Goal: Information Seeking & Learning: Check status

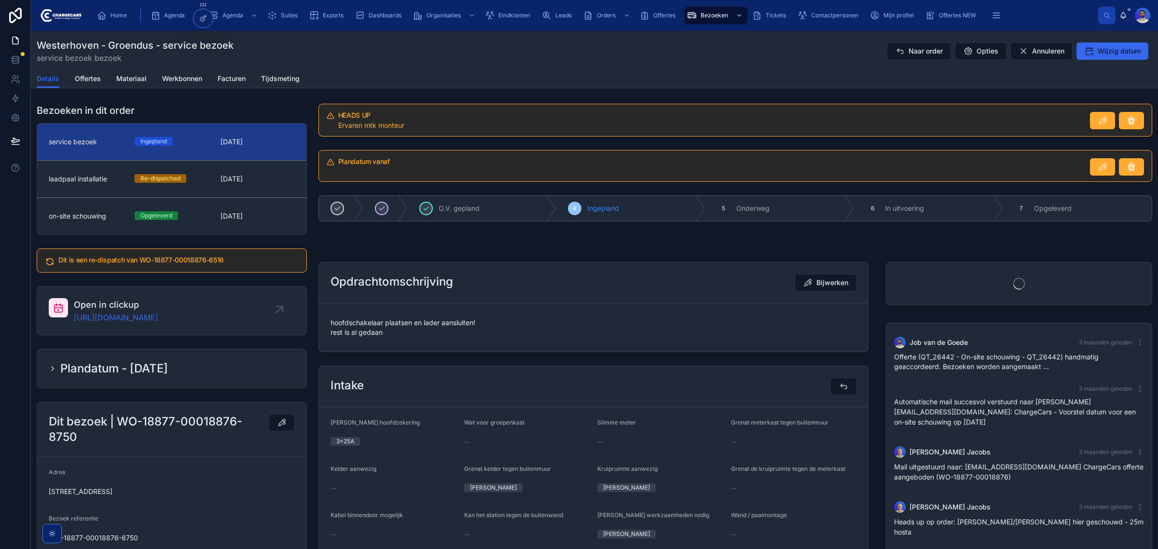
scroll to position [349, 0]
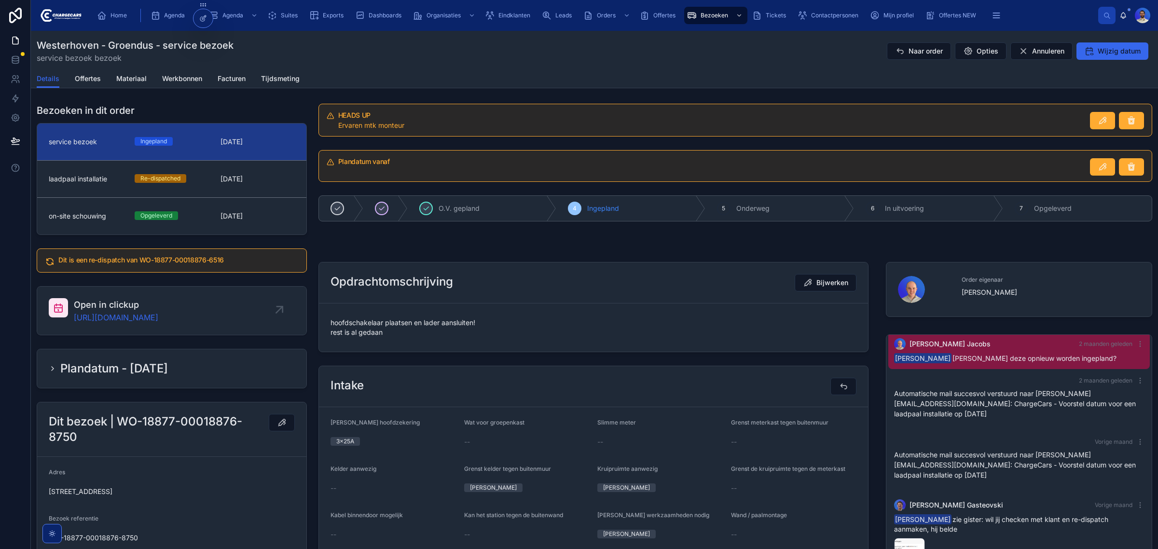
click at [387, 326] on span "hoofdschakelaar plaatsen en lader aansluiten! rest is al gedaan" at bounding box center [594, 327] width 526 height 19
click at [415, 339] on div "hoofdschakelaar plaatsen en lader aansluiten! rest is al gedaan" at bounding box center [594, 327] width 526 height 25
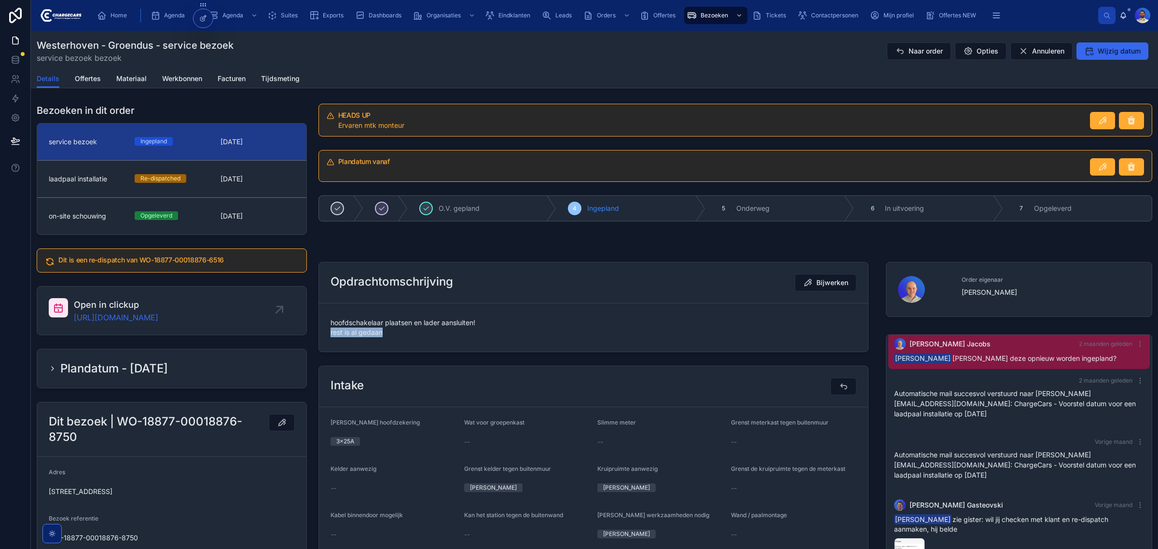
click at [415, 339] on div "hoofdschakelaar plaatsen en lader aansluiten! rest is al gedaan" at bounding box center [594, 327] width 526 height 25
click at [233, 180] on span "26-8-2025" at bounding box center [258, 179] width 74 height 10
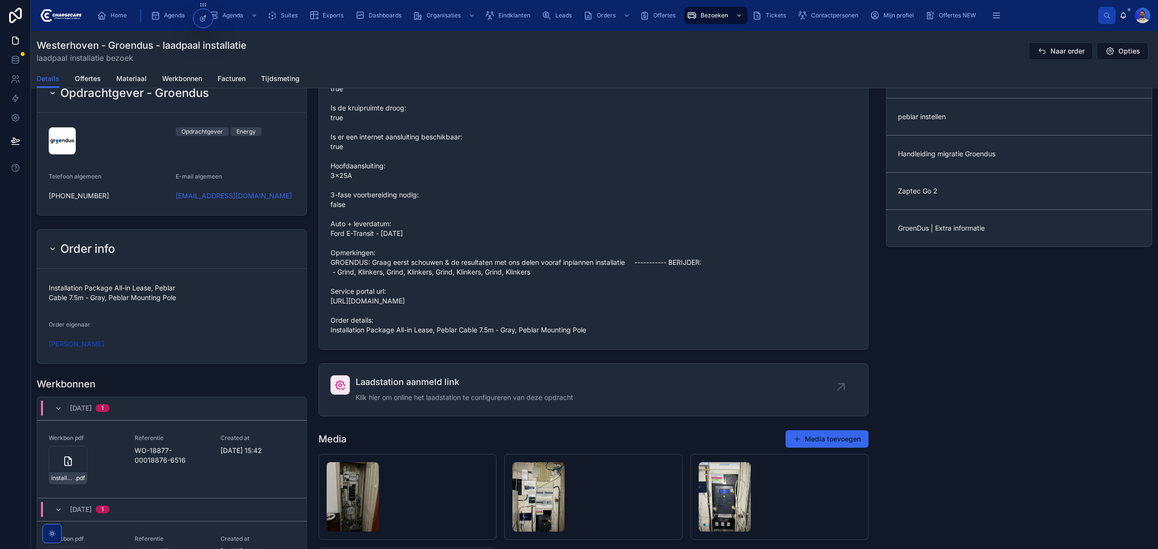
scroll to position [1086, 0]
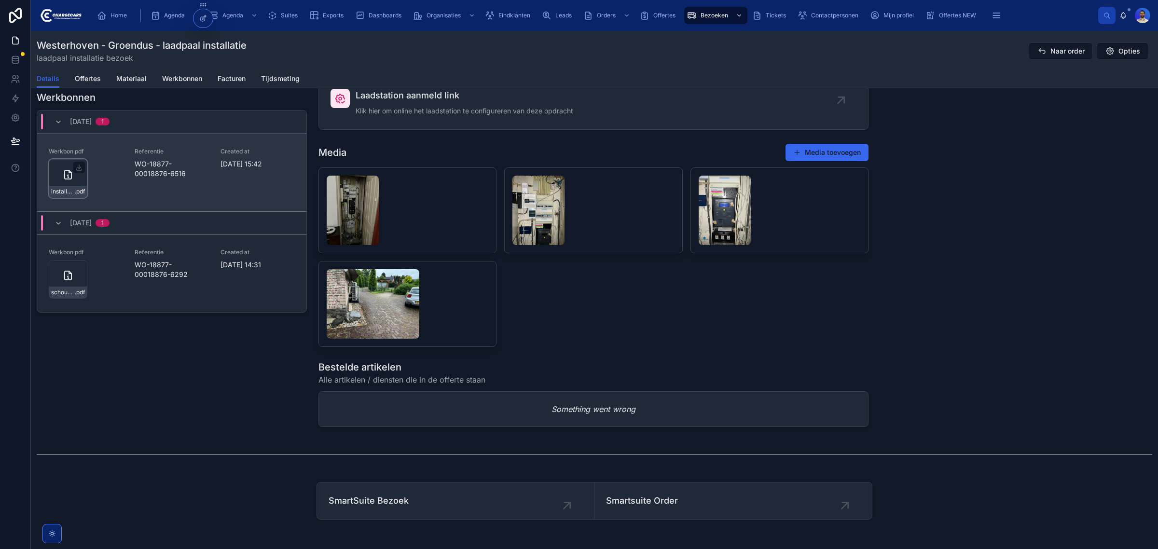
click at [69, 180] on icon at bounding box center [68, 175] width 12 height 12
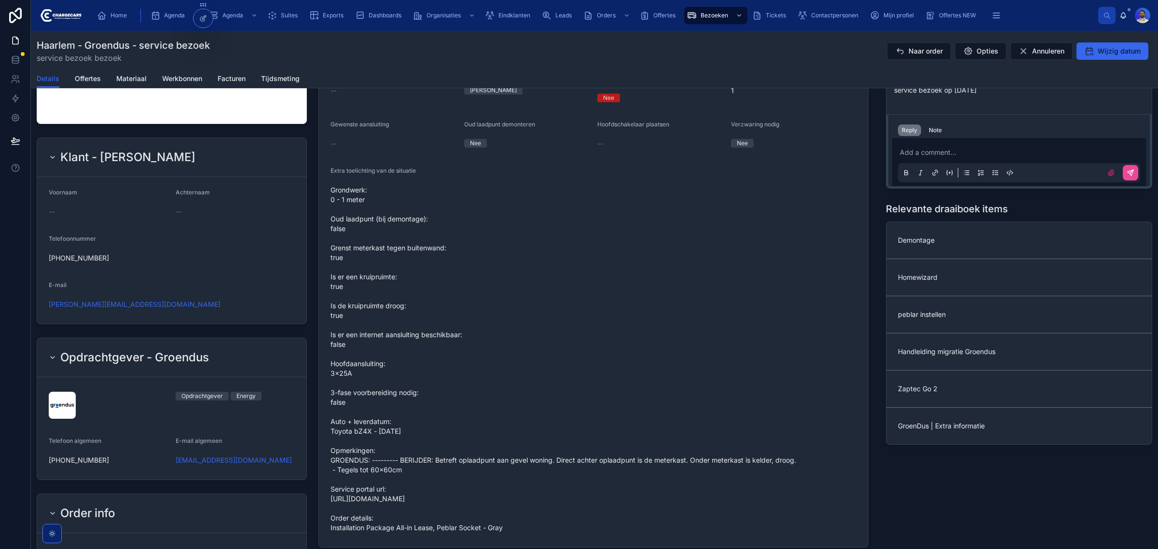
scroll to position [664, 0]
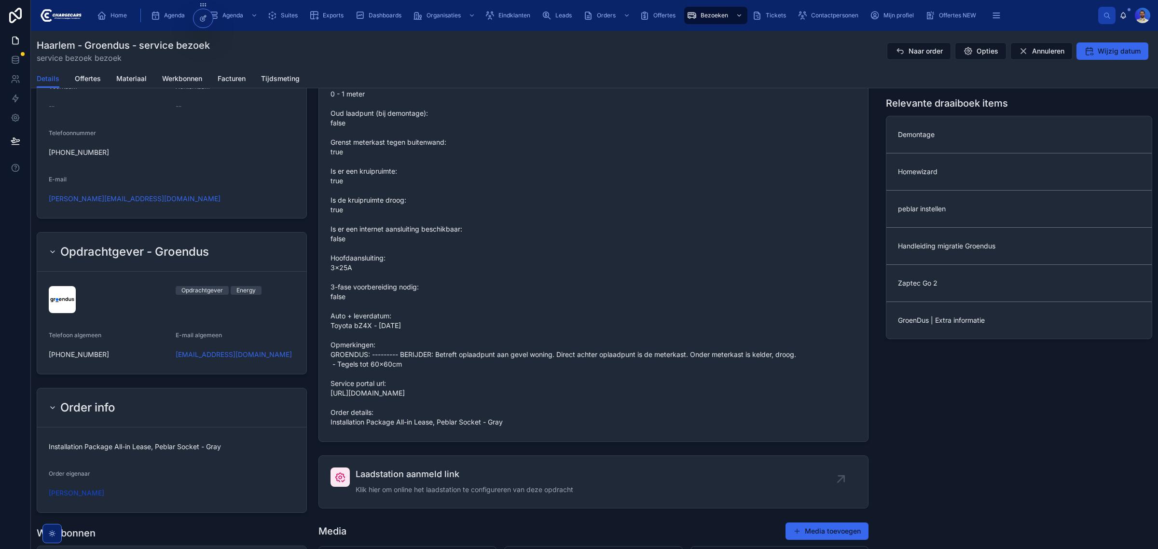
click at [158, 442] on span "Installation Package All-in Lease, Peblar Socket - Gray" at bounding box center [172, 447] width 246 height 10
copy span "Installation Package All-in Lease, Peblar Socket - Gray"
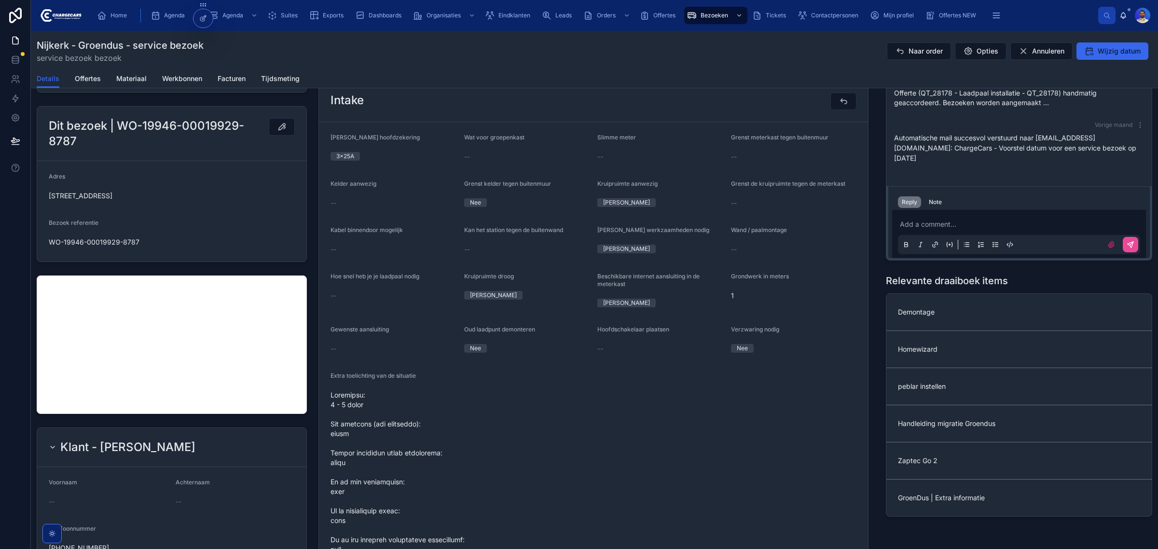
scroll to position [60, 0]
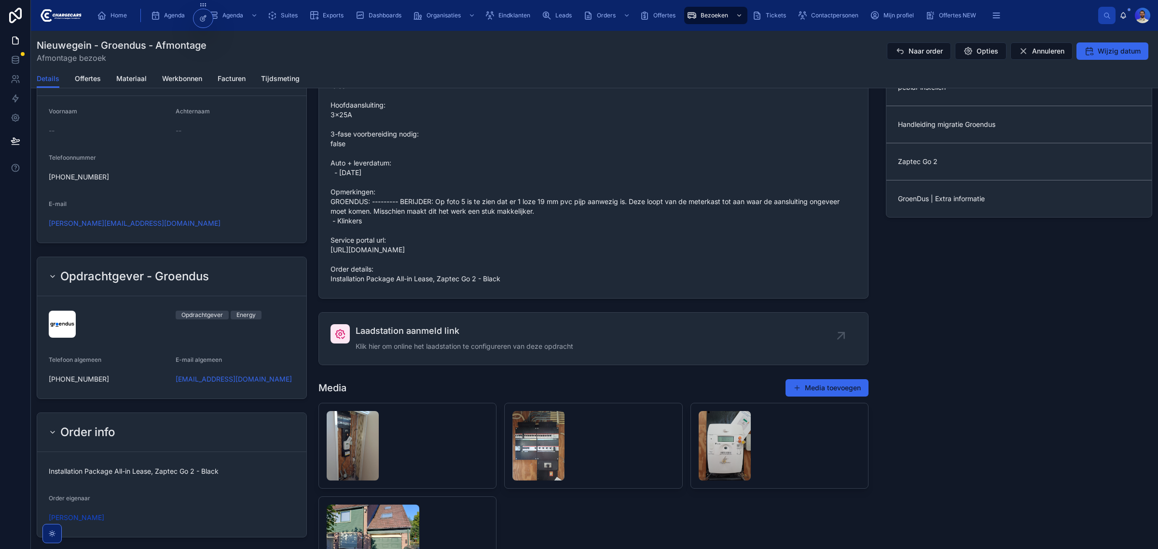
scroll to position [845, 0]
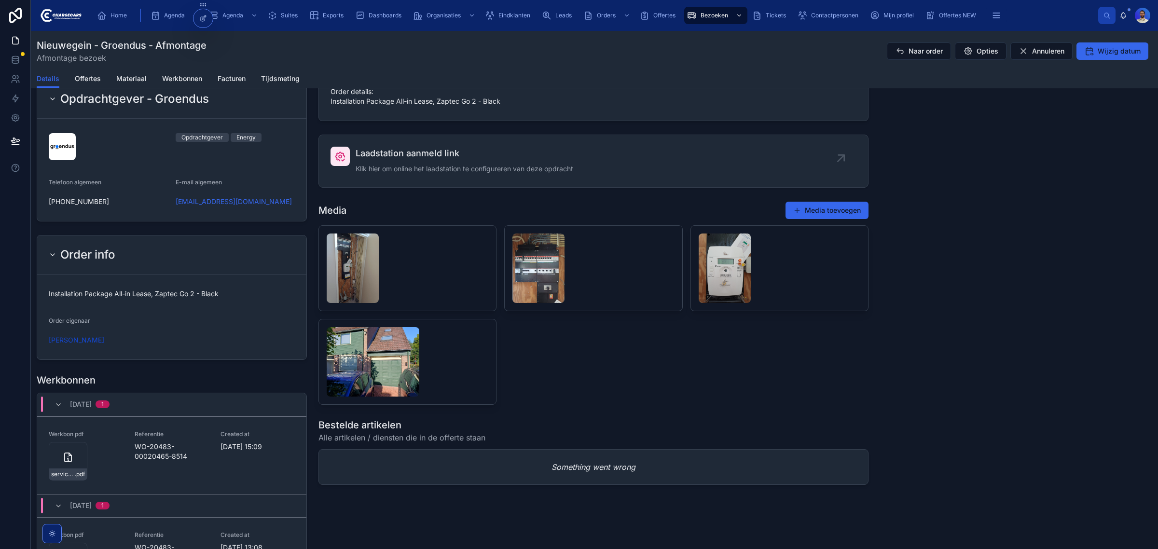
click at [188, 298] on span "Installation Package All-in Lease, Zaptec Go 2 - Black" at bounding box center [172, 294] width 246 height 10
copy span "Installation Package All-in Lease, Zaptec Go 2 - Black"
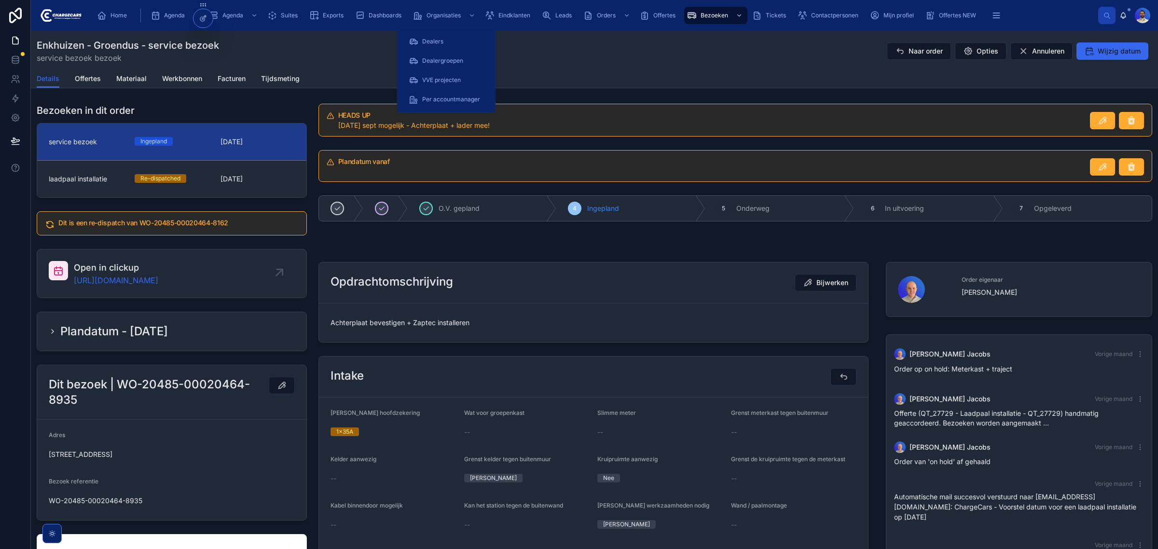
scroll to position [37, 0]
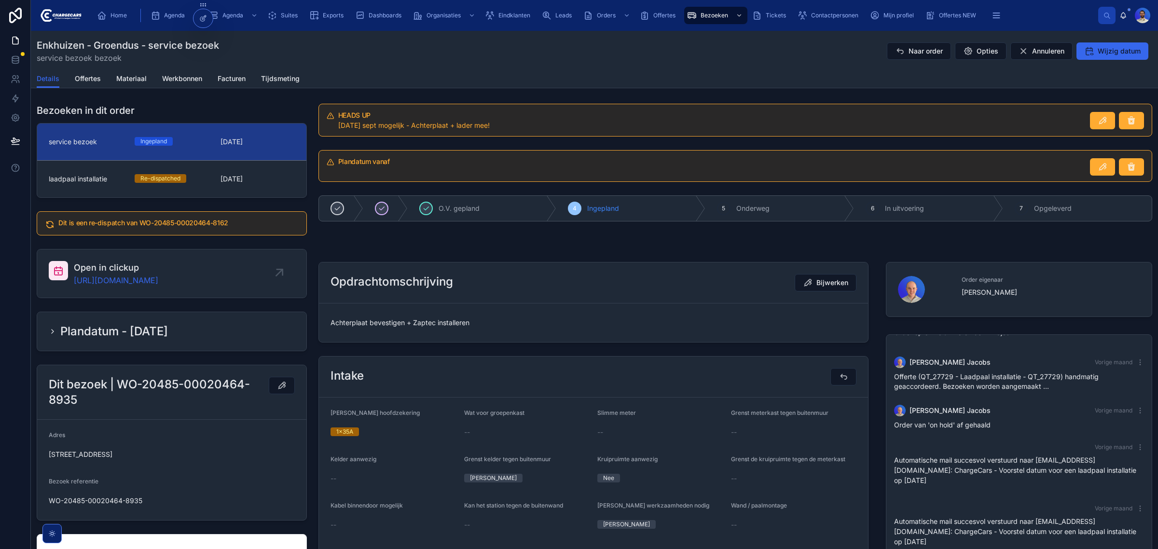
click at [408, 325] on span "Achterplaat bevestigen + Zaptec installeren" at bounding box center [594, 323] width 526 height 10
drag, startPoint x: 513, startPoint y: 348, endPoint x: 481, endPoint y: 326, distance: 38.6
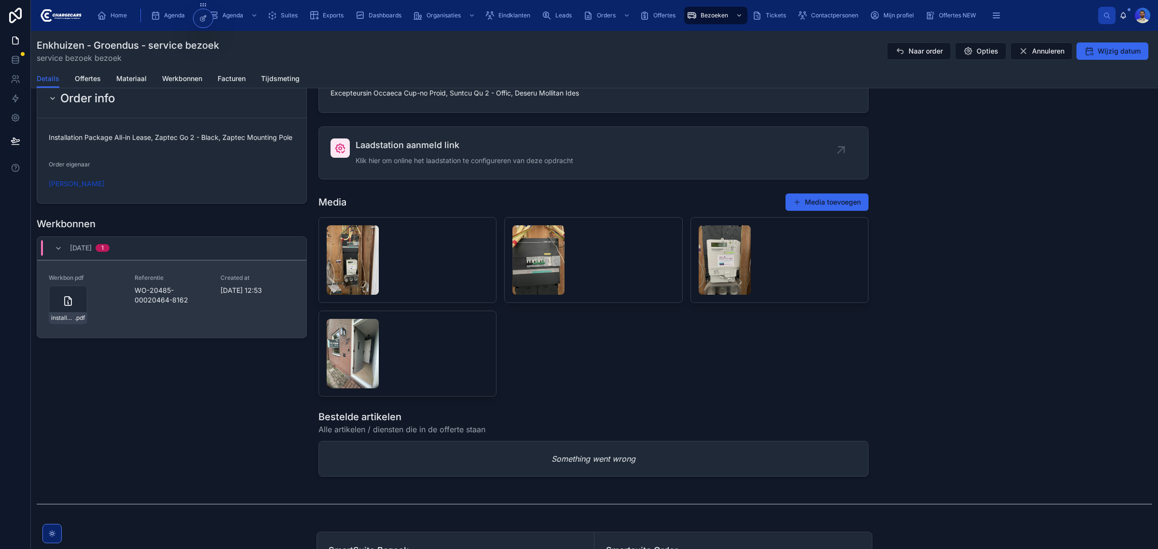
scroll to position [965, 0]
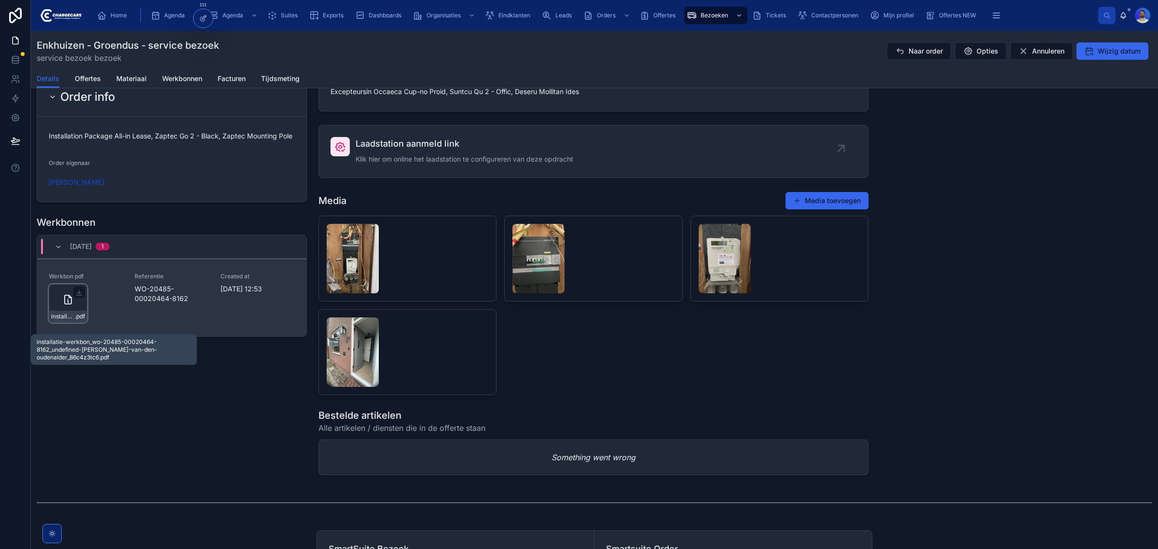
click at [65, 320] on span "installatie-werkbon_wo-20485-00020464-8162_undefined-julian-van-den-oudenalder_…" at bounding box center [63, 317] width 24 height 8
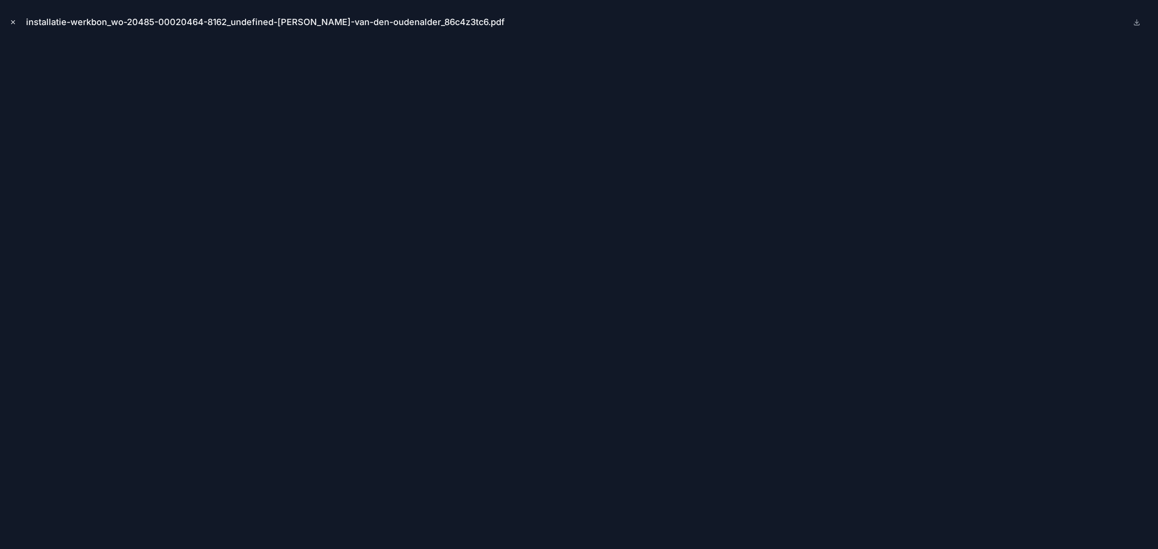
click at [13, 17] on button "Close modal" at bounding box center [13, 22] width 11 height 11
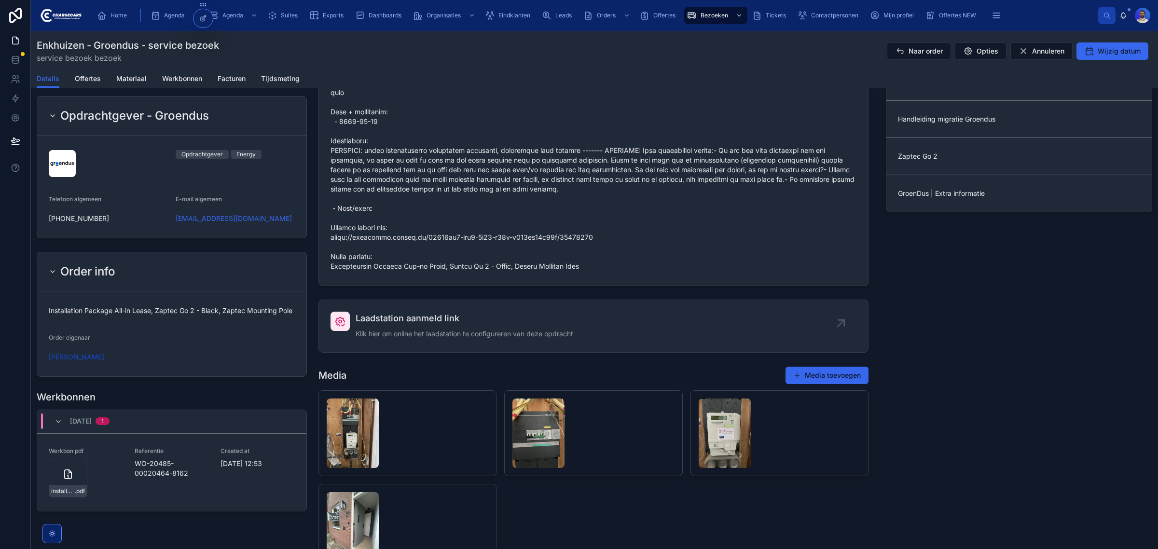
scroll to position [784, 0]
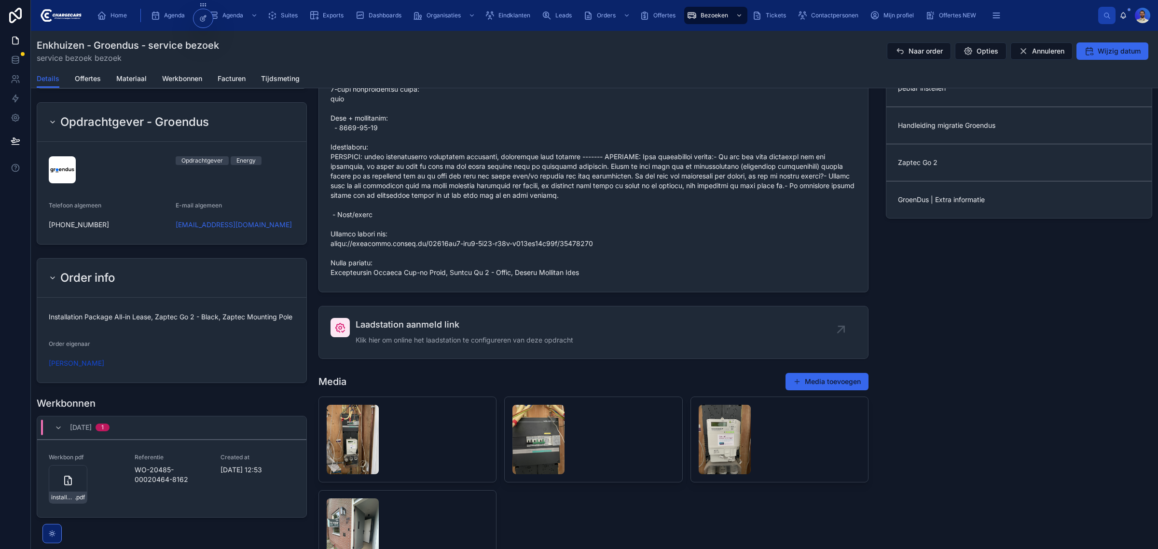
click at [134, 322] on span "Installation Package All-in Lease, Zaptec Go 2 - Black, Zaptec Mounting Pole" at bounding box center [172, 317] width 246 height 10
copy span "Installation Package All-in Lease, Zaptec Go 2 - Black, Zaptec Mounting Pole"
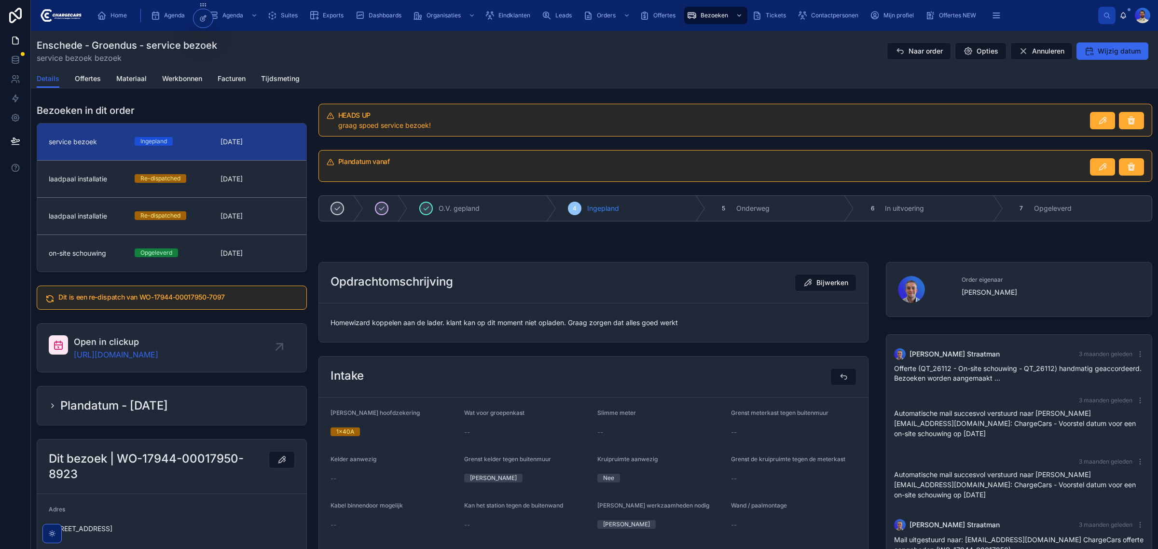
scroll to position [333, 0]
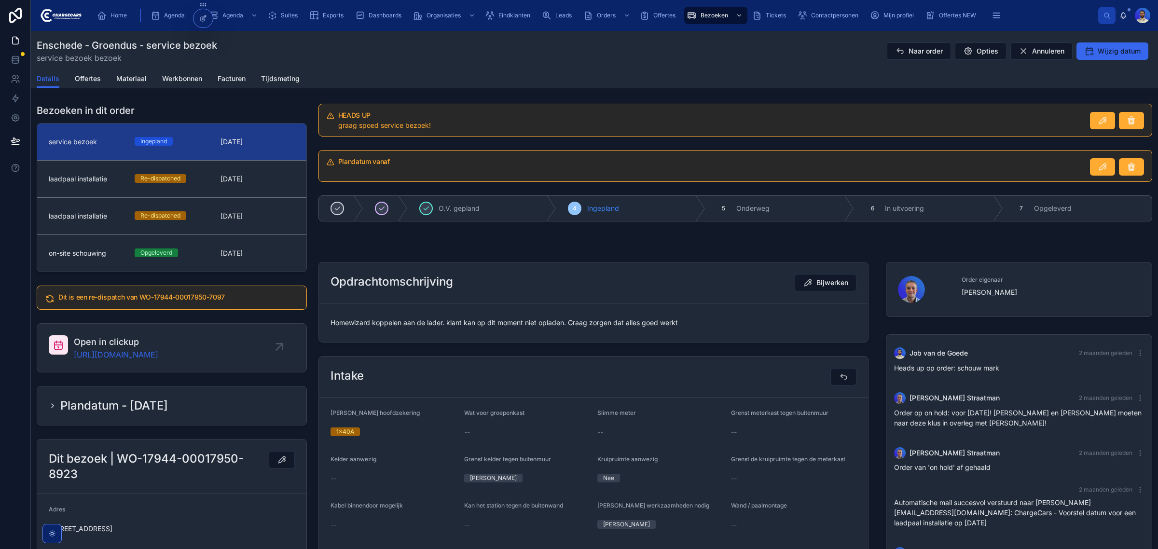
click at [448, 319] on span "Homewizard koppelen aan de lader. klant kan op dit moment niet opladen. Graag z…" at bounding box center [594, 323] width 526 height 10
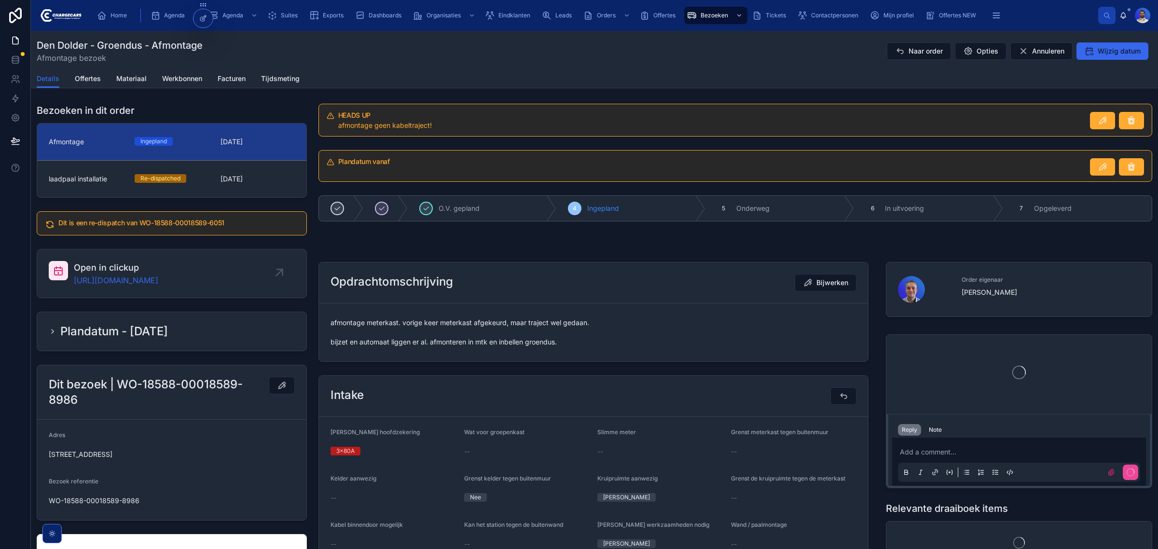
click at [425, 329] on span "afmontage meterkast. vorige keer meterkast afgekeurd, maar traject wel gedaan. …" at bounding box center [594, 332] width 526 height 29
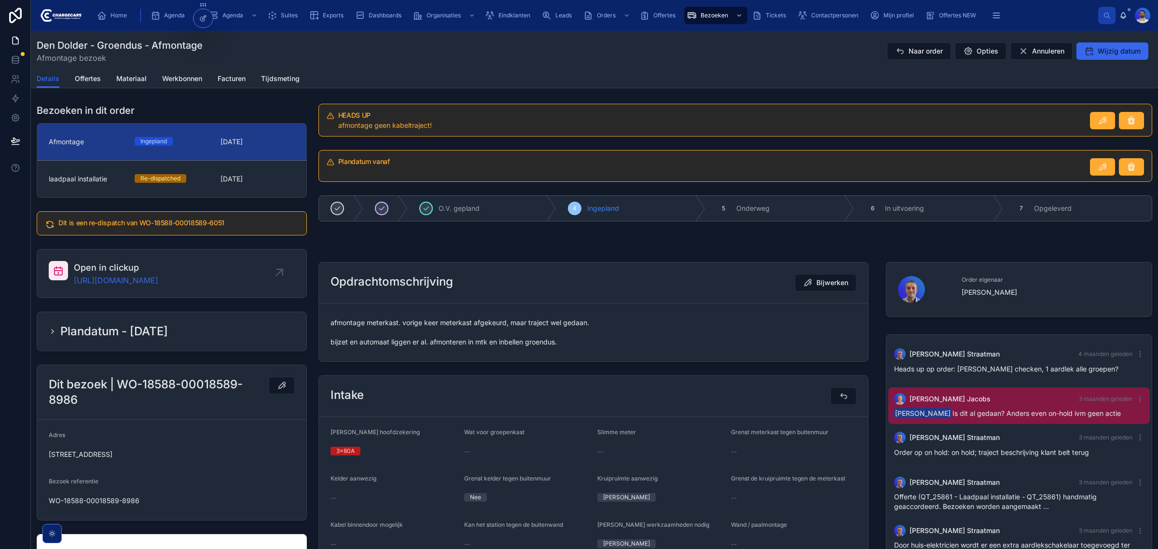
scroll to position [217, 0]
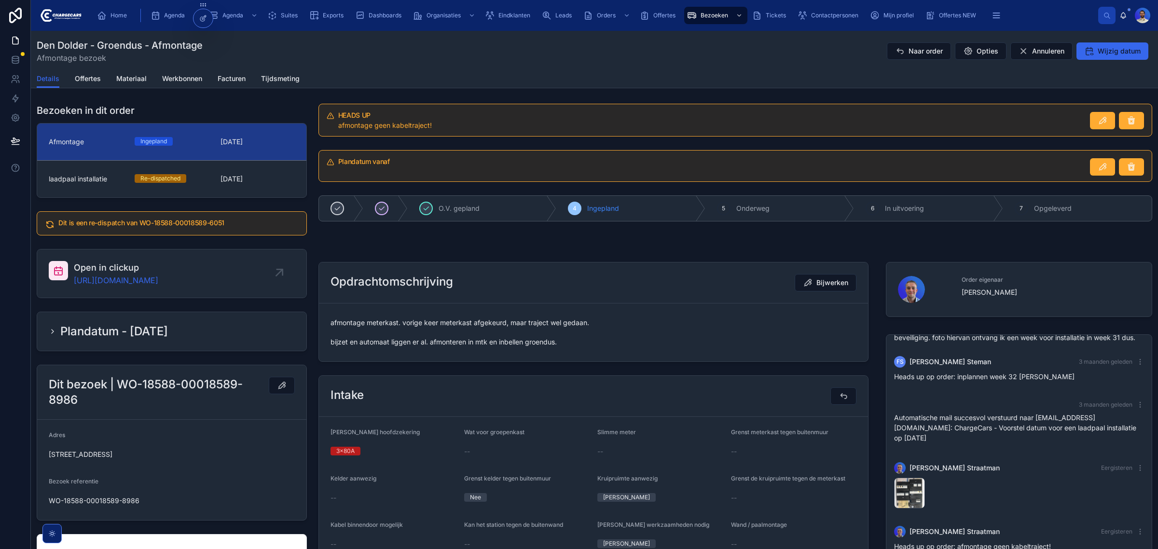
click at [439, 322] on span "afmontage meterkast. vorige keer meterkast afgekeurd, maar traject wel gedaan. …" at bounding box center [594, 332] width 526 height 29
click at [529, 322] on span "afmontage meterkast. vorige keer meterkast afgekeurd, maar traject wel gedaan. …" at bounding box center [594, 332] width 526 height 29
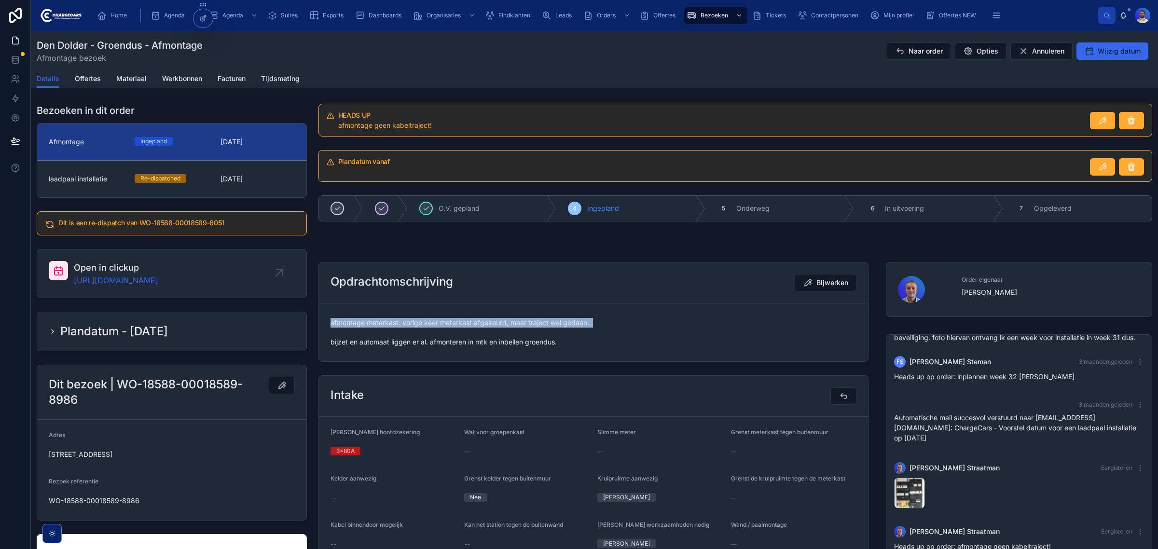
click at [529, 322] on span "afmontage meterkast. vorige keer meterkast afgekeurd, maar traject wel gedaan. …" at bounding box center [594, 332] width 526 height 29
click at [687, 327] on span "afmontage meterkast. vorige keer meterkast afgekeurd, maar traject wel gedaan. …" at bounding box center [594, 332] width 526 height 29
click at [447, 344] on span "afmontage meterkast. vorige keer meterkast afgekeurd, maar traject wel gedaan. …" at bounding box center [594, 332] width 526 height 29
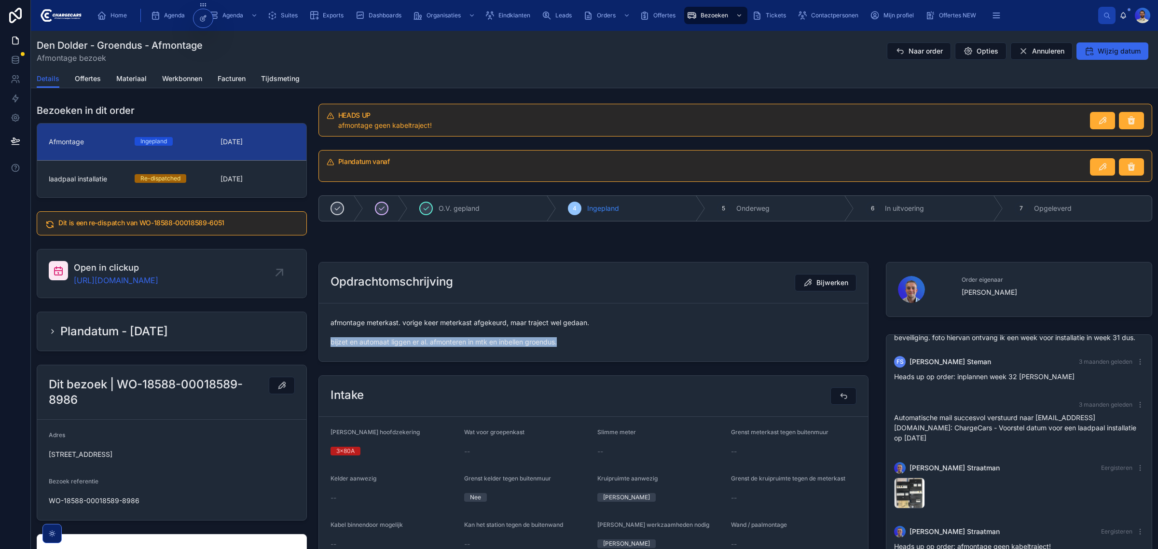
click at [447, 344] on span "afmontage meterkast. vorige keer meterkast afgekeurd, maar traject wel gedaan. …" at bounding box center [594, 332] width 526 height 29
click at [217, 180] on div "laadpaal installatie Re-dispatched 4-8-2025" at bounding box center [172, 179] width 246 height 10
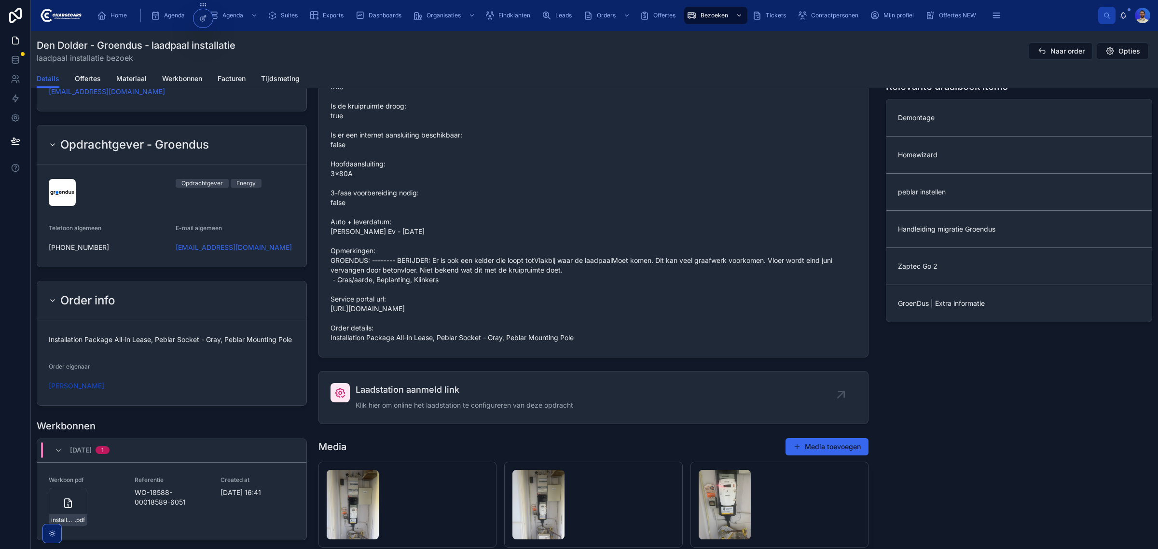
scroll to position [845, 0]
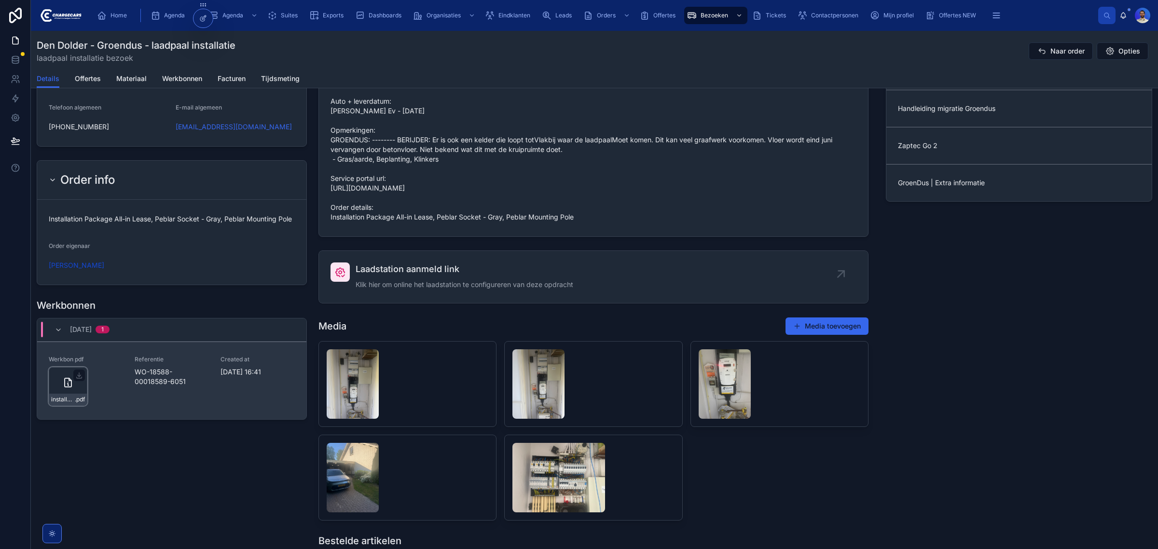
click at [59, 401] on div "installatie-werkbon_wo-18588-00018589-6051_undefined-barrie-mooi_86c3yrcc5 .pdf" at bounding box center [68, 386] width 39 height 39
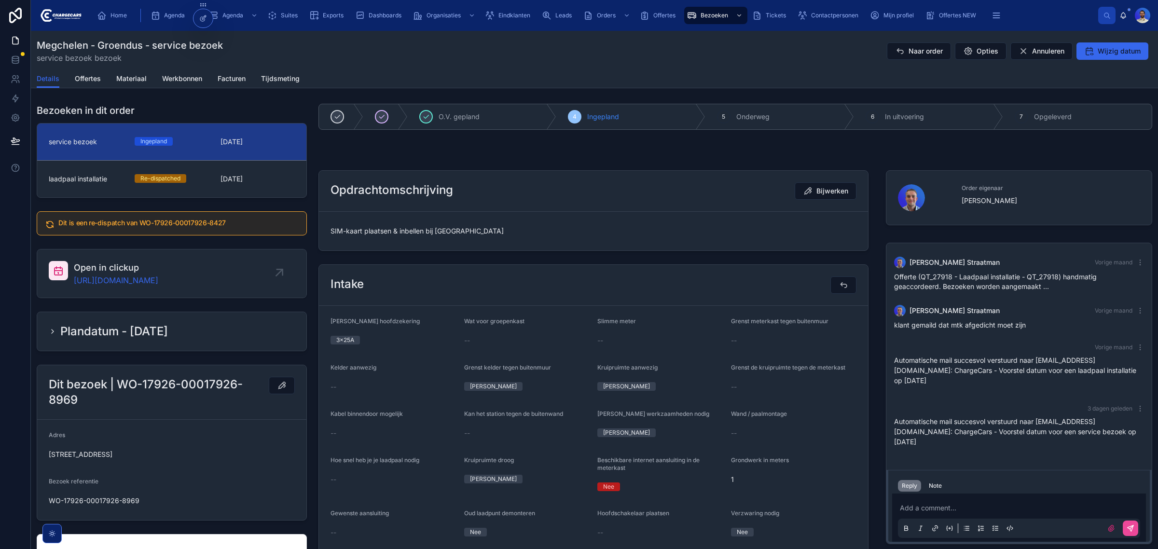
click at [375, 229] on span "SIM-kaart plaatsen & inbellen bij [GEOGRAPHIC_DATA]" at bounding box center [594, 231] width 526 height 10
click at [375, 229] on span "SIM-kaart plaatsen & inbellen bij Groendus" at bounding box center [594, 231] width 526 height 10
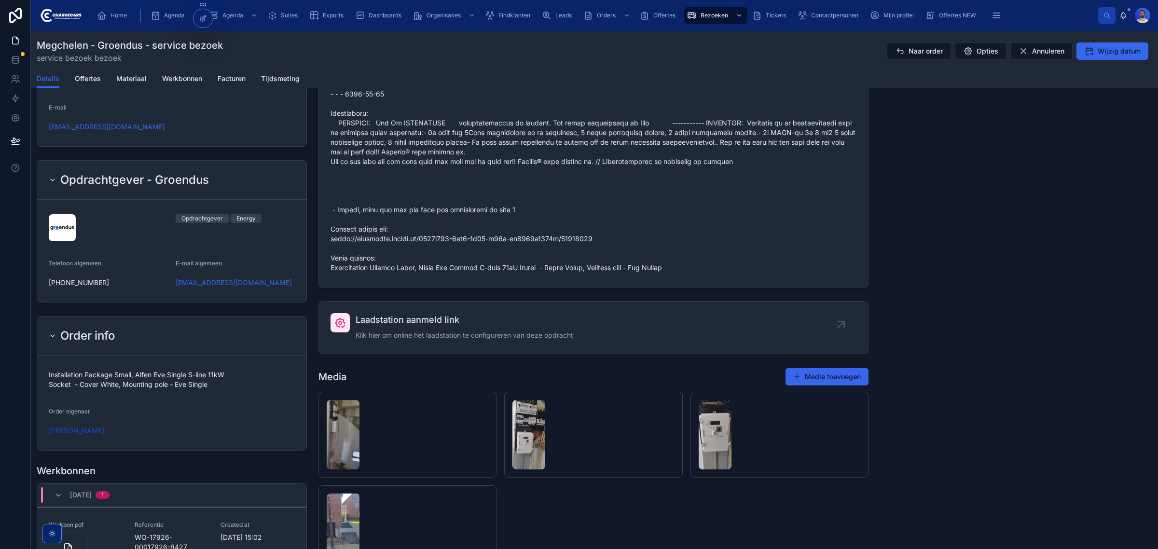
scroll to position [784, 0]
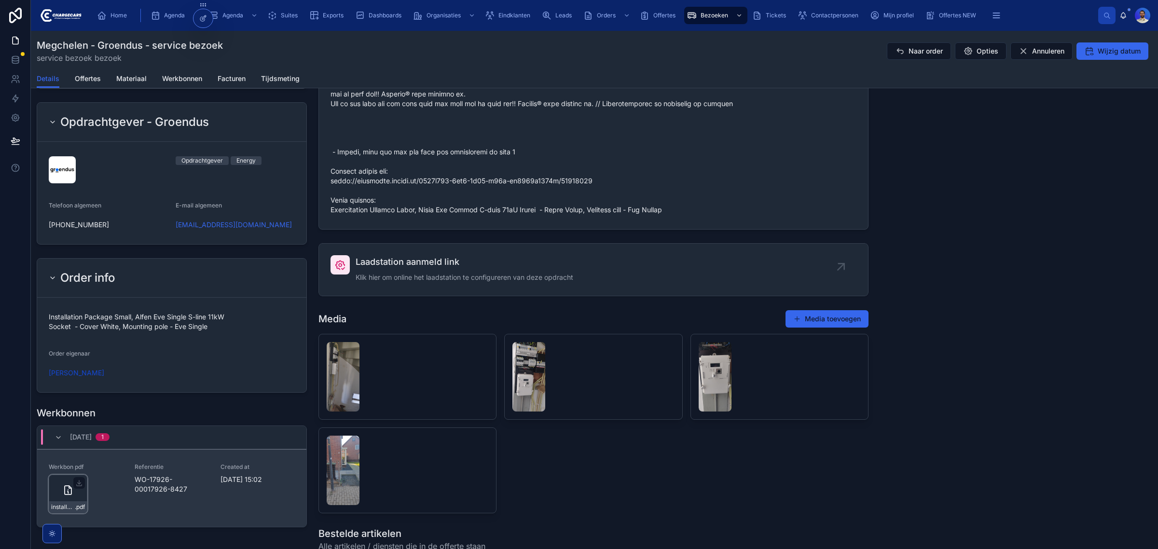
click at [72, 505] on div "installatie-werkbon_wo-17926-00017926-8427_undefined-marlon-hoekerswever_86c531…" at bounding box center [68, 507] width 38 height 12
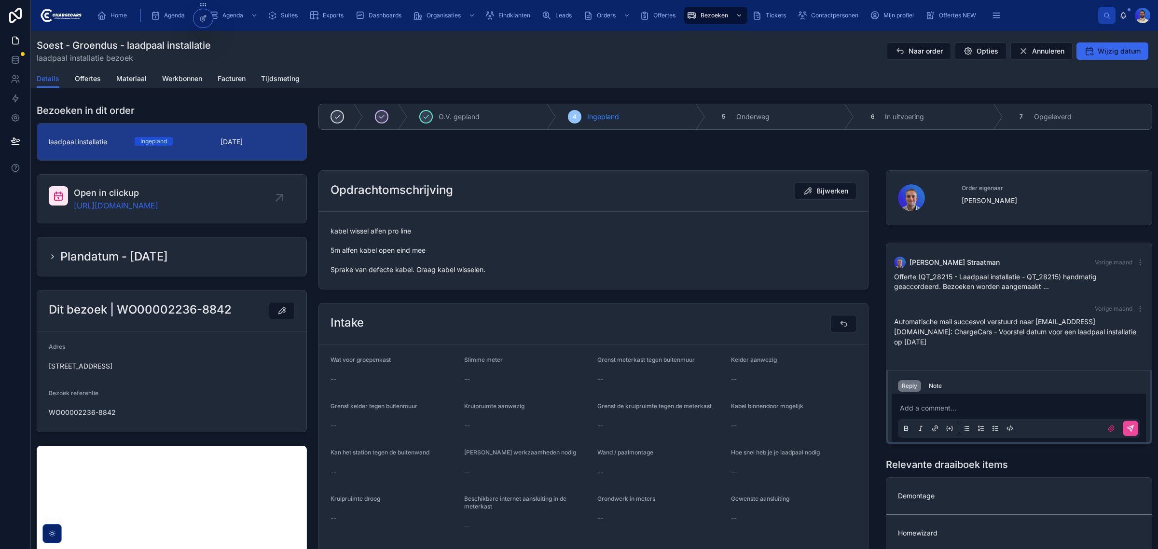
click at [380, 252] on span "kabel wissel alfen pro line 5m alfen kabel open eind mee Sprake van defecte kab…" at bounding box center [594, 250] width 526 height 48
copy span "5m alfen kabel open eind mee"
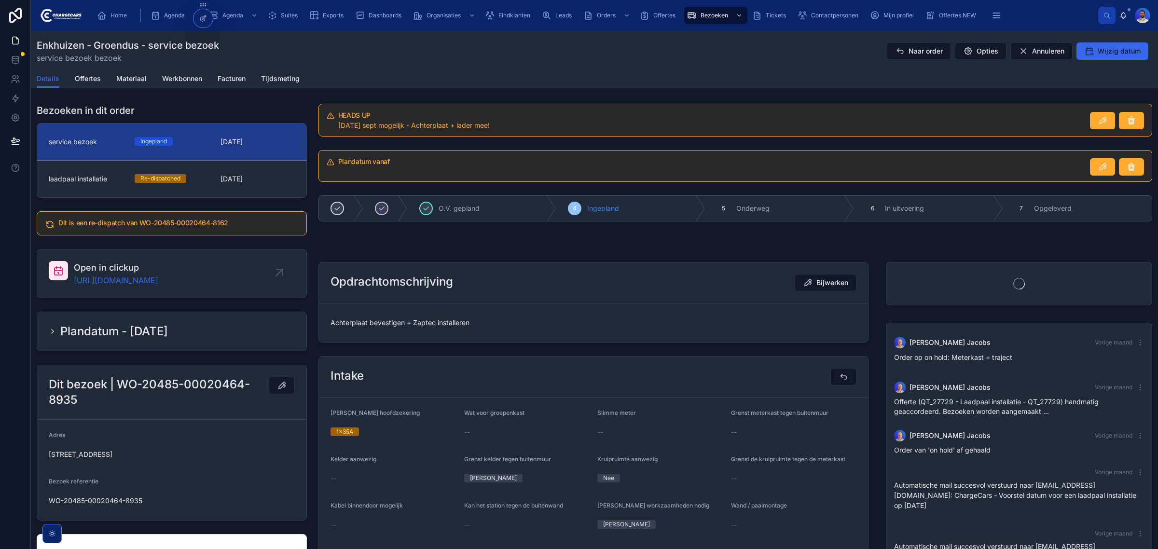
scroll to position [37, 0]
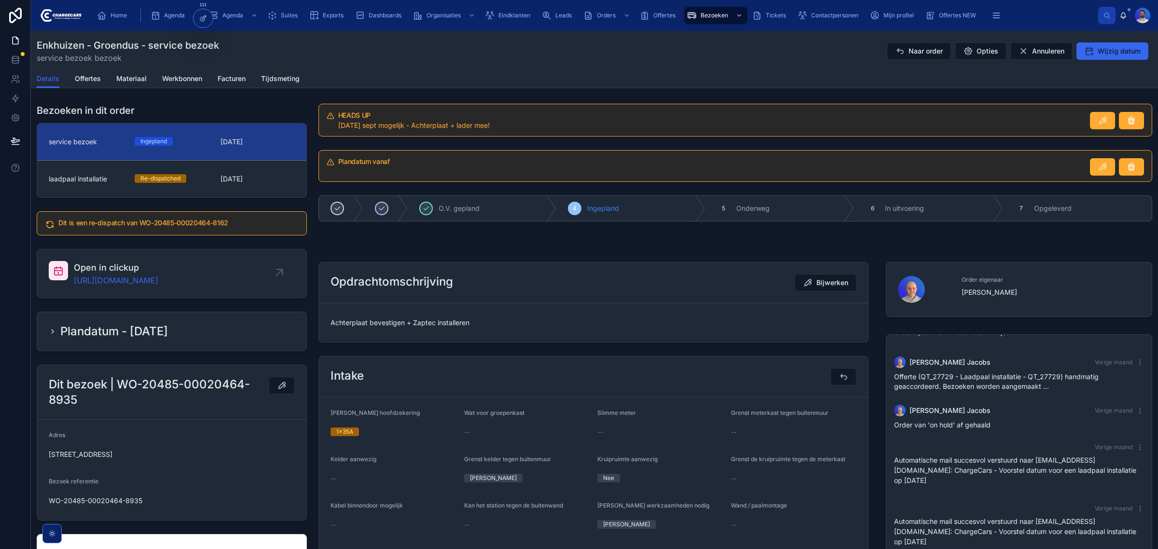
click at [406, 318] on div "Achterplaat bevestigen + Zaptec installeren" at bounding box center [594, 322] width 526 height 15
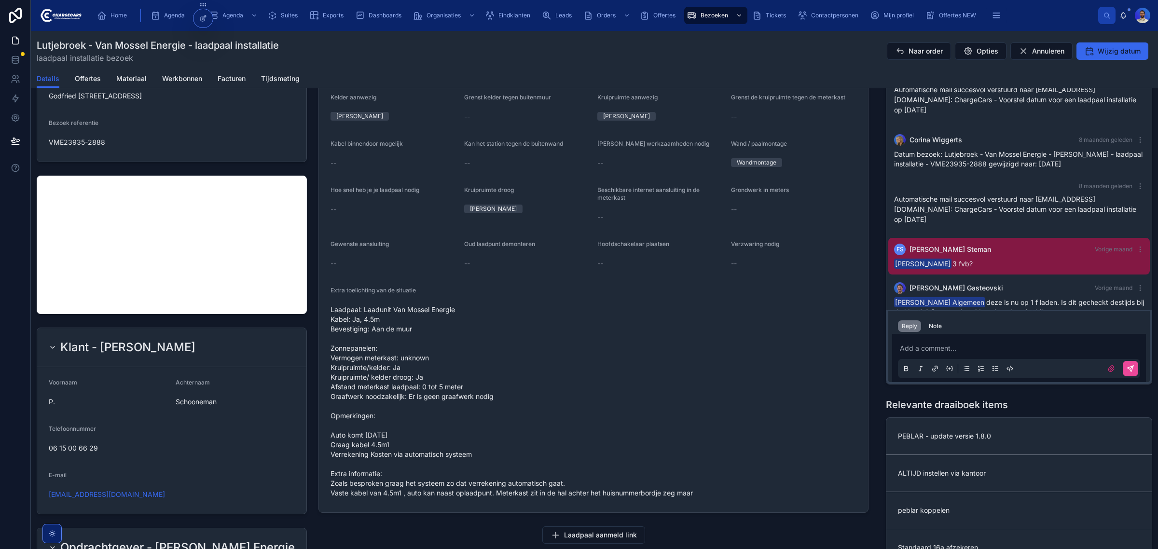
scroll to position [422, 0]
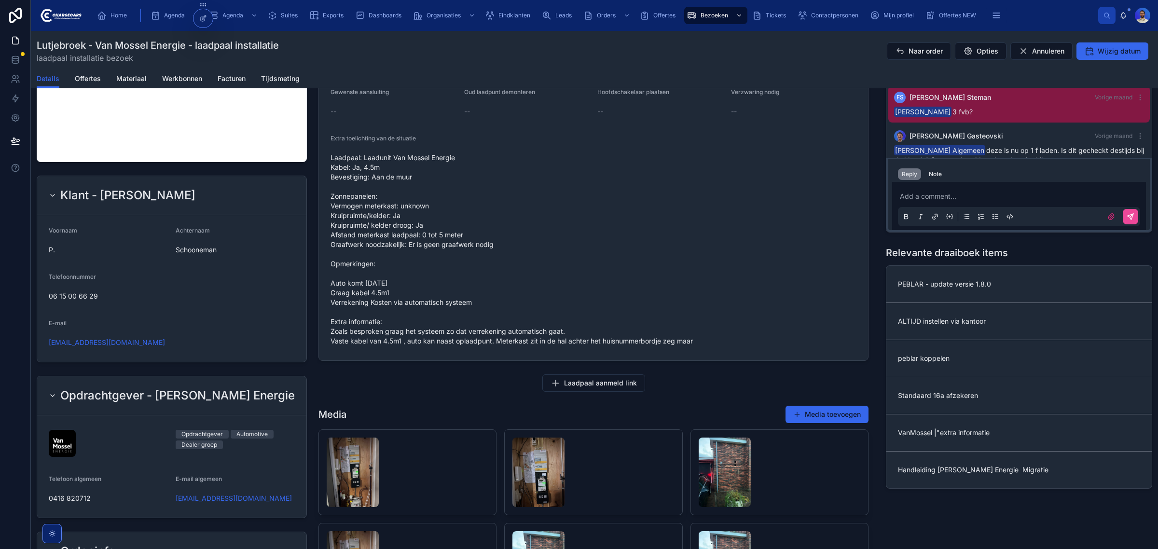
click at [403, 153] on span "Laadpaal: Laadunit Van Mossel Energie Kabel: Ja, 4.5m Bevestiging: Aan de muur …" at bounding box center [594, 249] width 526 height 193
click at [402, 156] on span "Laadpaal: Laadunit Van Mossel Energie Kabel: Ja, 4.5m Bevestiging: Aan de muur …" at bounding box center [594, 249] width 526 height 193
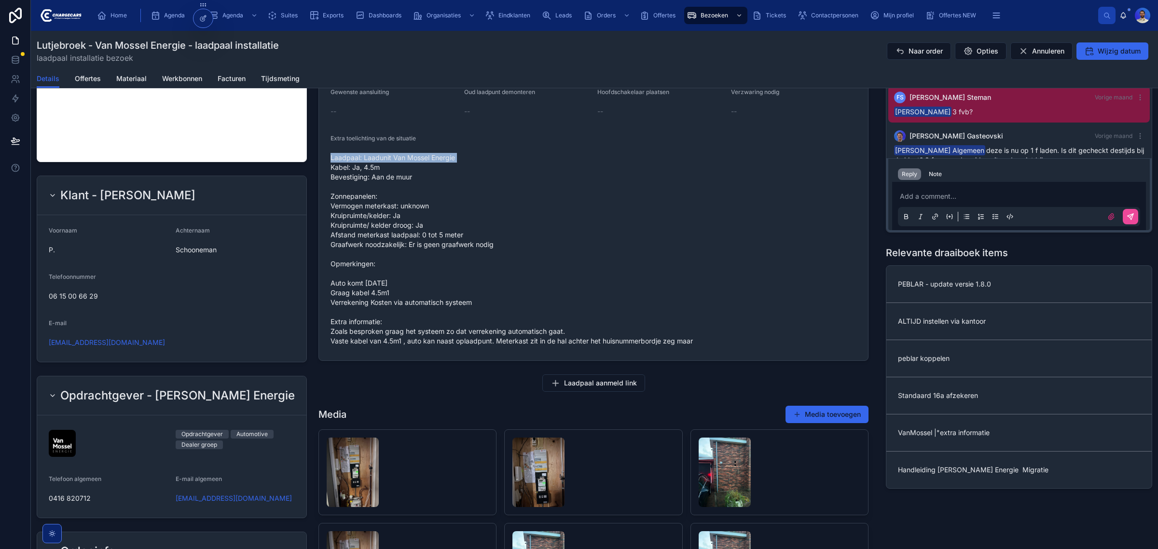
click at [402, 156] on span "Laadpaal: Laadunit Van Mossel Energie Kabel: Ja, 4.5m Bevestiging: Aan de muur …" at bounding box center [594, 249] width 526 height 193
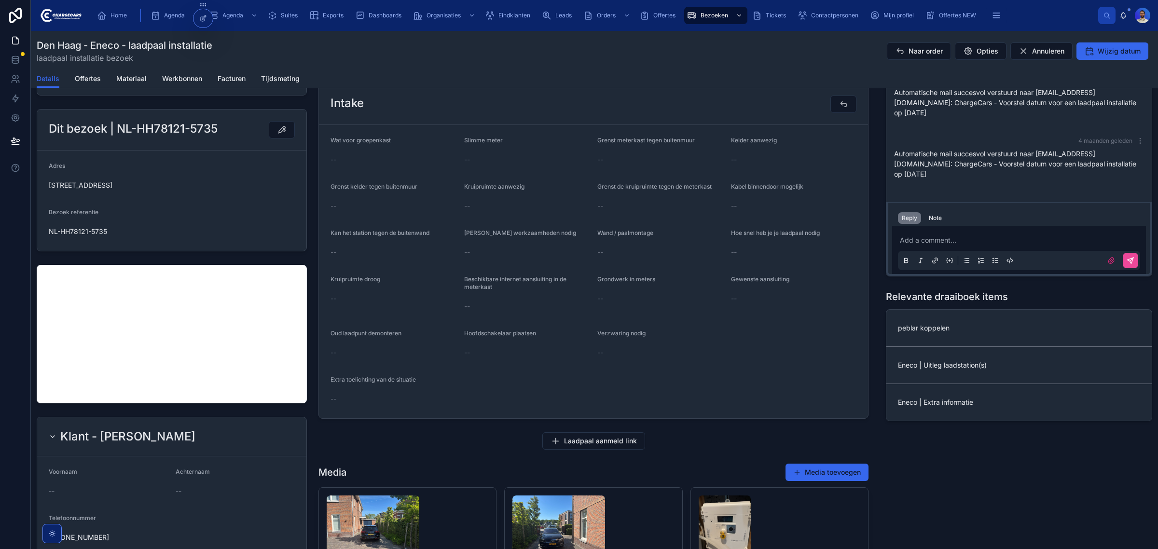
scroll to position [724, 0]
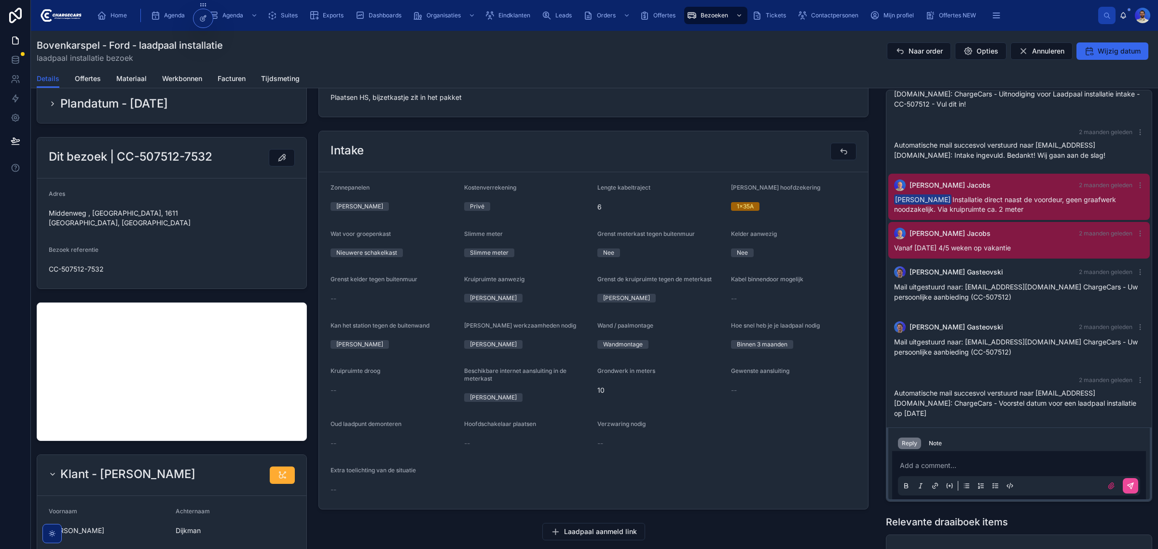
scroll to position [6, 0]
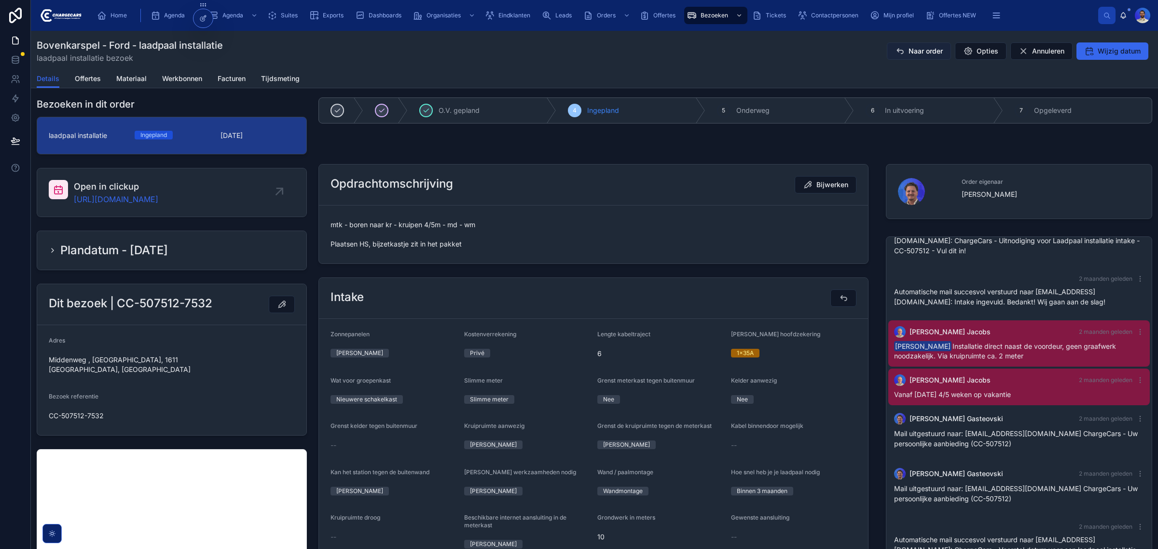
click at [909, 49] on span "Naar order" at bounding box center [926, 51] width 34 height 10
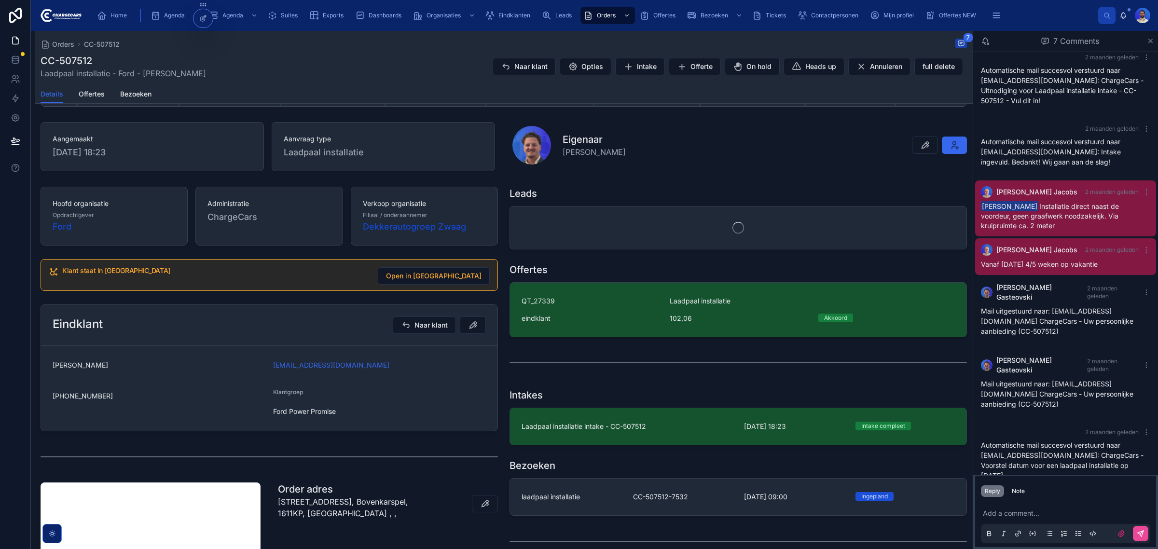
scroll to position [60, 0]
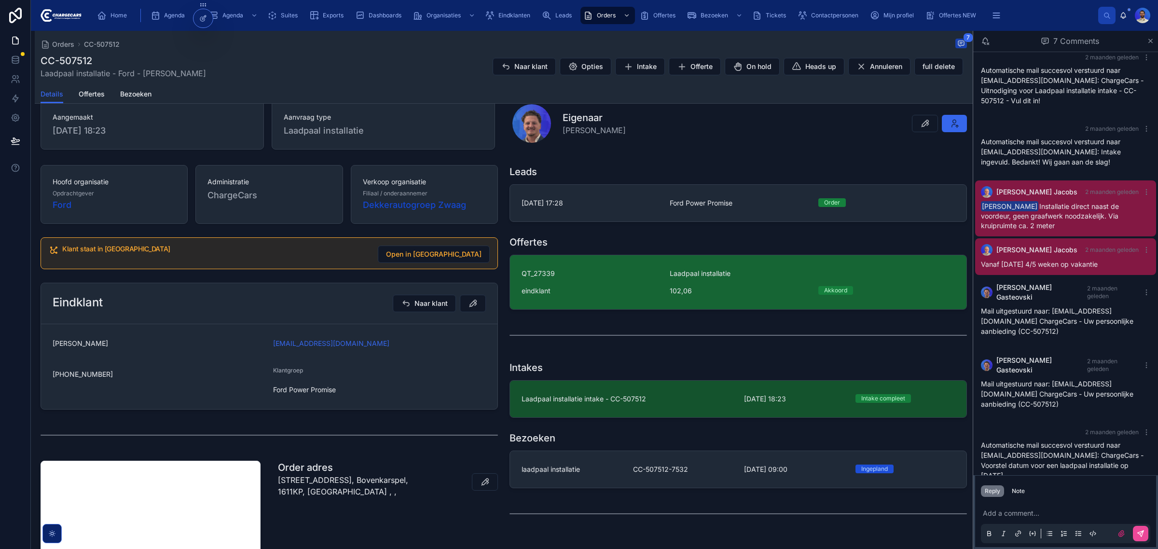
click at [625, 290] on div "QT_27339 Laadpaal installatie eindklant 102,06 Akkoord" at bounding box center [738, 282] width 433 height 27
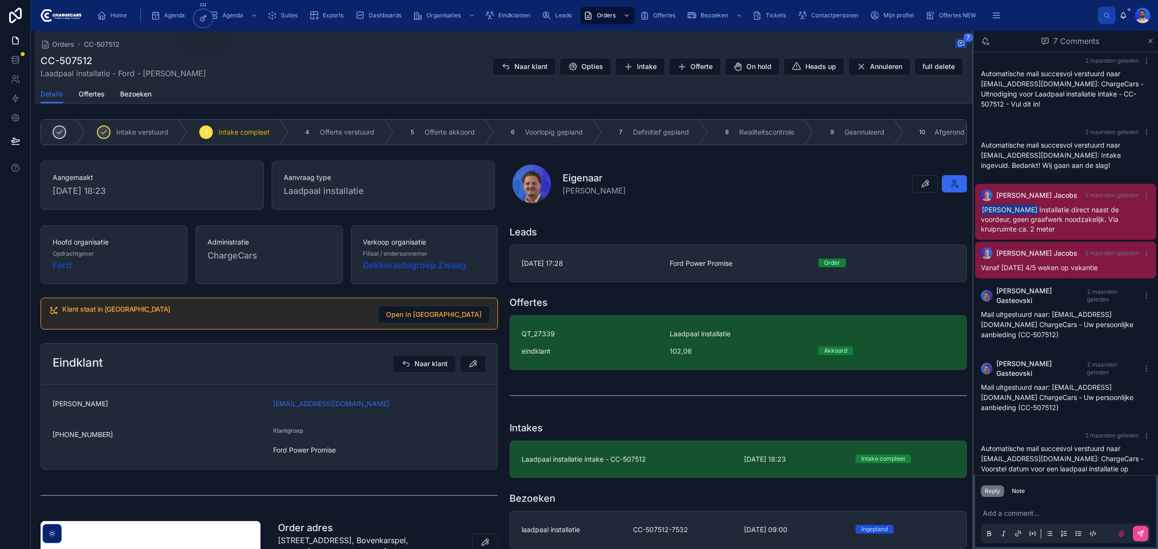
scroll to position [11, 0]
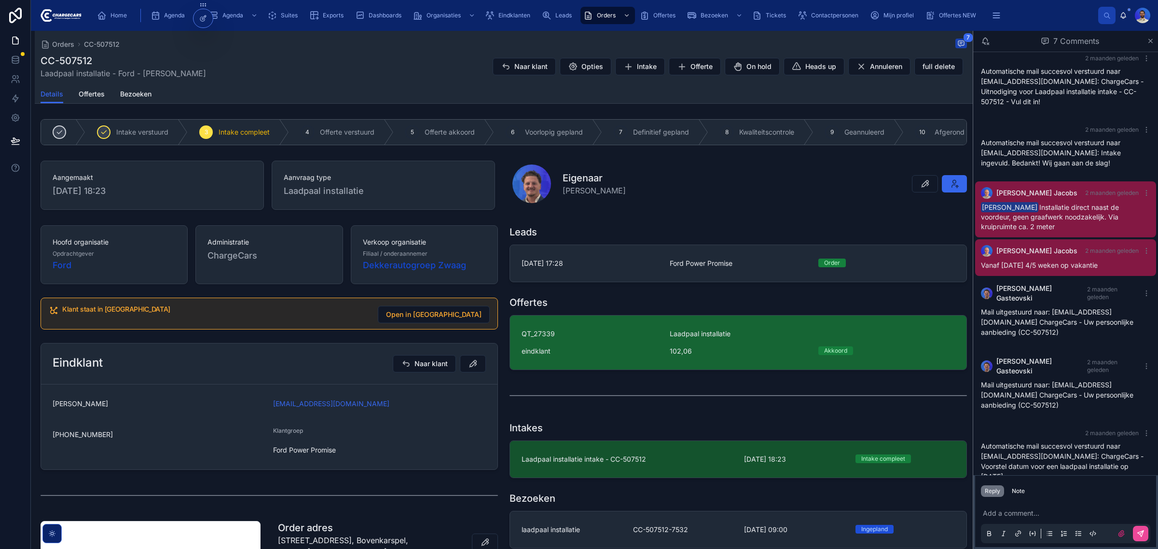
click at [615, 355] on div "eindklant" at bounding box center [590, 352] width 137 height 10
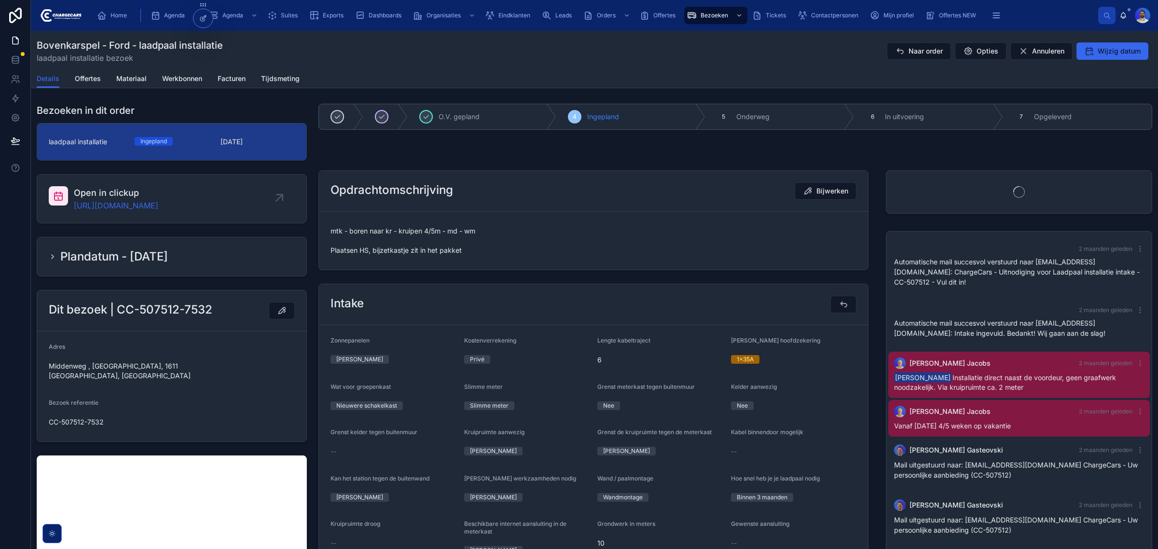
scroll to position [37, 0]
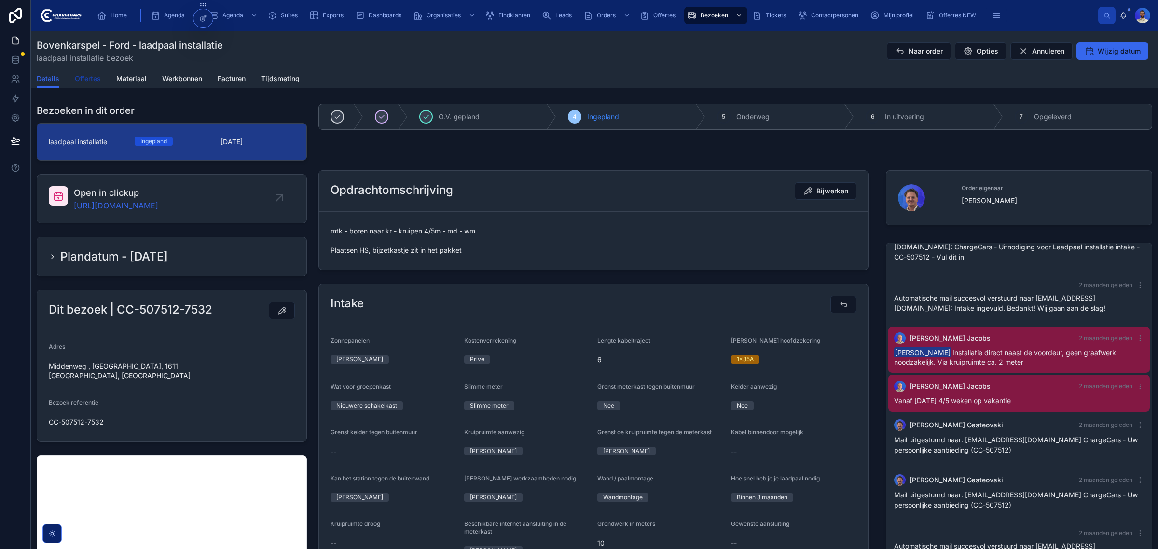
click at [97, 83] on span "Offertes" at bounding box center [88, 79] width 26 height 10
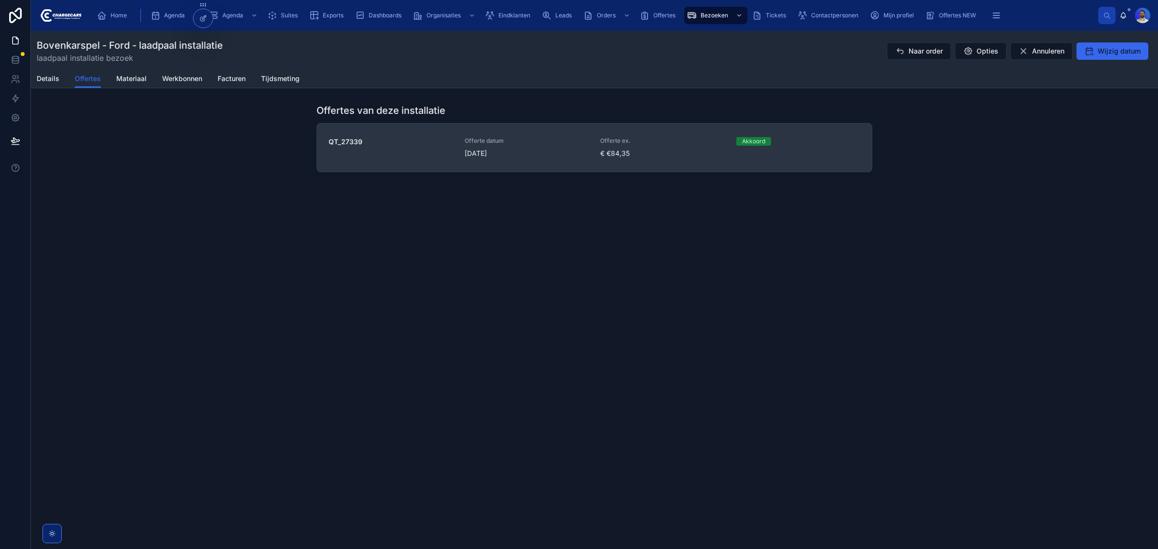
click at [435, 165] on link "QT_27339 Offerte datum 23-7-2025 Offerte ex. € €84,35 Akkoord" at bounding box center [594, 148] width 555 height 48
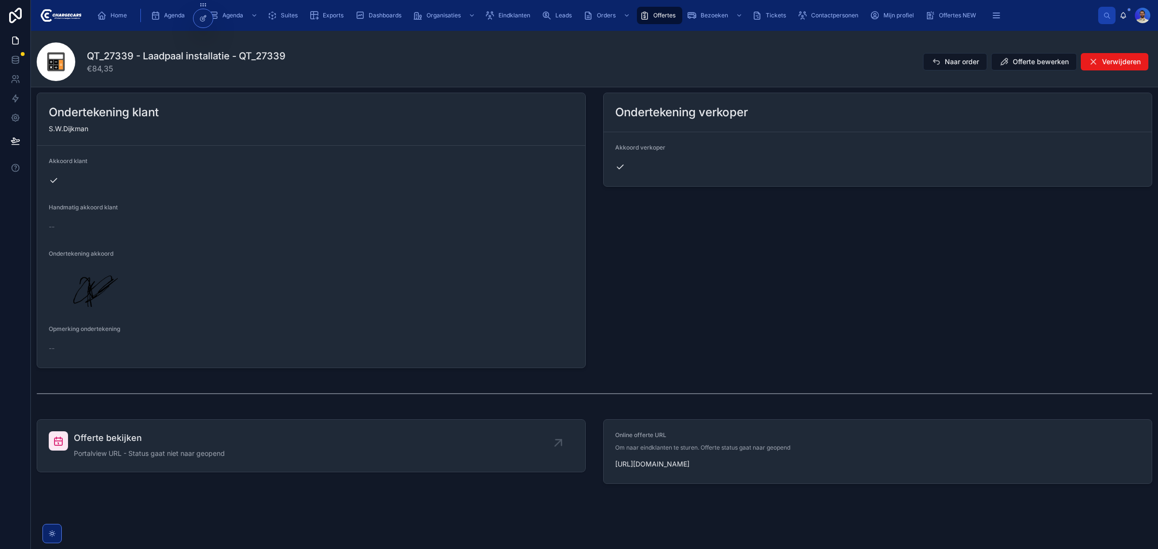
scroll to position [676, 0]
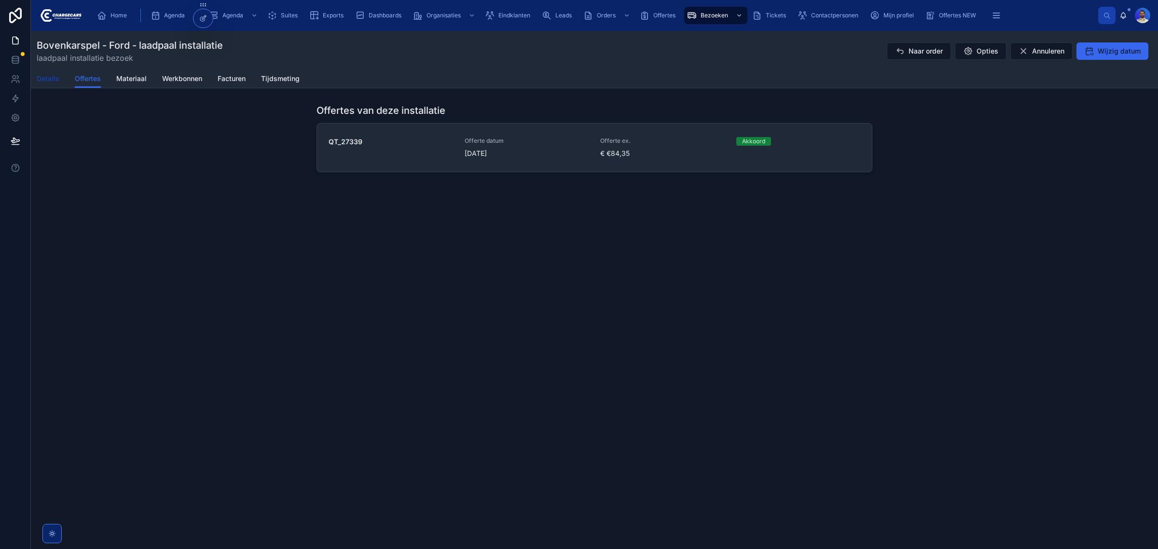
click at [54, 80] on span "Details" at bounding box center [48, 79] width 23 height 10
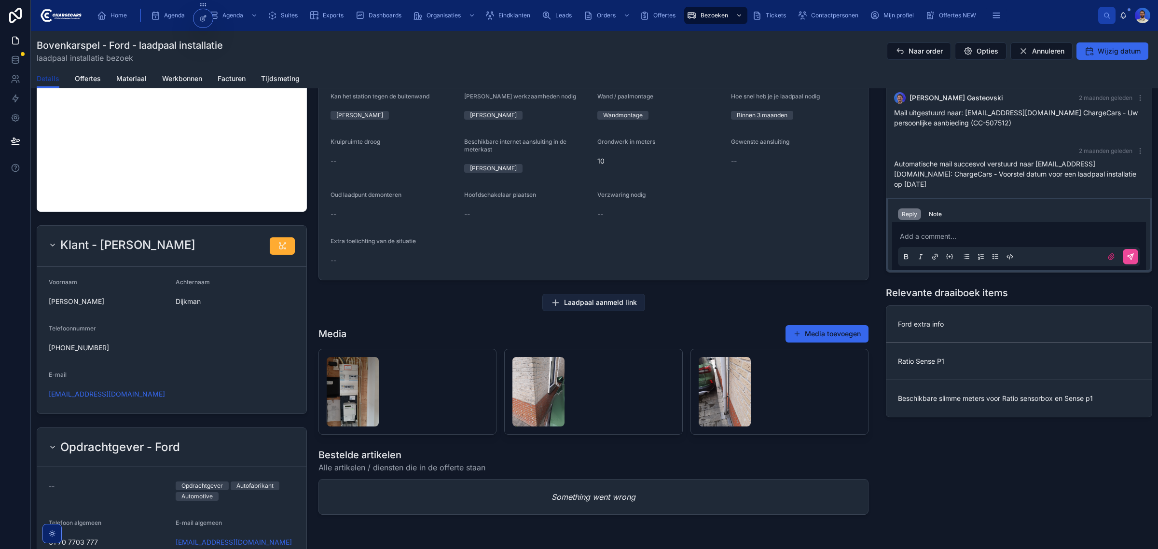
scroll to position [543, 0]
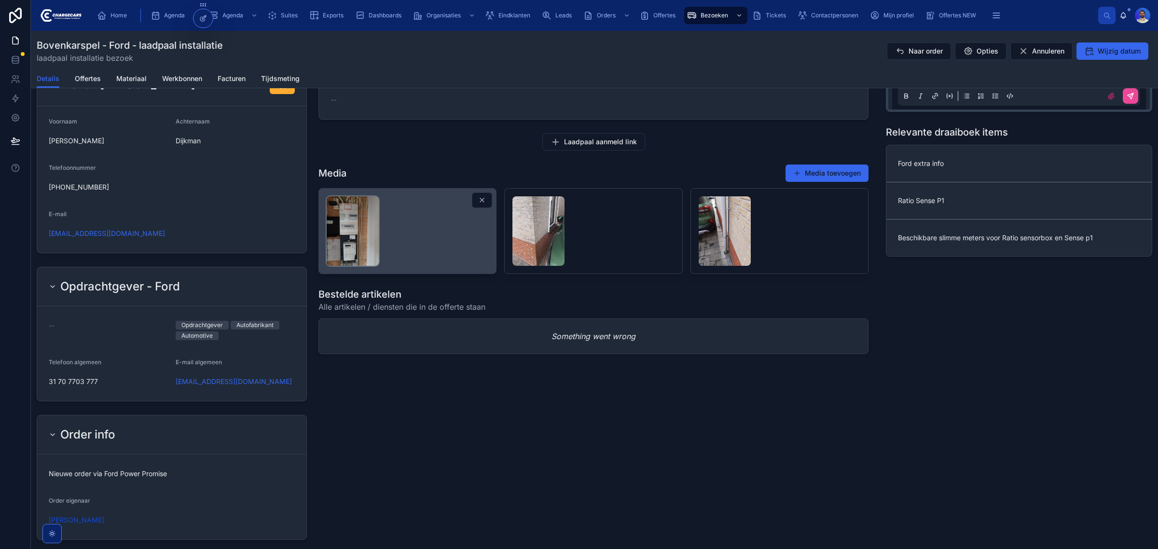
click at [368, 244] on img at bounding box center [353, 230] width 52 height 69
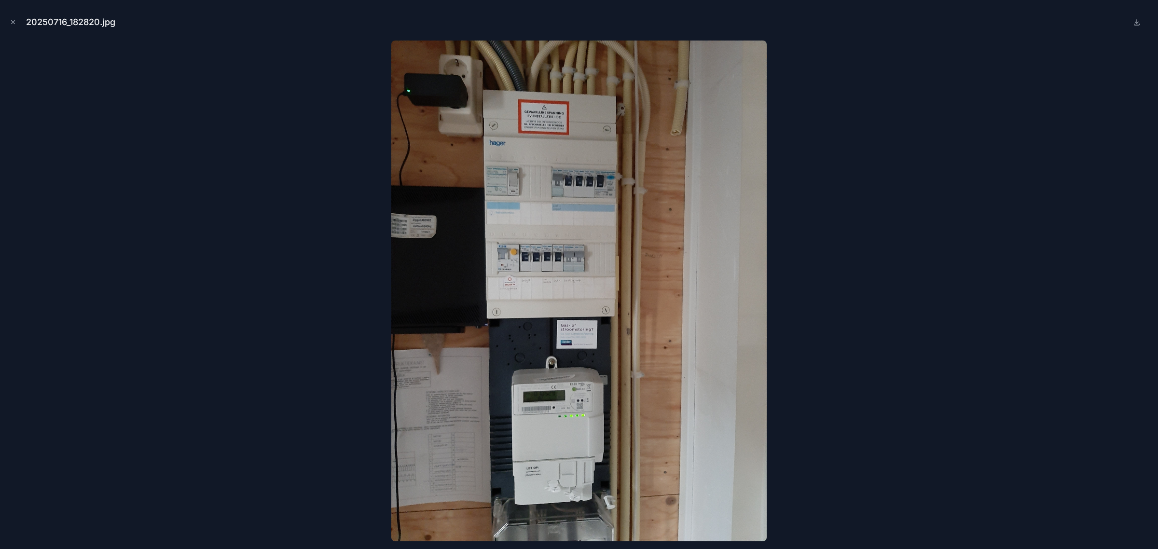
click at [574, 398] on img at bounding box center [579, 291] width 376 height 501
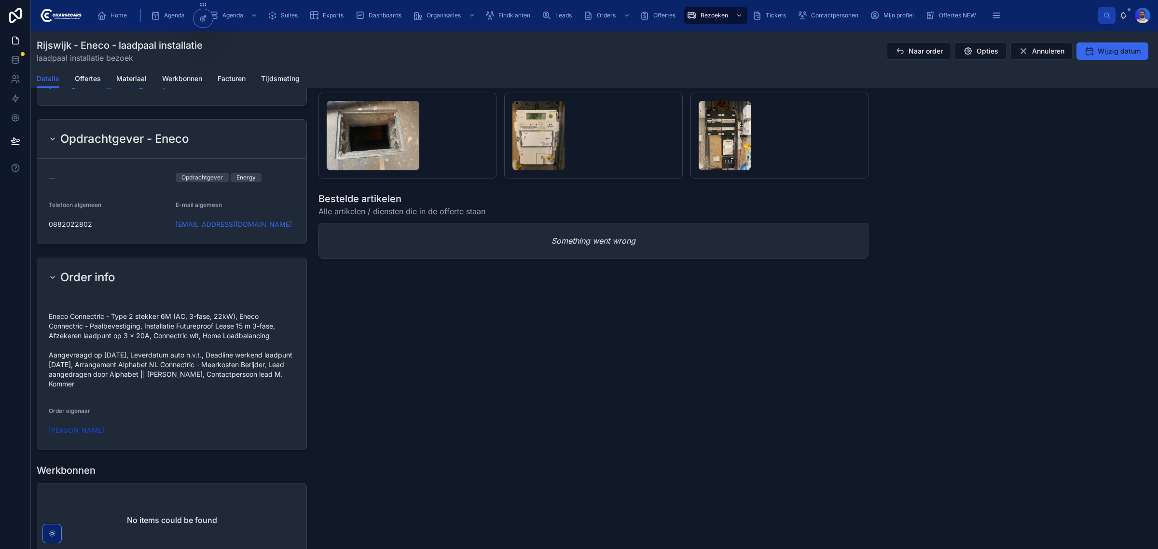
scroll to position [724, 0]
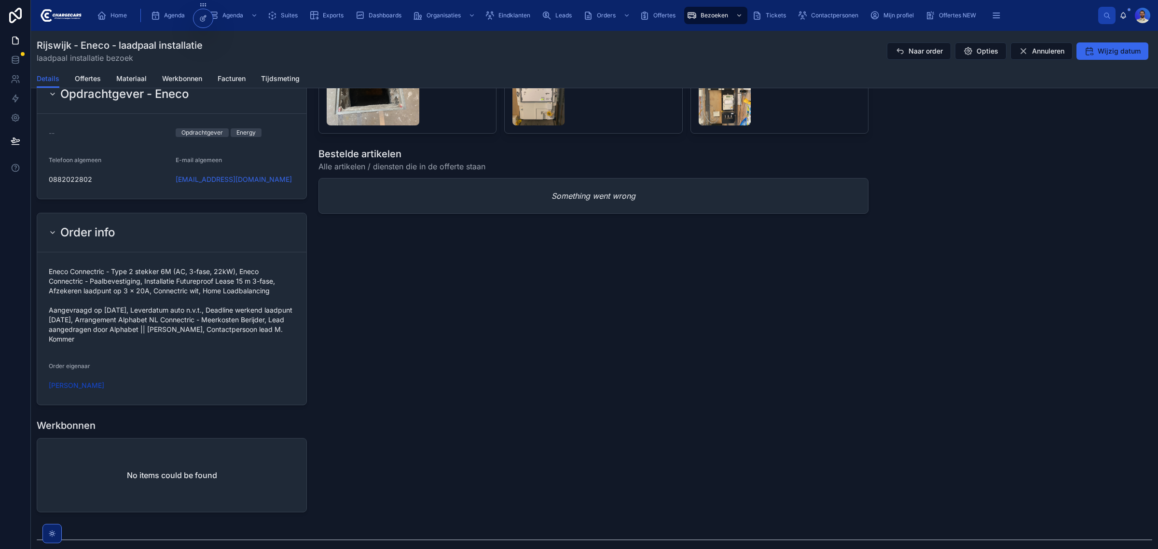
click at [181, 292] on span "Eneco Connectric - Type 2 stekker 6M (AC, 3-fase, 22kW), Eneco Connectric - Paa…" at bounding box center [172, 305] width 246 height 77
click at [240, 297] on span "Eneco Connectric - Type 2 stekker 6M (AC, 3-fase, 22kW), Eneco Connectric - Paa…" at bounding box center [172, 305] width 246 height 77
click at [220, 327] on span "Eneco Connectric - Type 2 stekker 6M (AC, 3-fase, 22kW), Eneco Connectric - Paa…" at bounding box center [172, 305] width 246 height 77
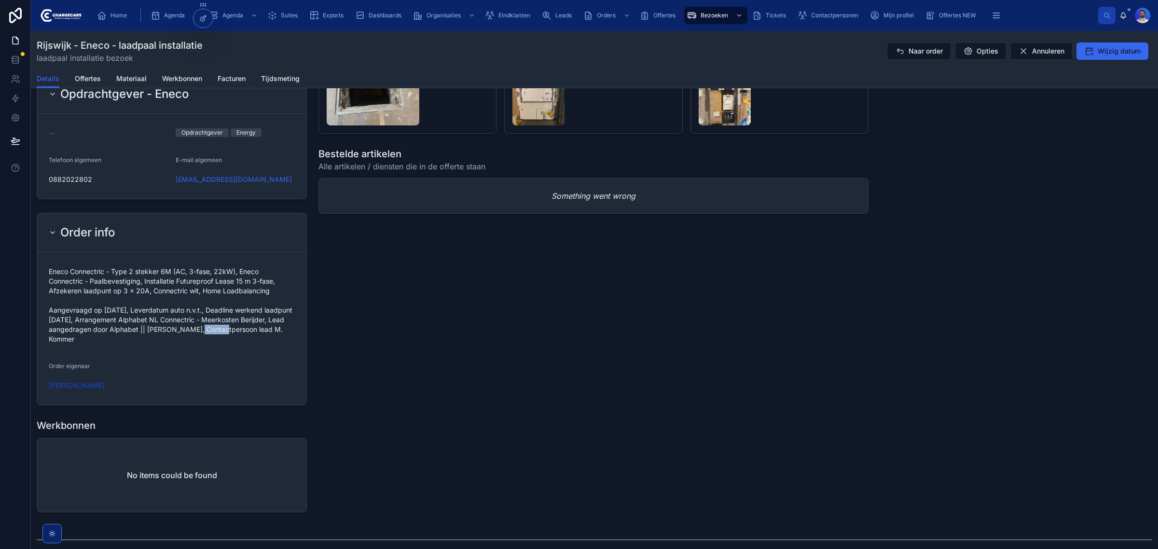
click at [220, 327] on span "Eneco Connectric - Type 2 stekker 6M (AC, 3-fase, 22kW), Eneco Connectric - Paa…" at bounding box center [172, 305] width 246 height 77
click at [175, 333] on span "Eneco Connectric - Type 2 stekker 6M (AC, 3-fase, 22kW), Eneco Connectric - Paa…" at bounding box center [172, 305] width 246 height 77
click at [175, 327] on span "Eneco Connectric - Type 2 stekker 6M (AC, 3-fase, 22kW), Eneco Connectric - Paa…" at bounding box center [172, 305] width 246 height 77
click at [185, 306] on span "Eneco Connectric - Type 2 stekker 6M (AC, 3-fase, 22kW), Eneco Connectric - Paa…" at bounding box center [172, 305] width 246 height 77
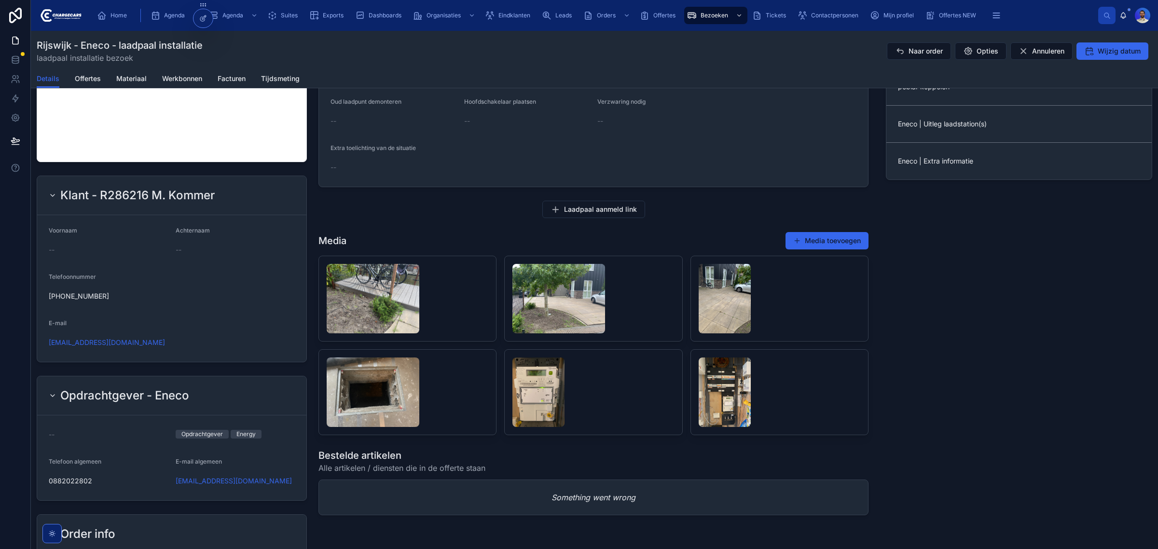
scroll to position [0, 0]
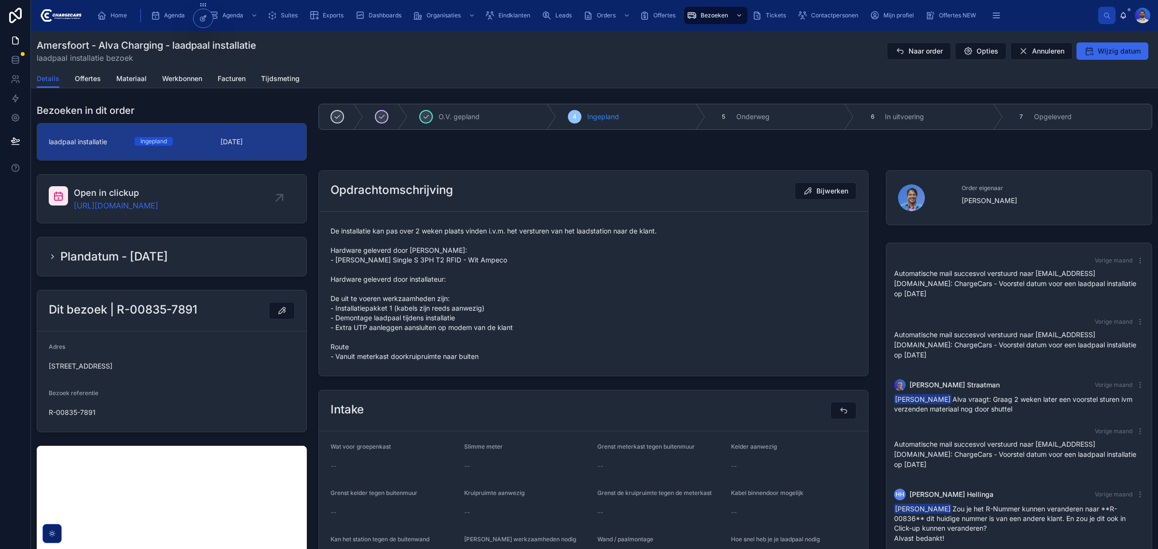
scroll to position [215, 0]
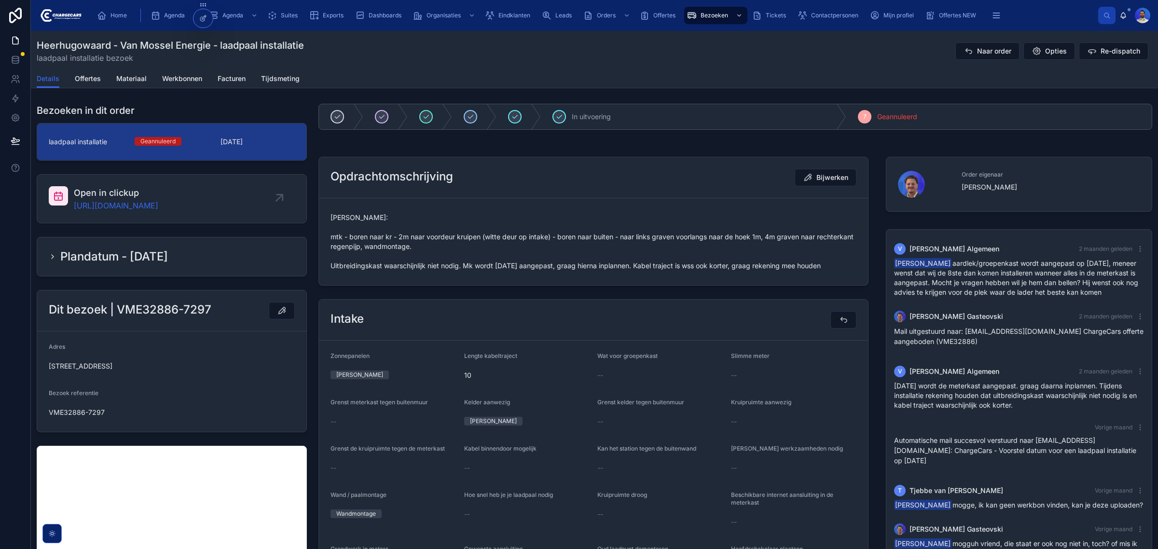
scroll to position [198, 0]
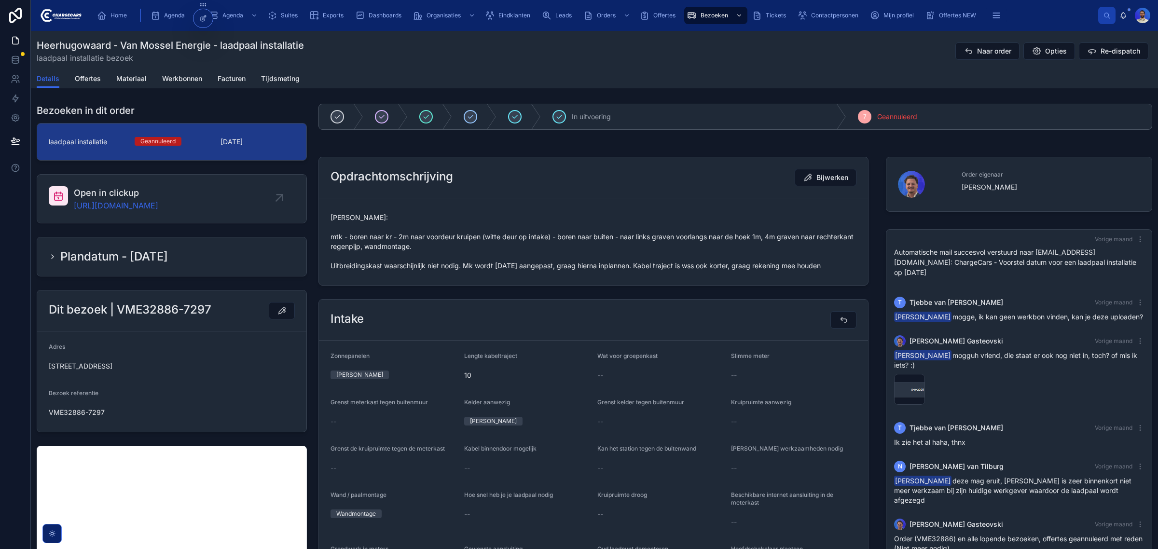
click at [566, 261] on span "Vasko: mtk - boren naar kr - 2m naar voordeur kruipen (witte deur op intake) - …" at bounding box center [594, 242] width 526 height 58
click at [568, 267] on span "Vasko: mtk - boren naar kr - 2m naar voordeur kruipen (witte deur op intake) - …" at bounding box center [594, 242] width 526 height 58
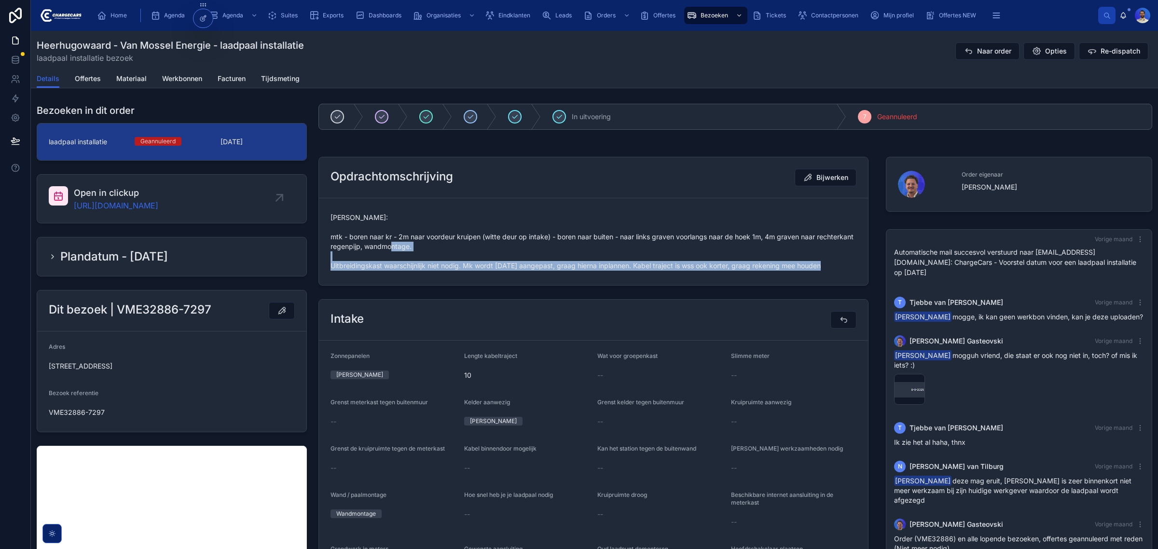
click at [568, 267] on span "Vasko: mtk - boren naar kr - 2m naar voordeur kruipen (witte deur op intake) - …" at bounding box center [594, 242] width 526 height 58
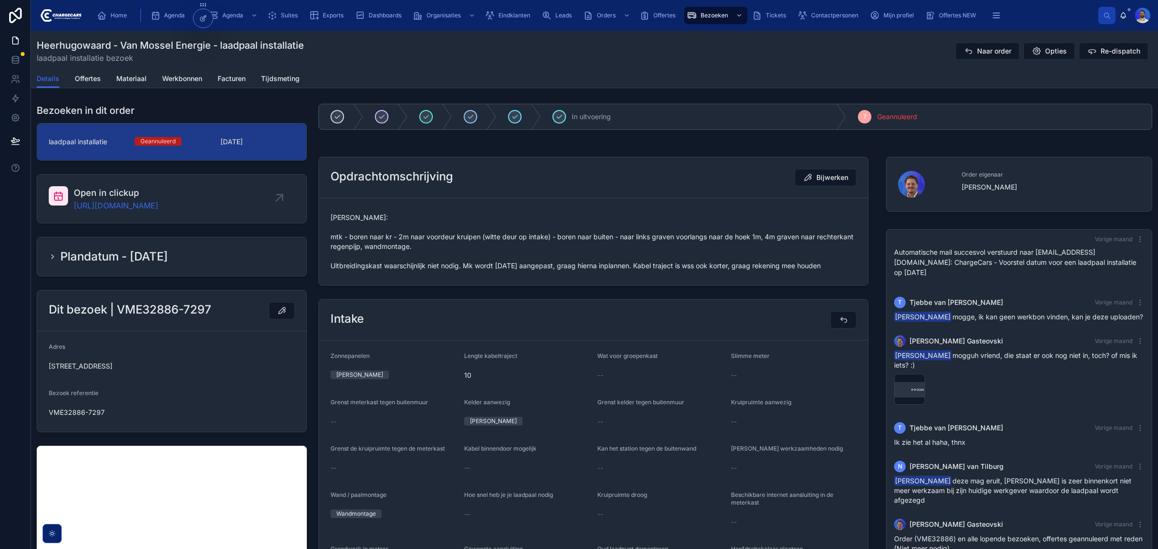
scroll to position [181, 0]
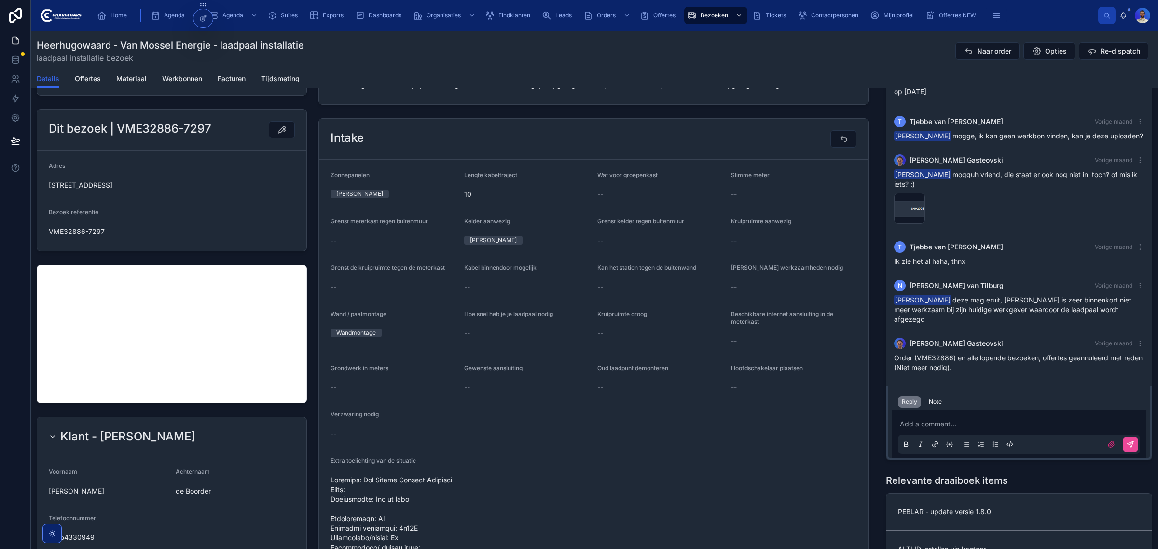
click at [951, 366] on span "Order (VME32886) en alle lopende bezoeken, offertes geannuleerd met reden (Niet…" at bounding box center [1018, 363] width 249 height 18
click at [940, 372] on span "Order (VME32886) en alle lopende bezoeken, offertes geannuleerd met reden (Niet…" at bounding box center [1018, 363] width 249 height 18
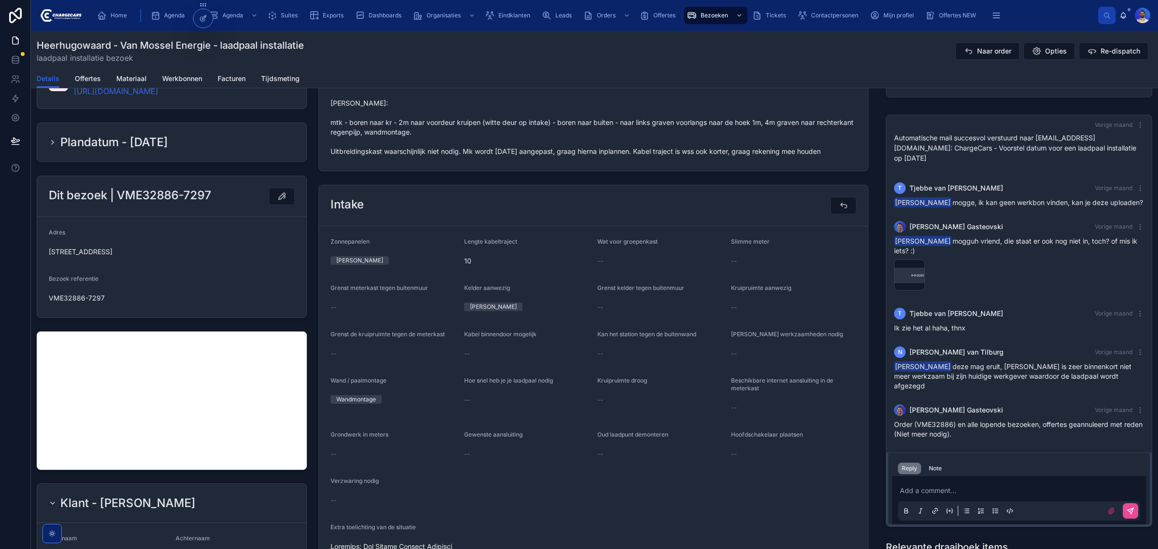
scroll to position [0, 0]
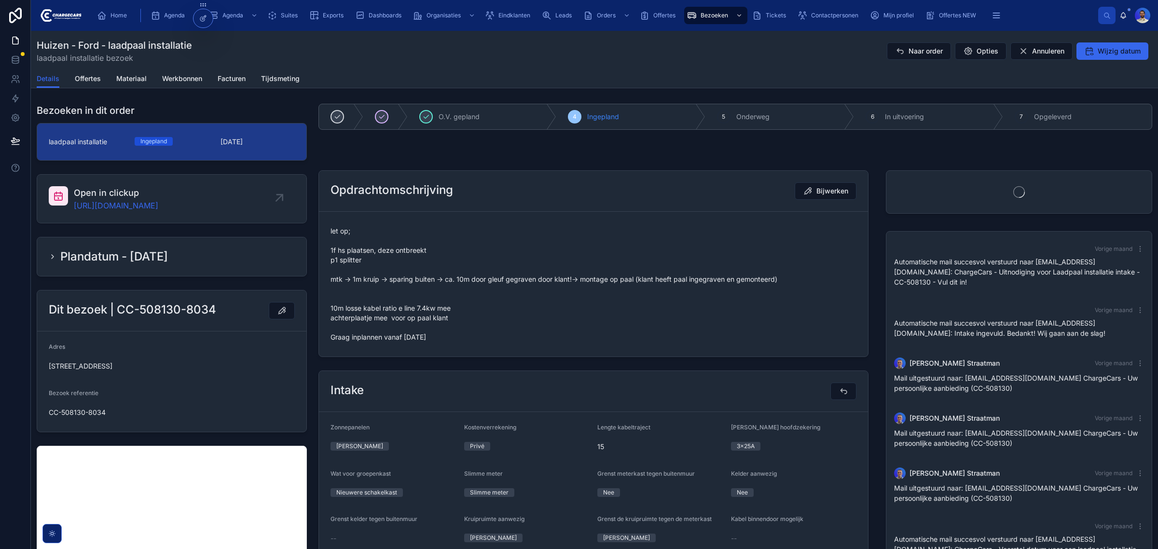
scroll to position [56, 0]
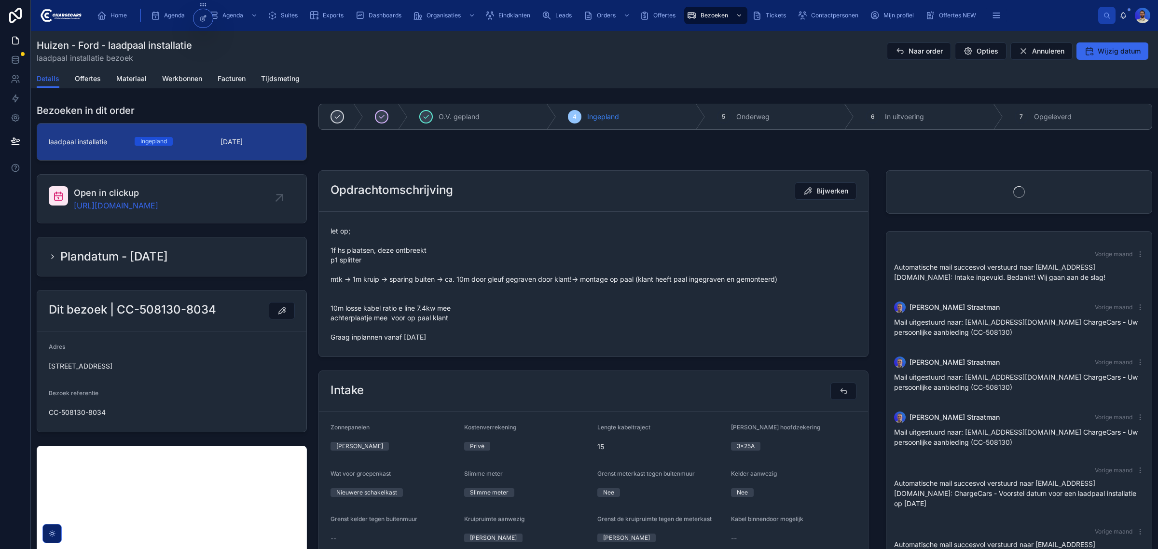
click at [410, 331] on span "let op; 1f hs plaatsen, deze ontbreekt p1 splitter mtk -> 1m kruip -> sparing b…" at bounding box center [594, 284] width 526 height 116
click at [91, 85] on link "Offertes" at bounding box center [88, 79] width 26 height 19
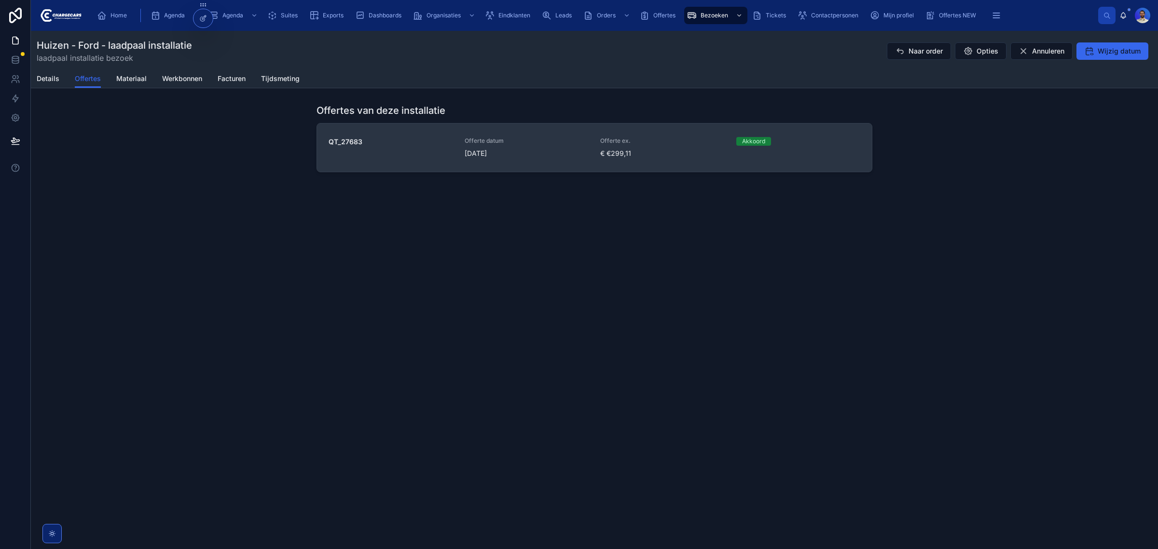
click at [523, 149] on span "[DATE]" at bounding box center [527, 154] width 125 height 10
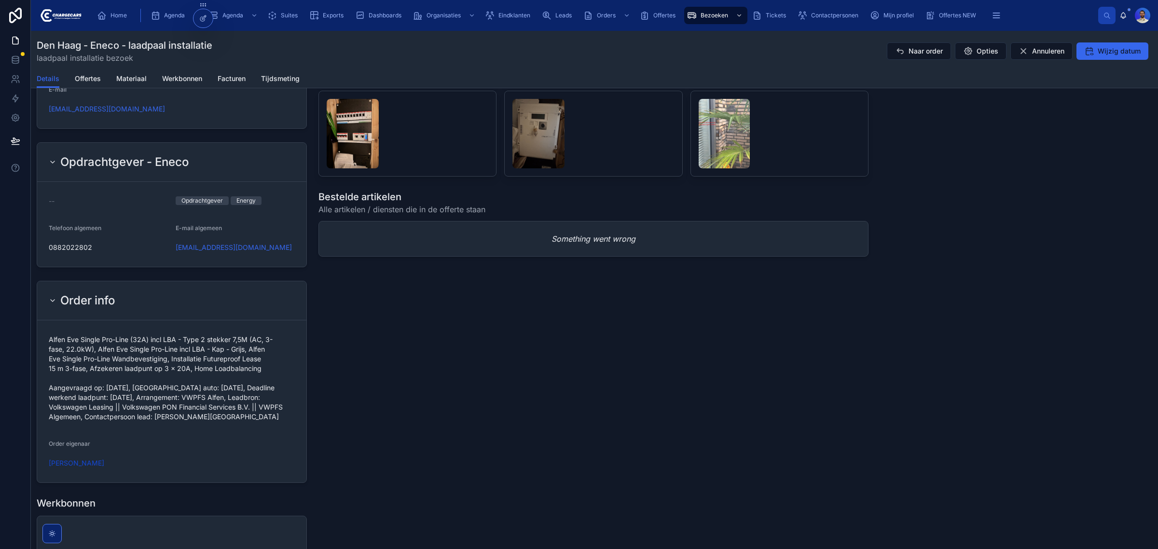
scroll to position [724, 0]
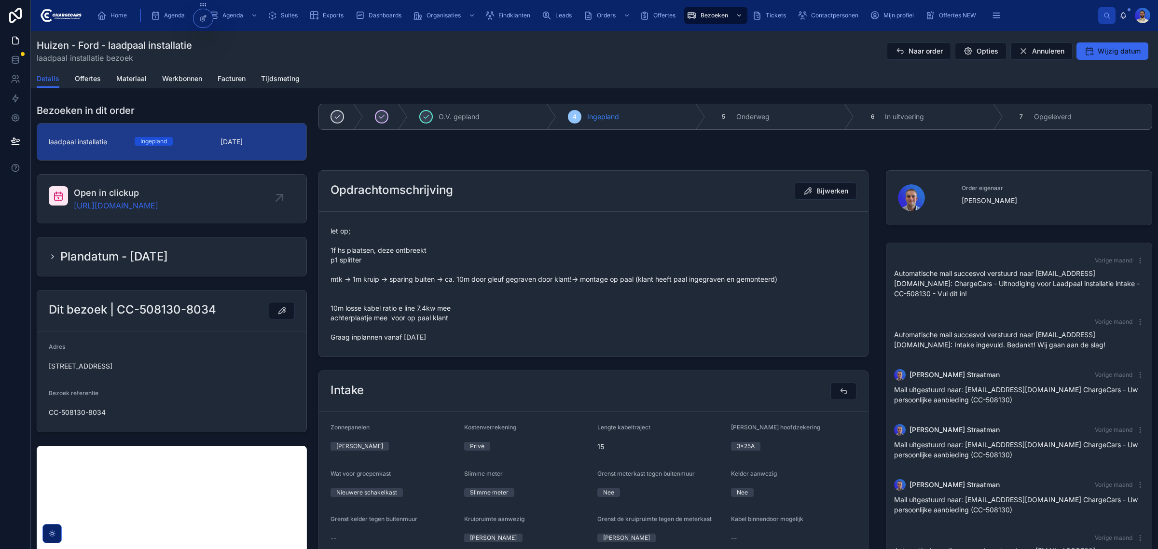
scroll to position [56, 0]
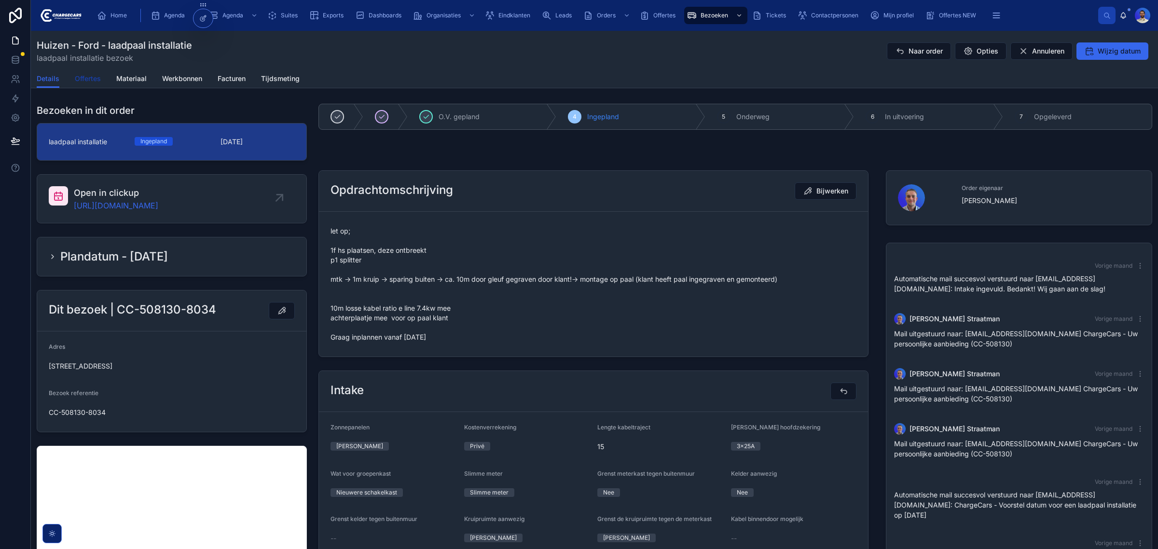
click at [88, 83] on link "Offertes" at bounding box center [88, 79] width 26 height 19
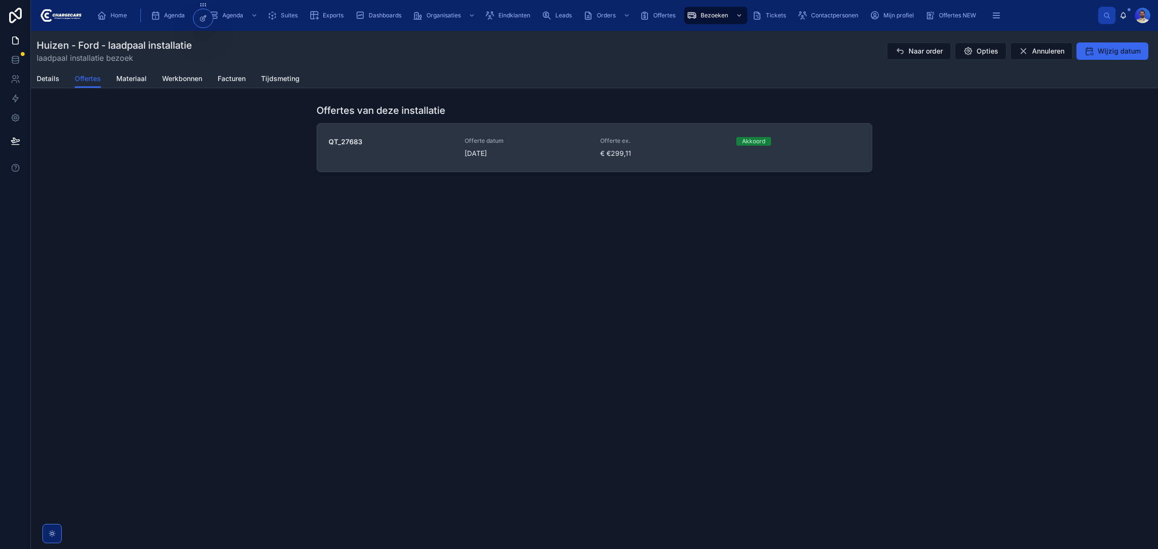
click at [528, 142] on span "Offerte datum" at bounding box center [527, 141] width 125 height 8
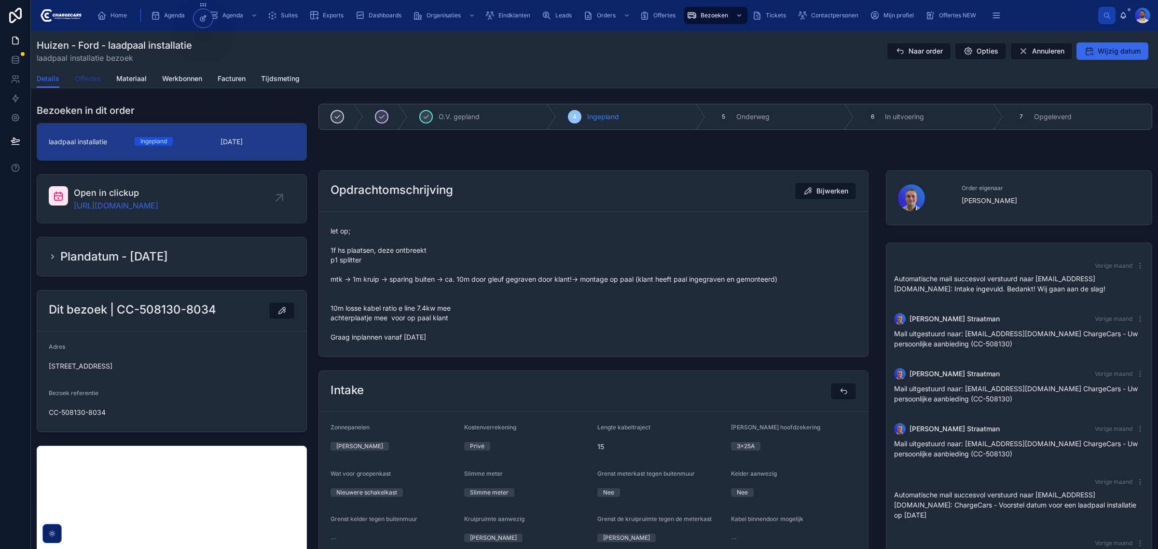
click at [93, 75] on span "Offertes" at bounding box center [88, 79] width 26 height 10
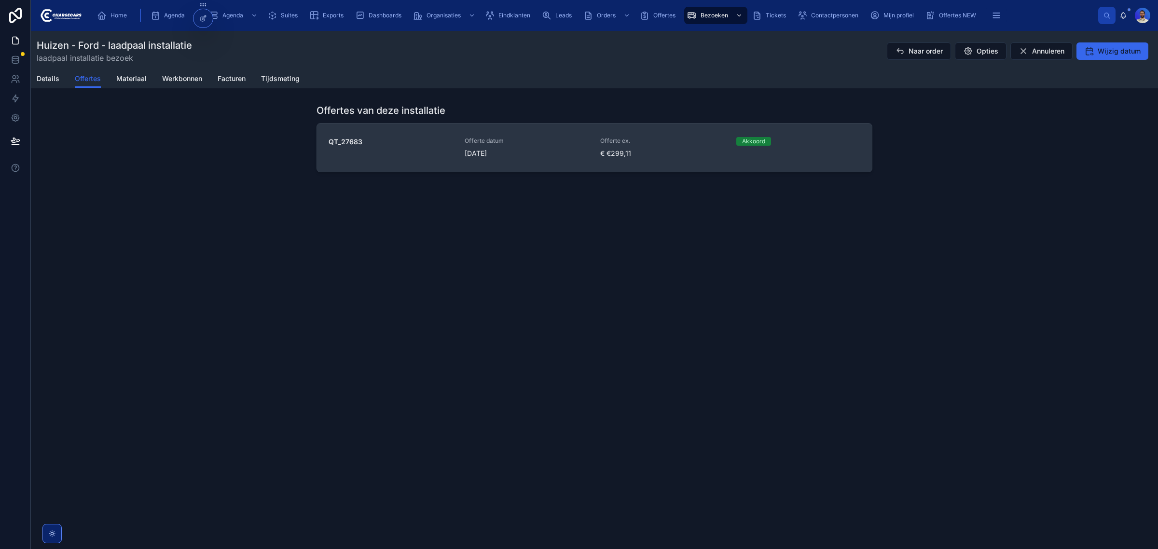
click at [404, 153] on div "QT_27683" at bounding box center [391, 147] width 125 height 21
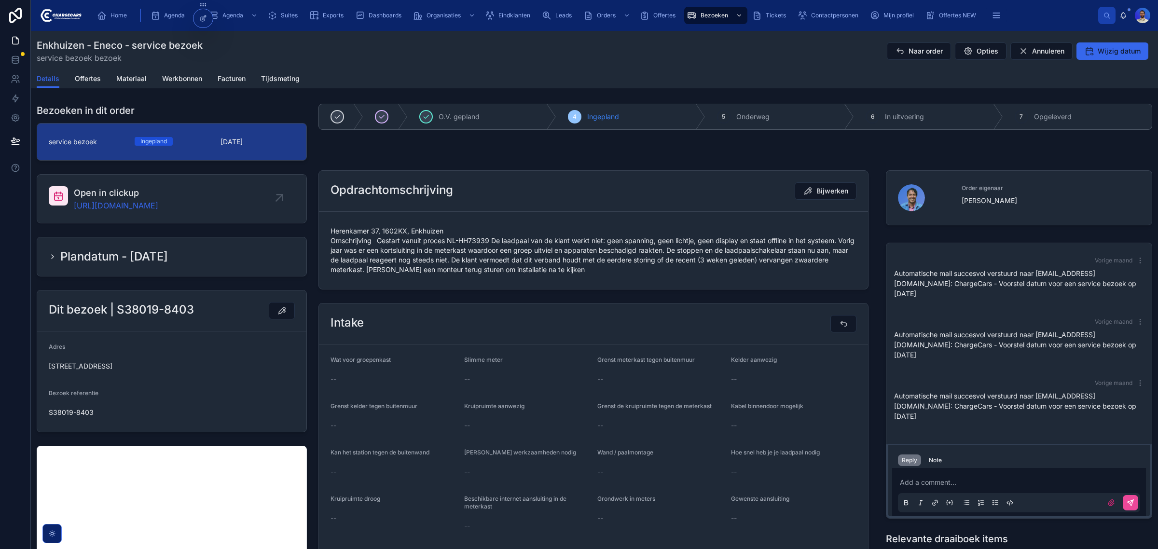
click at [400, 239] on span "Herenkamer 37, 1602KX, Enkhuizen Omschrijving Gestart vanuit proces NL-HH73939 …" at bounding box center [594, 250] width 526 height 48
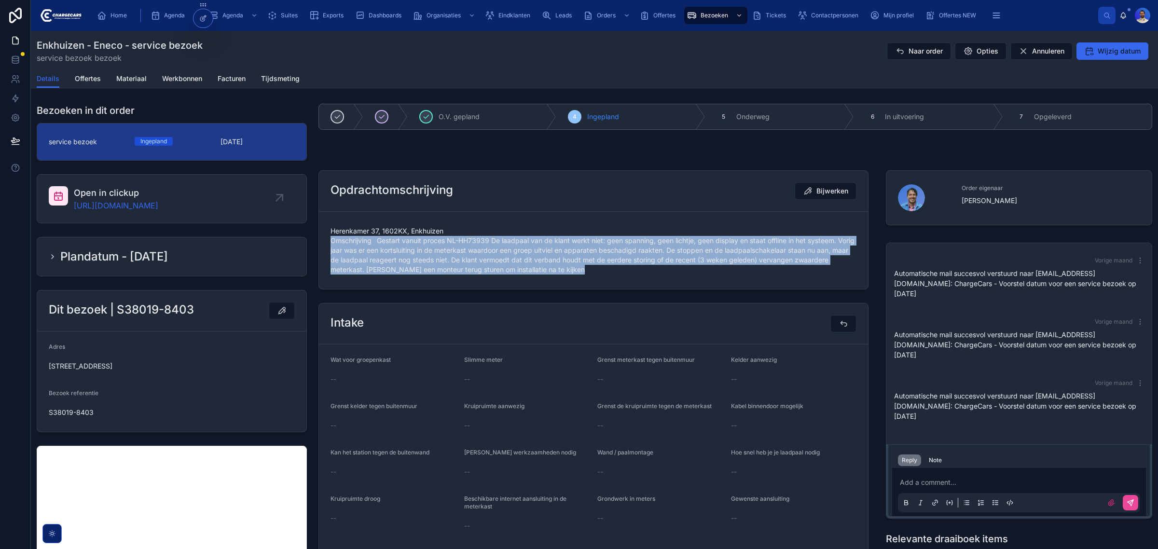
click at [400, 239] on span "Herenkamer 37, 1602KX, Enkhuizen Omschrijving Gestart vanuit proces NL-HH73939 …" at bounding box center [594, 250] width 526 height 48
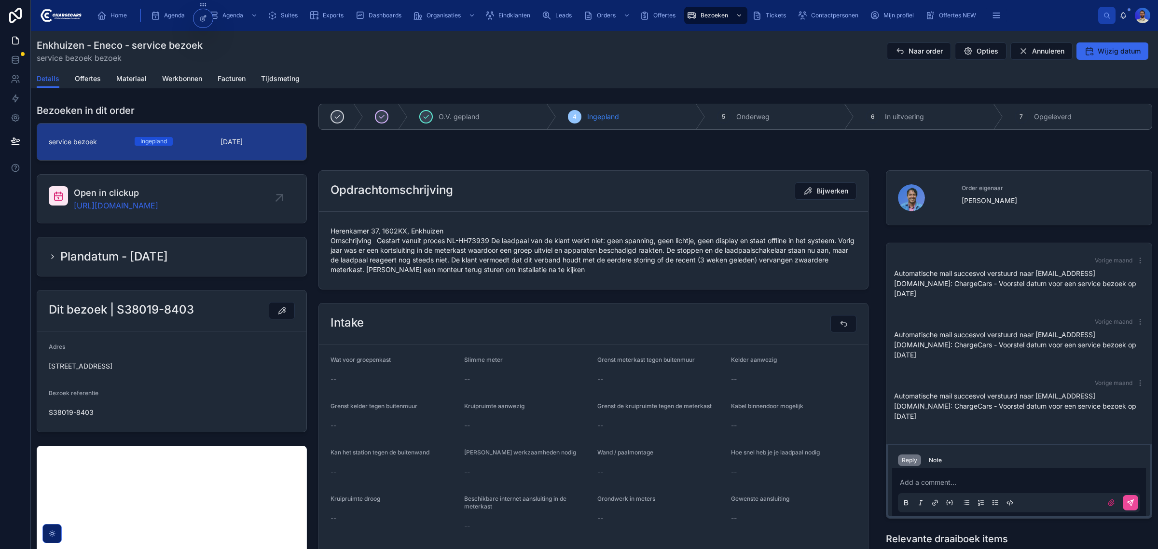
click at [546, 223] on div "Herenkamer 37, 1602KX, Enkhuizen Omschrijving Gestart vanuit proces NL-HH73939 …" at bounding box center [594, 250] width 526 height 54
click at [601, 235] on span "Herenkamer 37, 1602KX, Enkhuizen Omschrijving Gestart vanuit proces NL-HH73939 …" at bounding box center [594, 250] width 526 height 48
click at [654, 236] on span "Herenkamer 37, 1602KX, Enkhuizen Omschrijving Gestart vanuit proces NL-HH73939 …" at bounding box center [594, 250] width 526 height 48
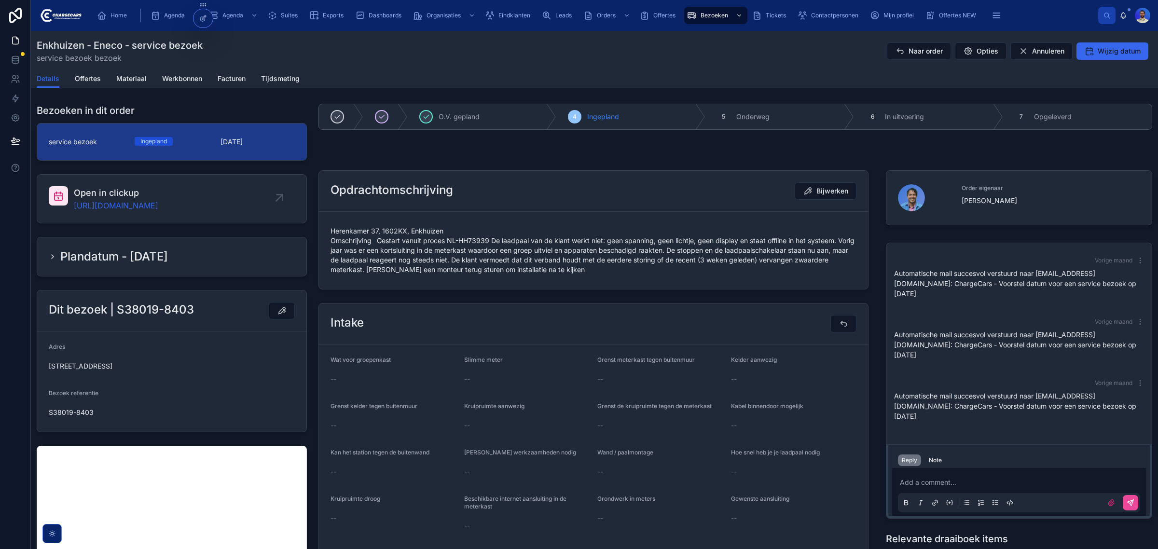
click at [651, 243] on span "Herenkamer 37, 1602KX, Enkhuizen Omschrijving Gestart vanuit proces NL-HH73939 …" at bounding box center [594, 250] width 526 height 48
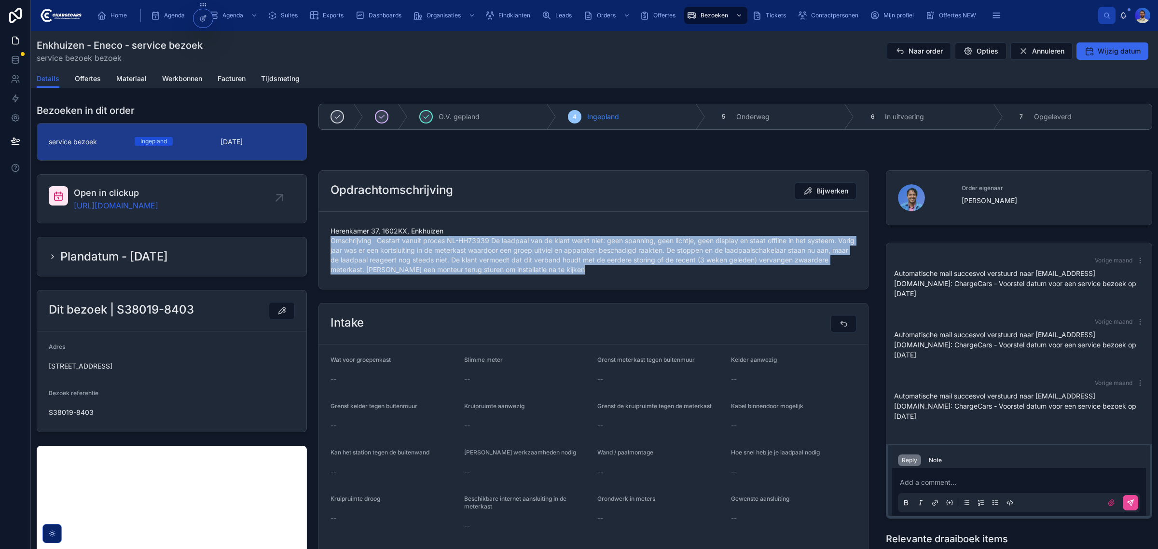
click at [651, 243] on span "Herenkamer 37, 1602KX, Enkhuizen Omschrijving Gestart vanuit proces NL-HH73939 …" at bounding box center [594, 250] width 526 height 48
click at [413, 254] on span "Herenkamer 37, 1602KX, Enkhuizen Omschrijving Gestart vanuit proces NL-HH73939 …" at bounding box center [594, 250] width 526 height 48
click at [418, 249] on span "Herenkamer 37, 1602KX, Enkhuizen Omschrijving Gestart vanuit proces NL-HH73939 …" at bounding box center [594, 250] width 526 height 48
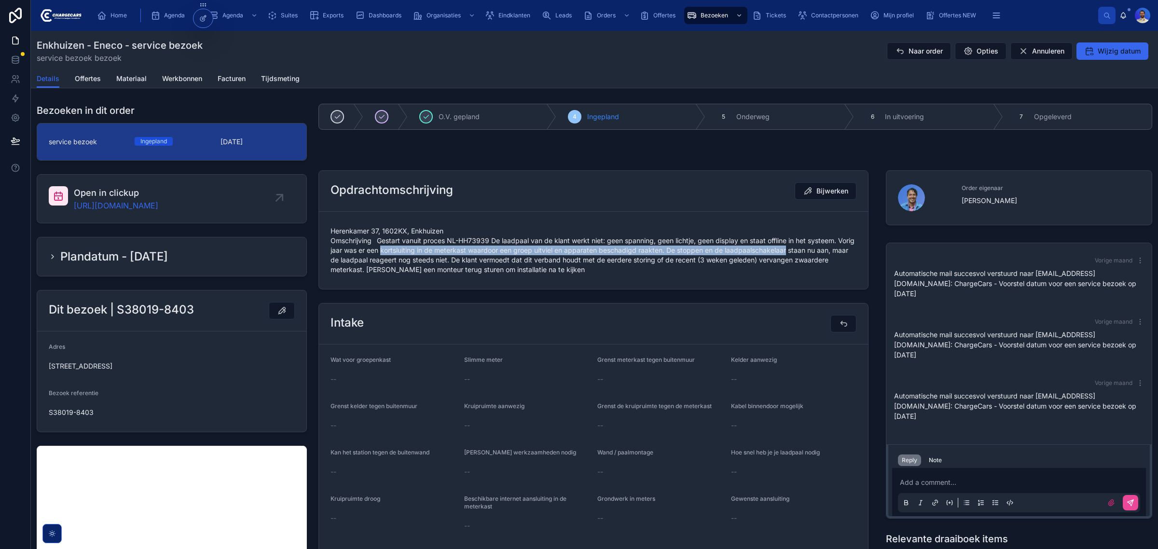
drag, startPoint x: 418, startPoint y: 249, endPoint x: 771, endPoint y: 250, distance: 352.8
click at [771, 250] on span "Herenkamer 37, 1602KX, Enkhuizen Omschrijving Gestart vanuit proces NL-HH73939 …" at bounding box center [594, 250] width 526 height 48
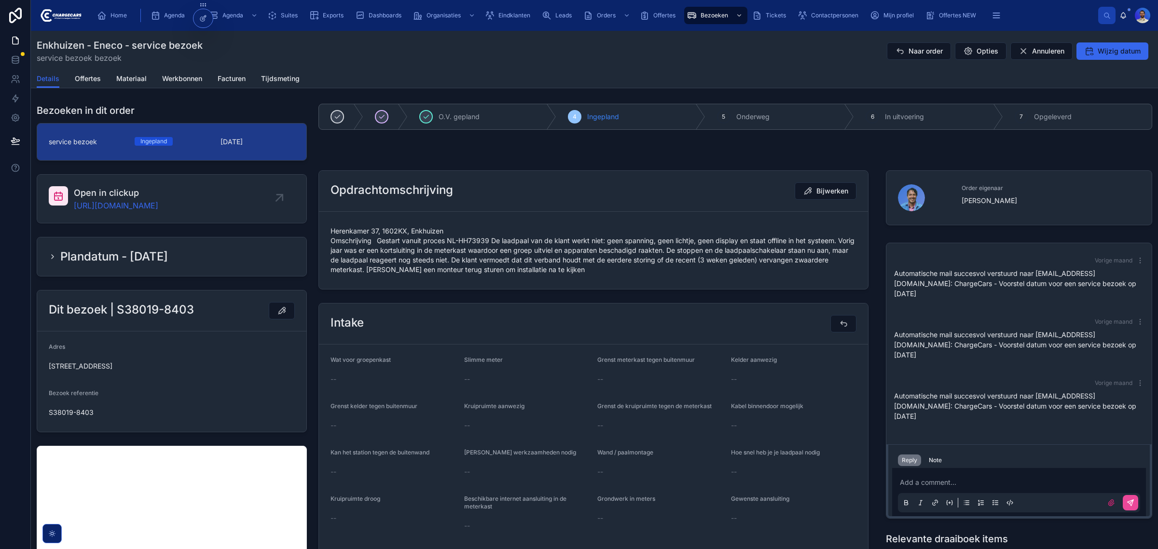
click at [384, 254] on span "Herenkamer 37, 1602KX, Enkhuizen Omschrijving Gestart vanuit proces NL-HH73939 …" at bounding box center [594, 250] width 526 height 48
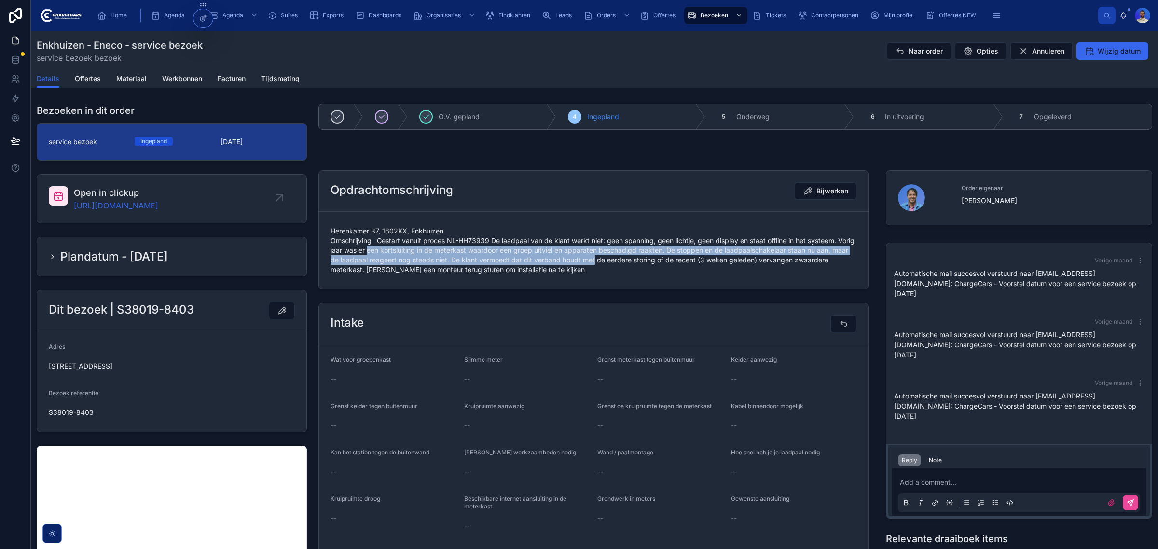
drag, startPoint x: 384, startPoint y: 254, endPoint x: 607, endPoint y: 257, distance: 222.5
click at [607, 257] on span "Herenkamer 37, 1602KX, Enkhuizen Omschrijving Gestart vanuit proces NL-HH73939 …" at bounding box center [594, 250] width 526 height 48
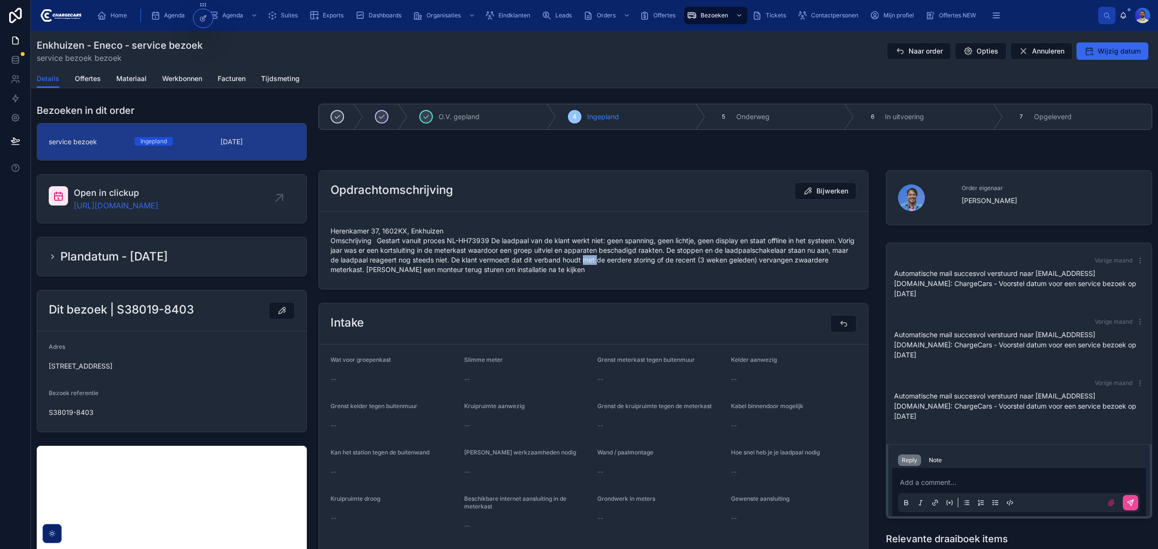
click at [607, 257] on span "Herenkamer 37, 1602KX, Enkhuizen Omschrijving Gestart vanuit proces NL-HH73939 …" at bounding box center [594, 250] width 526 height 48
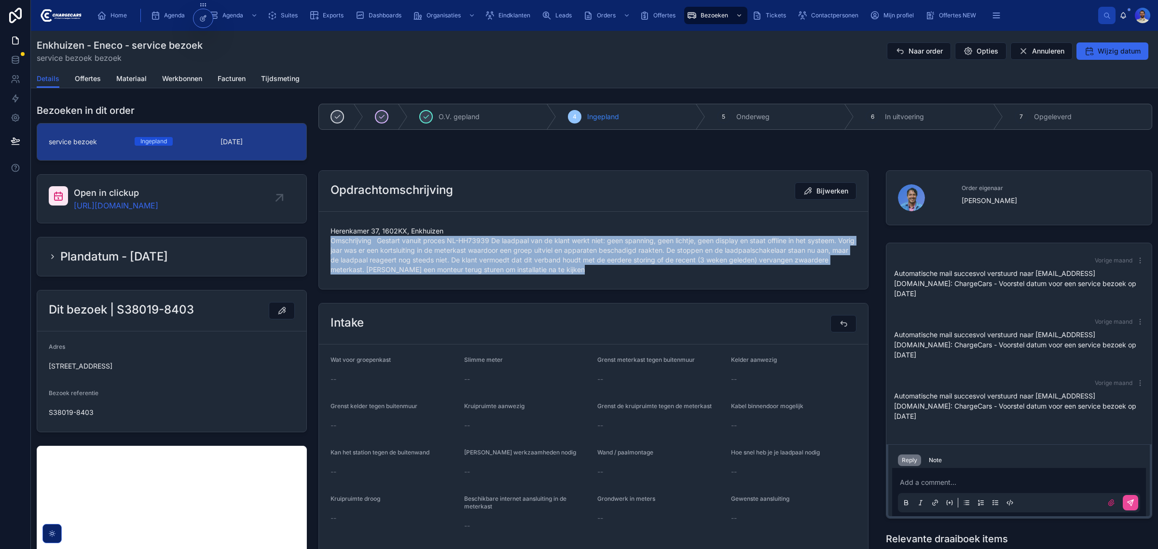
click at [607, 257] on span "Herenkamer 37, 1602KX, Enkhuizen Omschrijving Gestart vanuit proces NL-HH73939 …" at bounding box center [594, 250] width 526 height 48
click at [459, 263] on span "Herenkamer 37, 1602KX, Enkhuizen Omschrijving Gestart vanuit proces NL-HH73939 …" at bounding box center [594, 250] width 526 height 48
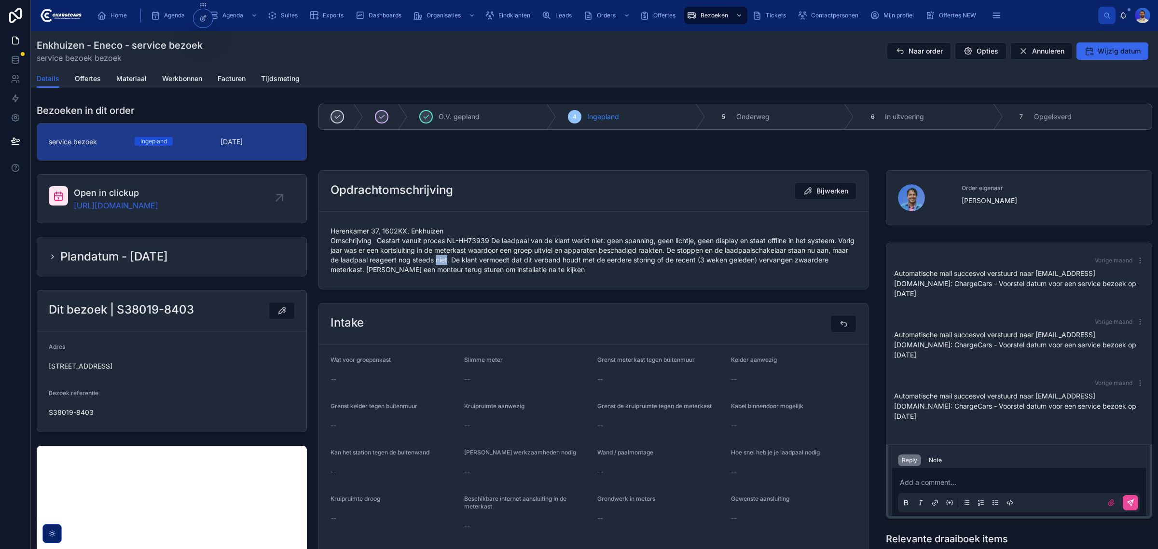
click at [459, 263] on span "Herenkamer 37, 1602KX, Enkhuizen Omschrijving Gestart vanuit proces NL-HH73939 …" at bounding box center [594, 250] width 526 height 48
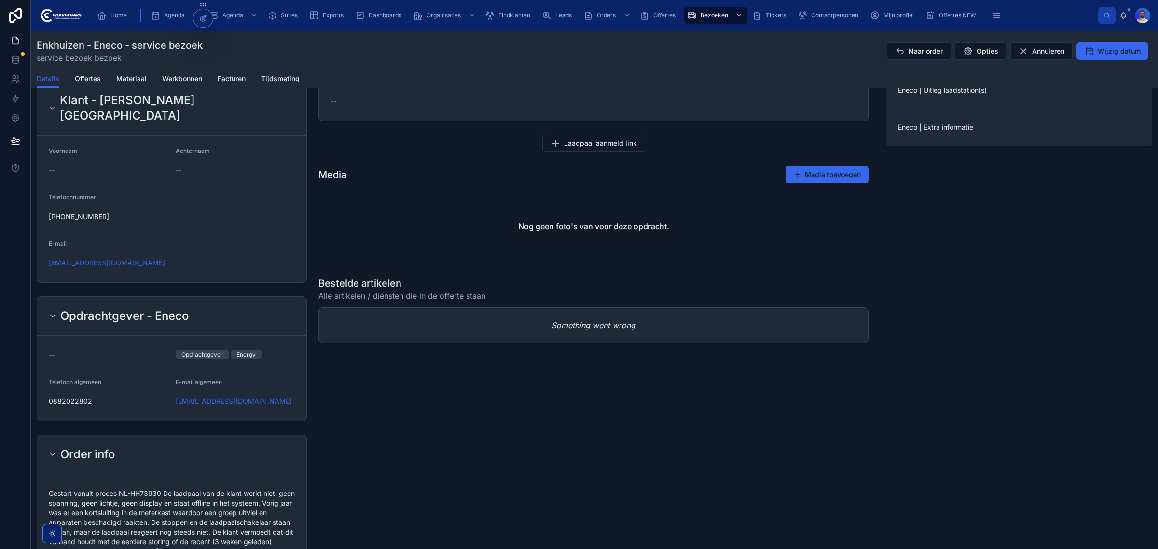
scroll to position [784, 0]
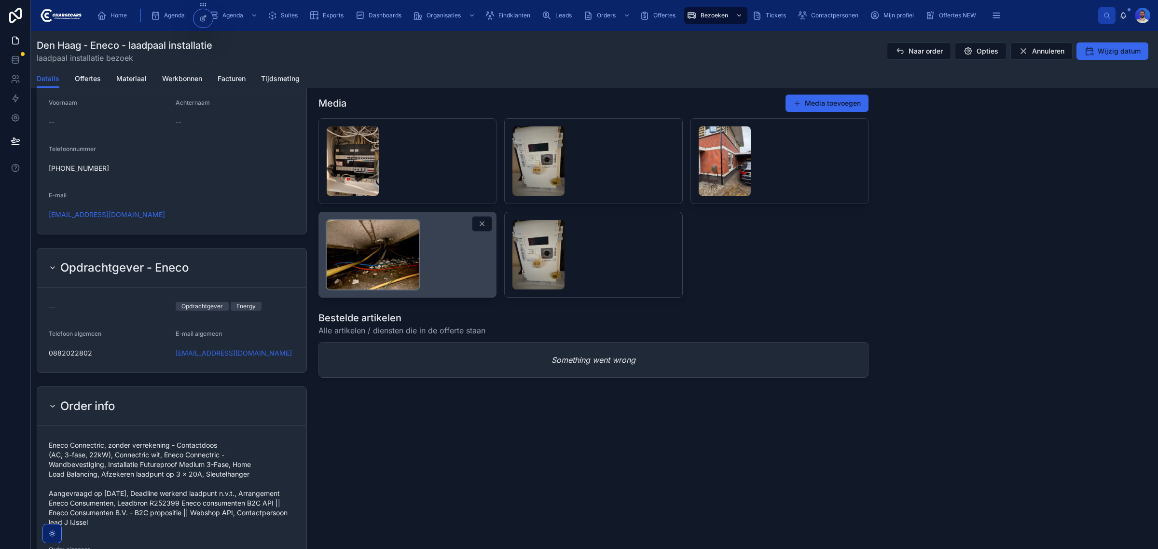
scroll to position [664, 0]
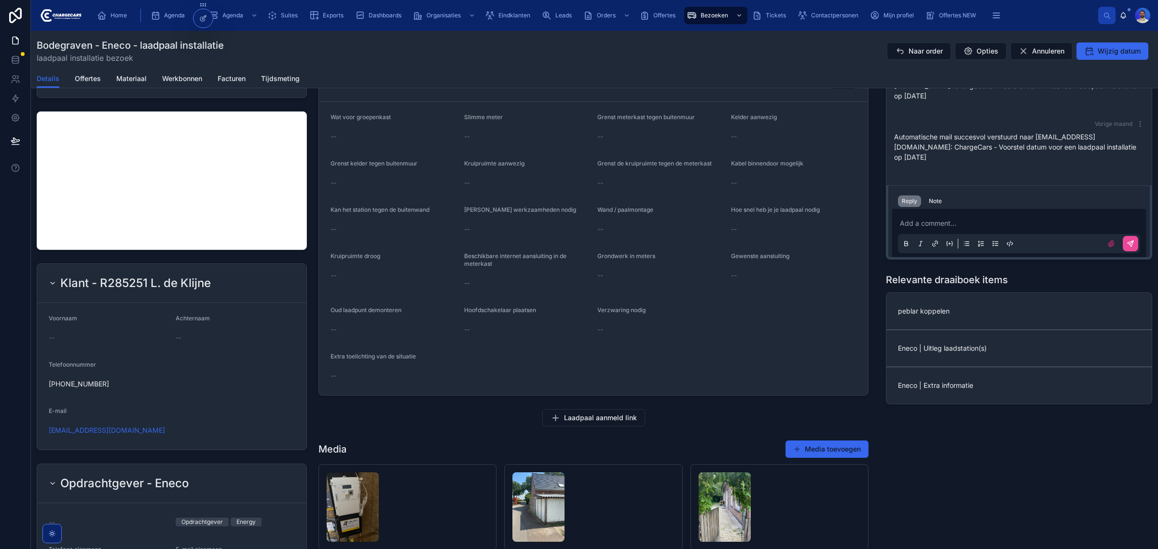
scroll to position [543, 0]
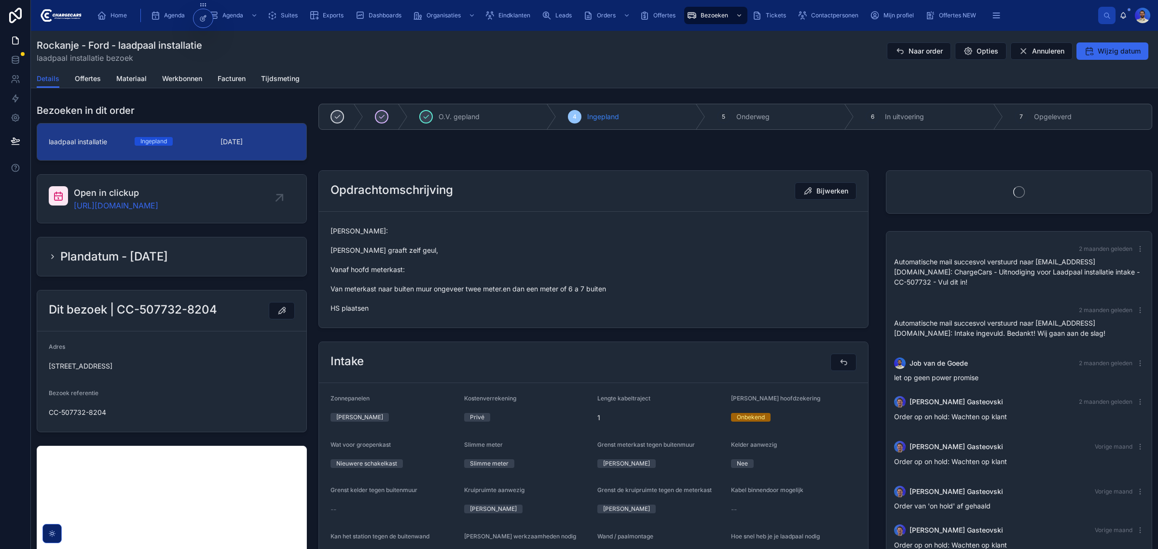
scroll to position [196, 0]
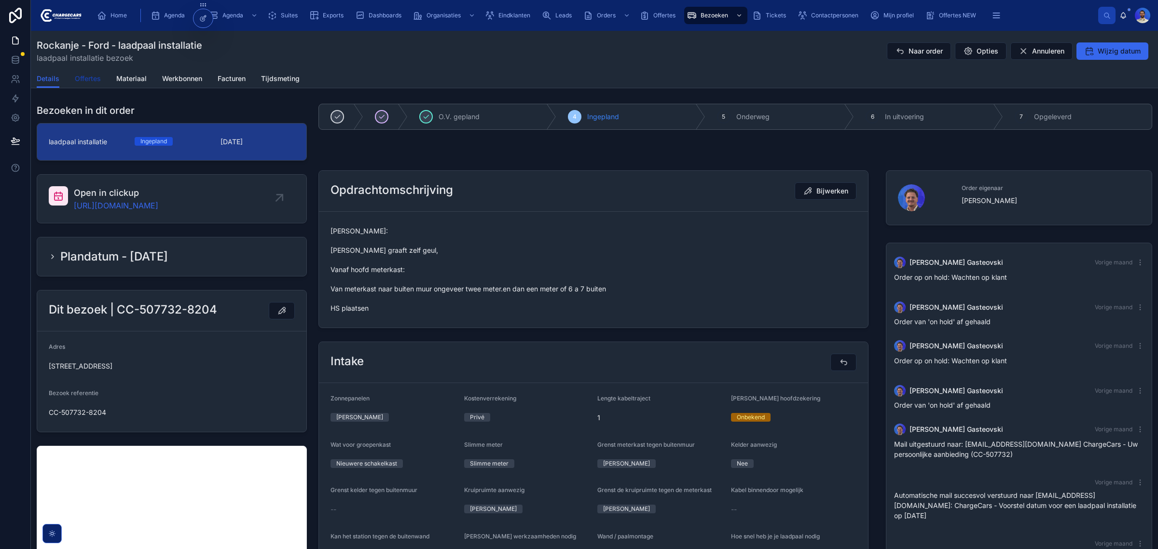
click at [85, 83] on span "Offertes" at bounding box center [88, 79] width 26 height 10
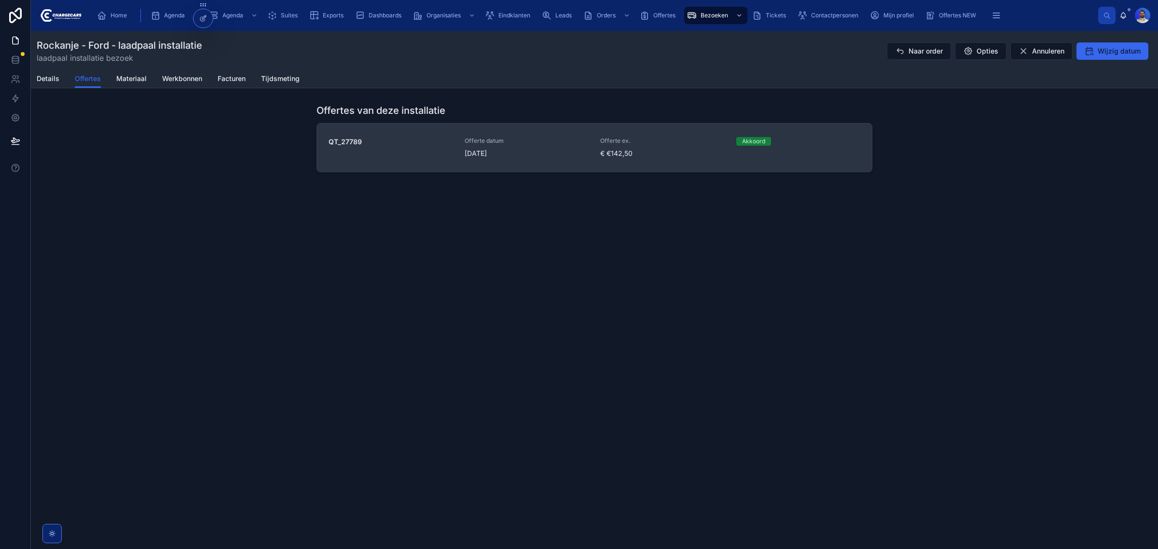
click at [522, 132] on link "QT_27789 Offerte datum 12-8-2025 Offerte ex. € €142,50 Akkoord" at bounding box center [594, 148] width 555 height 48
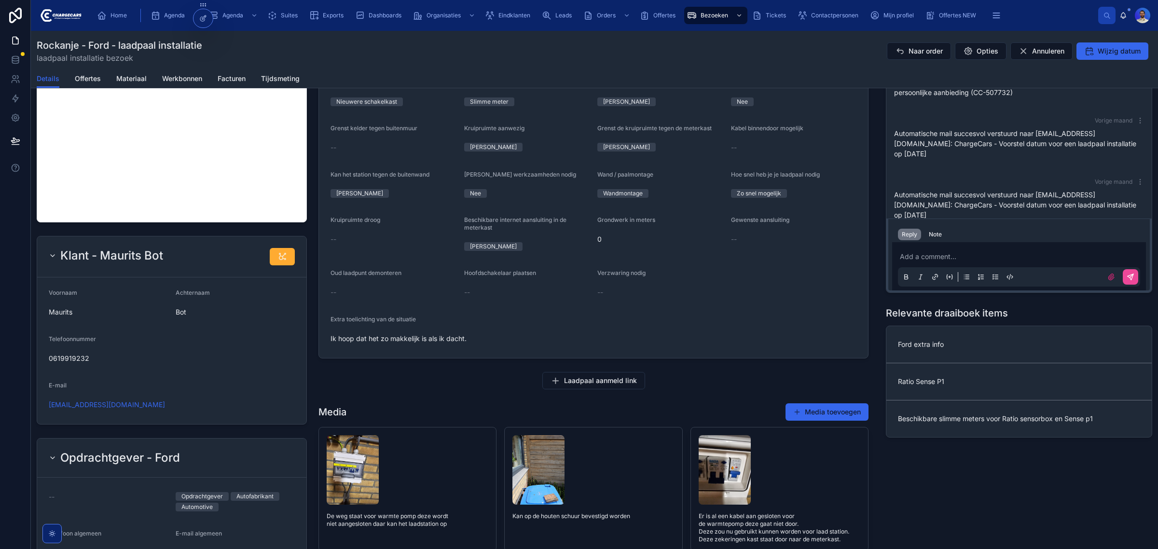
scroll to position [422, 0]
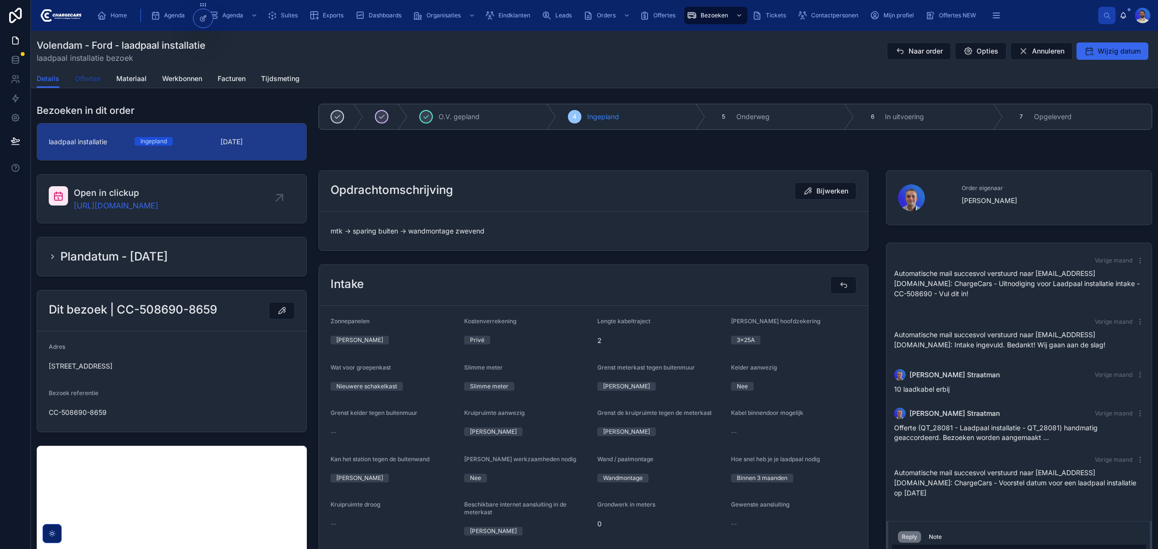
click at [87, 72] on link "Offertes" at bounding box center [88, 79] width 26 height 19
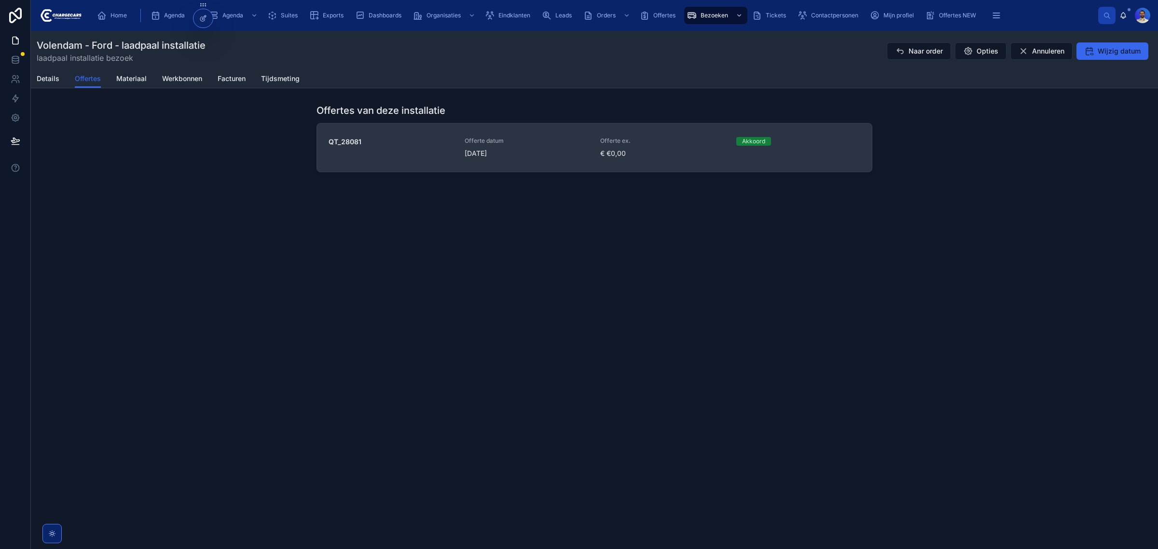
click at [491, 156] on span "[DATE]" at bounding box center [527, 154] width 125 height 10
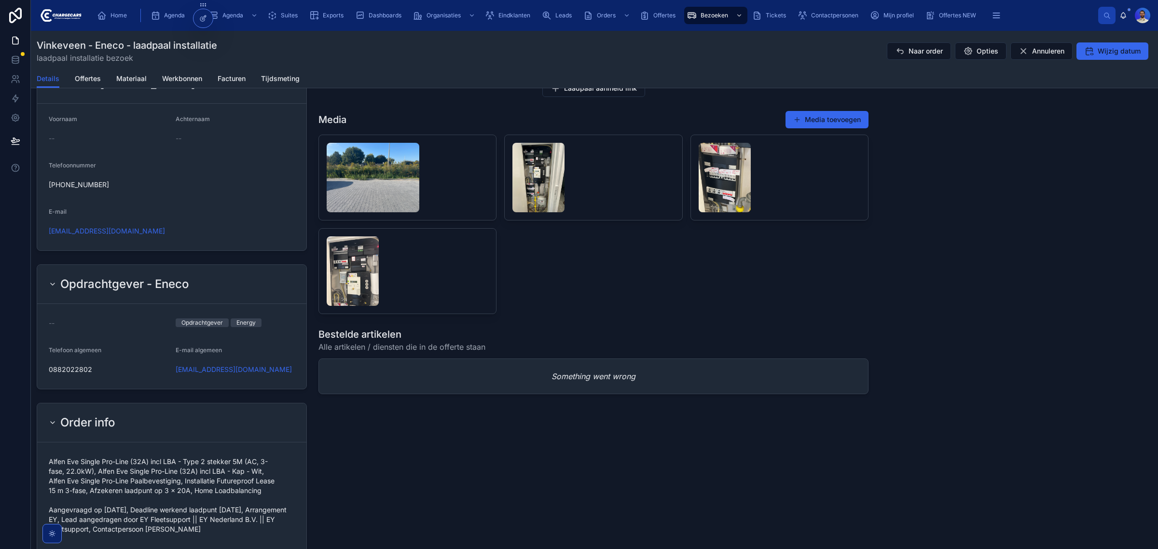
scroll to position [603, 0]
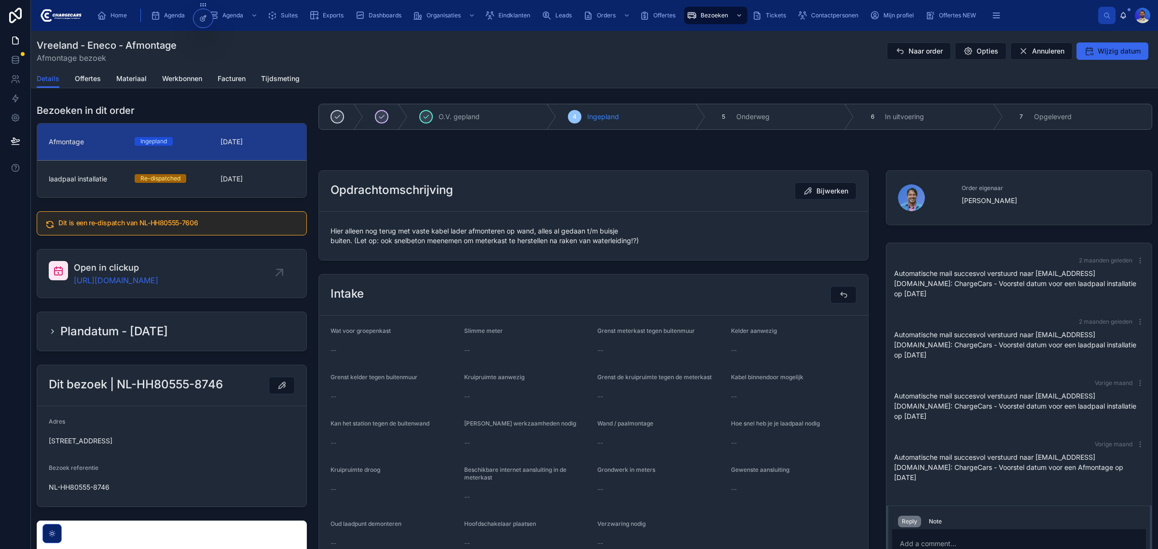
click at [394, 238] on span "Hier alleen nog terug met vaste kabel lader afmonteren op wand, alles al gedaan…" at bounding box center [594, 235] width 526 height 19
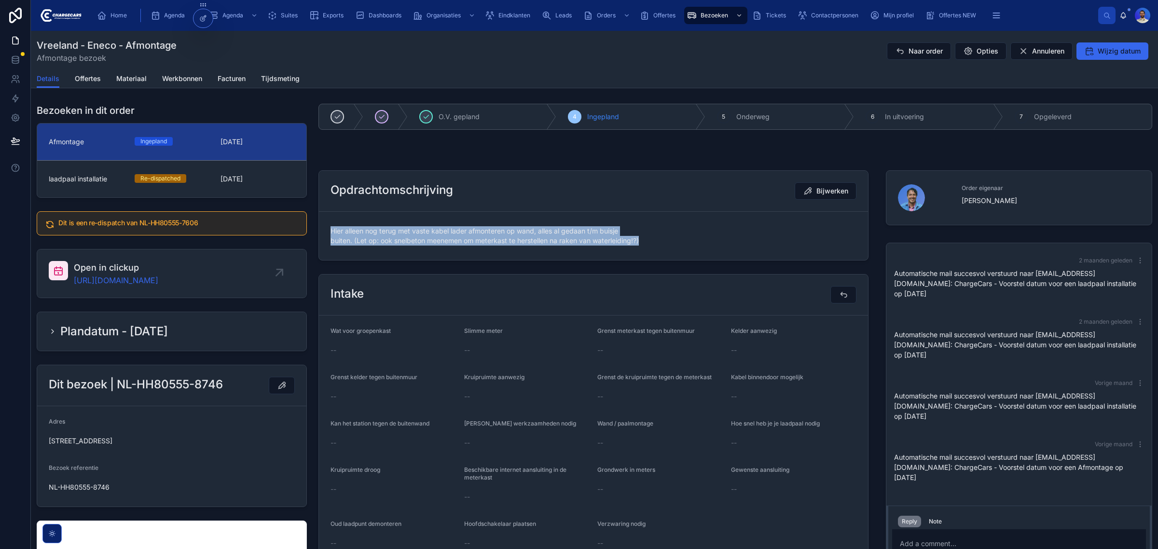
click at [394, 238] on span "Hier alleen nog terug met vaste kabel lader afmonteren op wand, alles al gedaan…" at bounding box center [594, 235] width 526 height 19
click at [387, 231] on span "Hier alleen nog terug met vaste kabel lader afmonteren op wand, alles al gedaan…" at bounding box center [594, 235] width 526 height 19
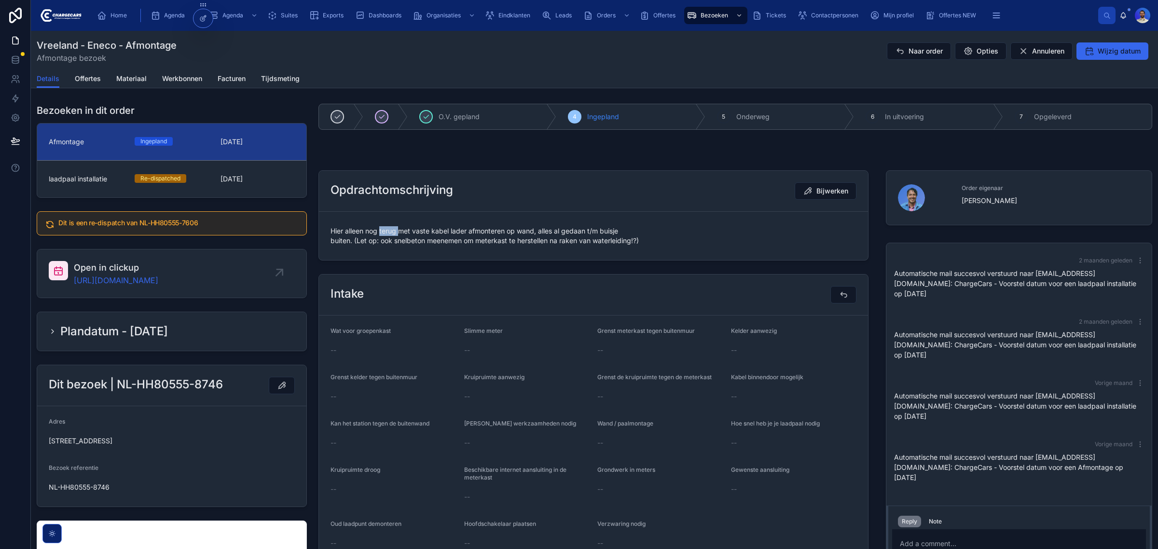
click at [387, 231] on span "Hier alleen nog terug met vaste kabel lader afmonteren op wand, alles al gedaan…" at bounding box center [594, 235] width 526 height 19
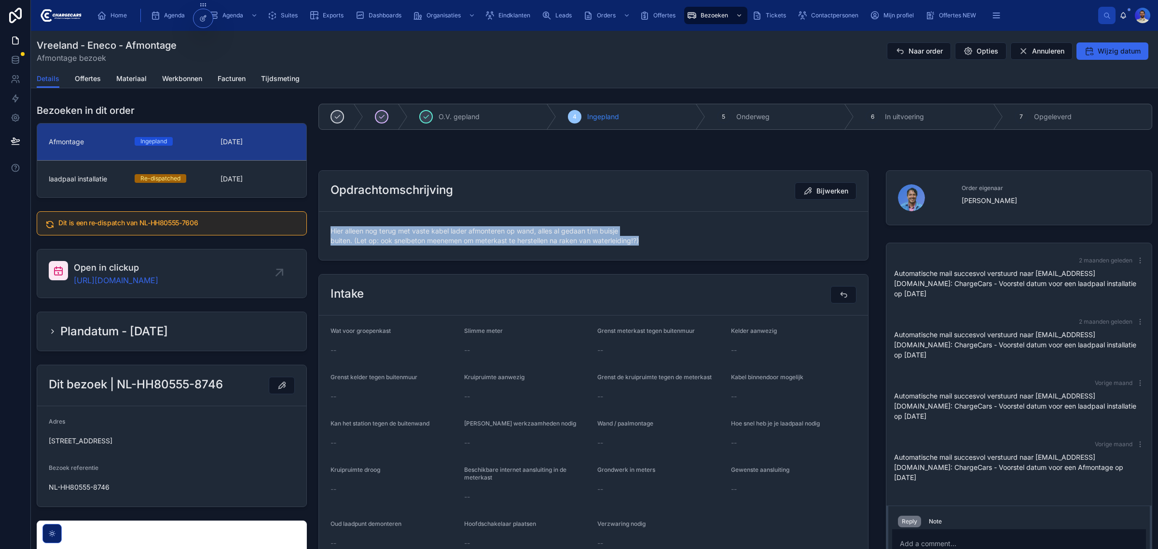
click at [387, 231] on span "Hier alleen nog terug met vaste kabel lader afmonteren op wand, alles al gedaan…" at bounding box center [594, 235] width 526 height 19
click at [387, 230] on span "Hier alleen nog terug met vaste kabel lader afmonteren op wand, alles al gedaan…" at bounding box center [594, 235] width 526 height 19
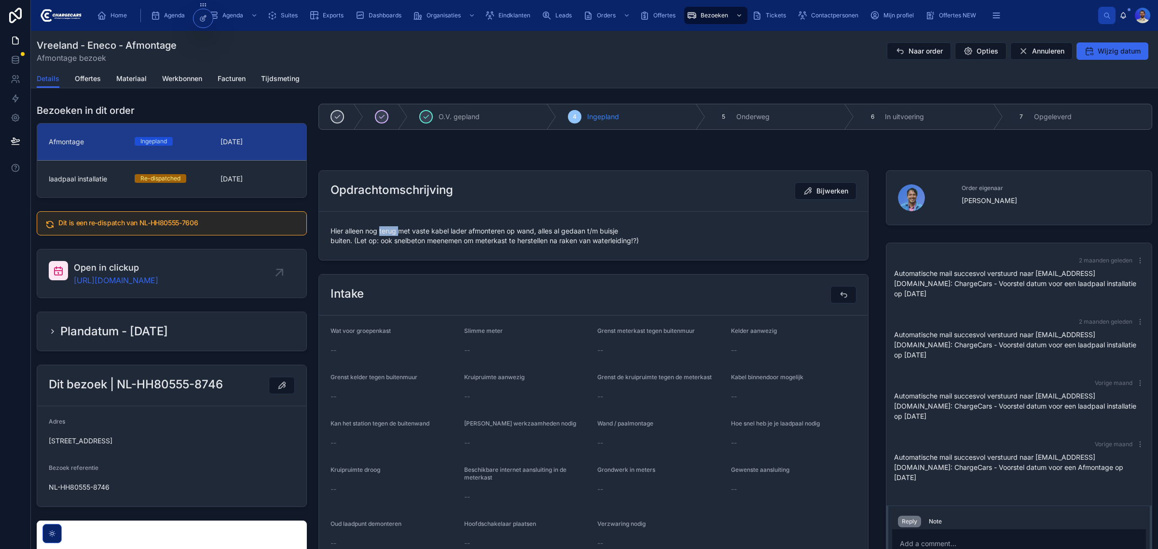
click at [387, 230] on span "Hier alleen nog terug met vaste kabel lader afmonteren op wand, alles al gedaan…" at bounding box center [594, 235] width 526 height 19
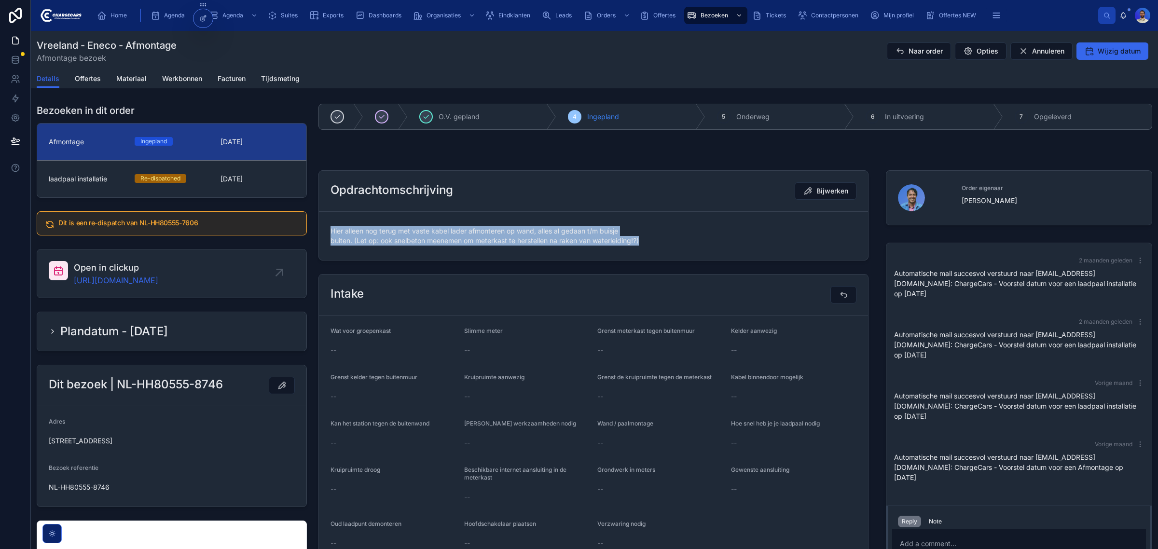
click at [387, 230] on span "Hier alleen nog terug met vaste kabel lader afmonteren op wand, alles al gedaan…" at bounding box center [594, 235] width 526 height 19
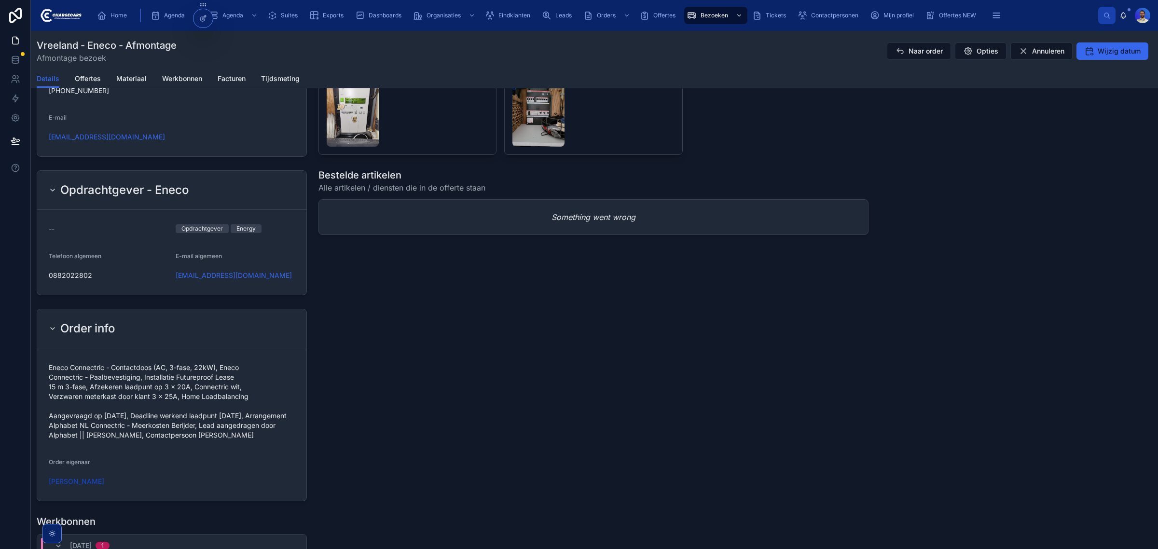
scroll to position [724, 0]
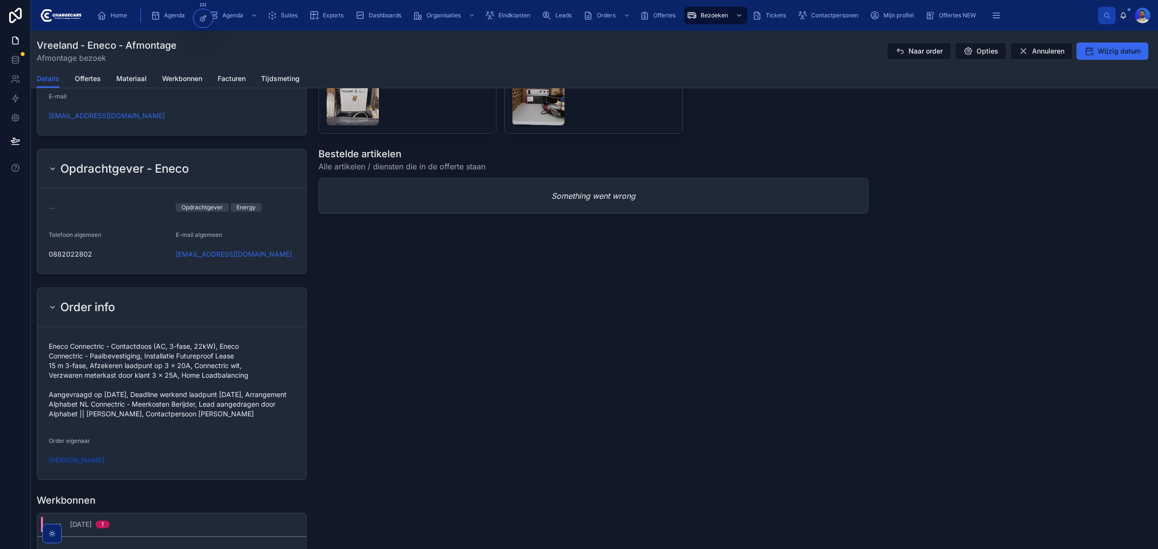
click at [140, 348] on span "Eneco Connectric - Contactdoos (AC, 3-fase, 22kW), Eneco Connectric - Paalbeves…" at bounding box center [172, 380] width 246 height 77
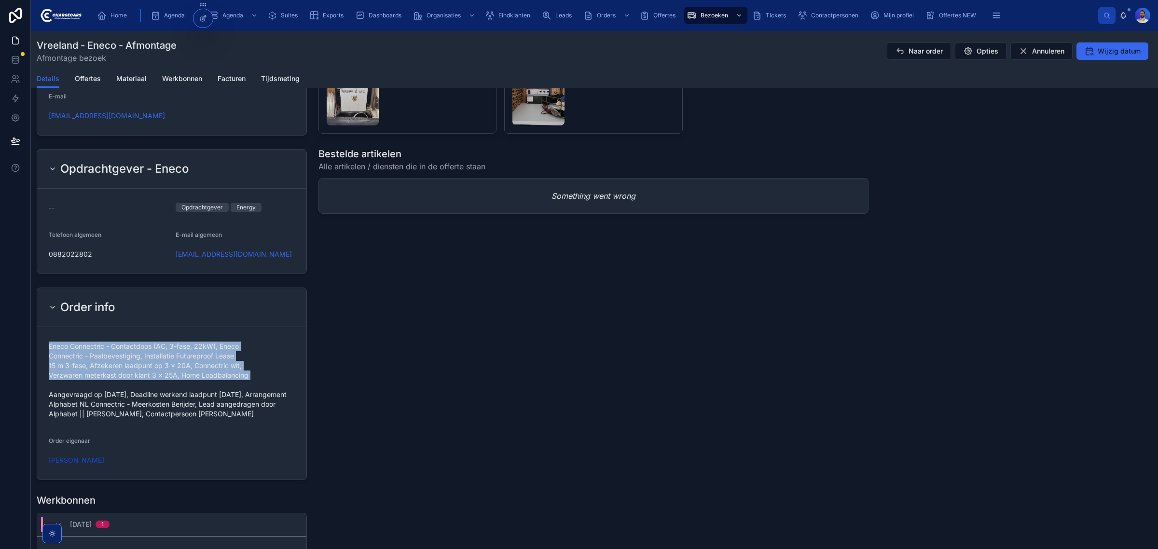
click at [140, 348] on span "Eneco Connectric - Contactdoos (AC, 3-fase, 22kW), Eneco Connectric - Paalbeves…" at bounding box center [172, 380] width 246 height 77
click at [141, 375] on span "Eneco Connectric - Contactdoos (AC, 3-fase, 22kW), Eneco Connectric - Paalbeves…" at bounding box center [172, 380] width 246 height 77
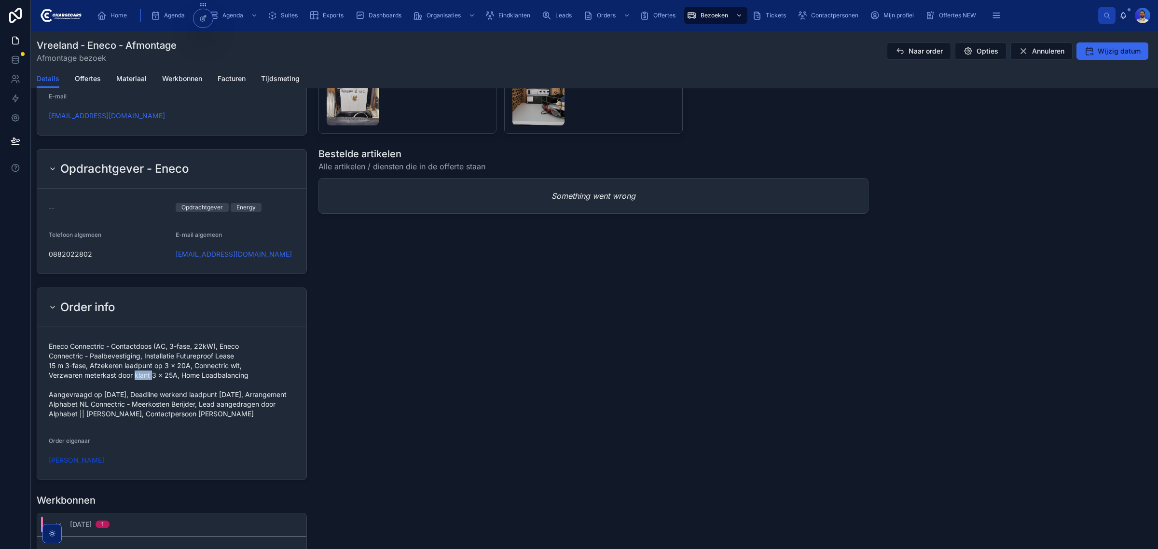
click at [141, 375] on span "Eneco Connectric - Contactdoos (AC, 3-fase, 22kW), Eneco Connectric - Paalbeves…" at bounding box center [172, 380] width 246 height 77
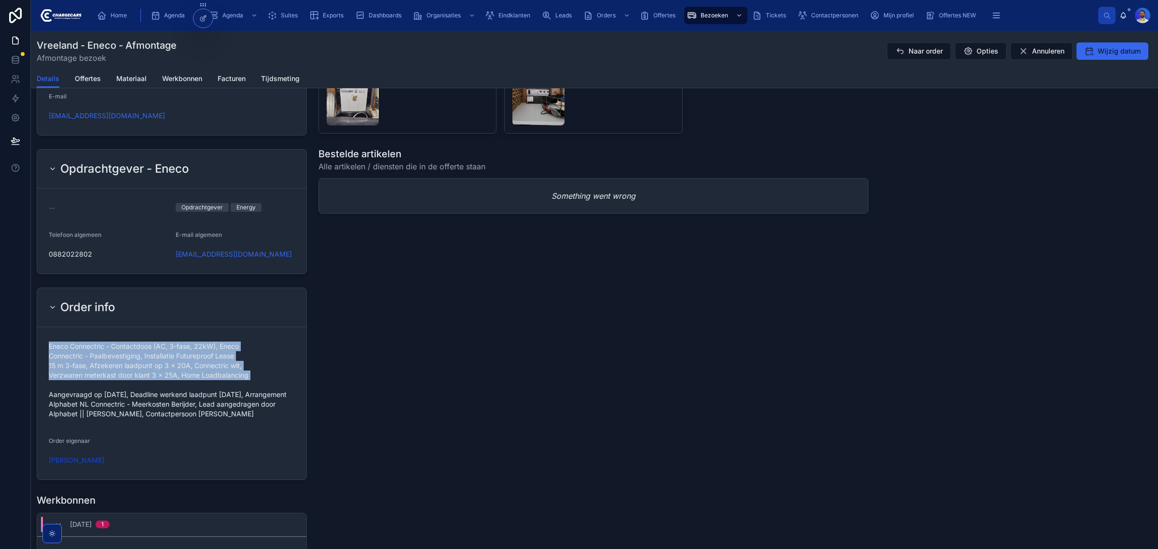
click at [141, 375] on span "Eneco Connectric - Contactdoos (AC, 3-fase, 22kW), Eneco Connectric - Paalbeves…" at bounding box center [172, 380] width 246 height 77
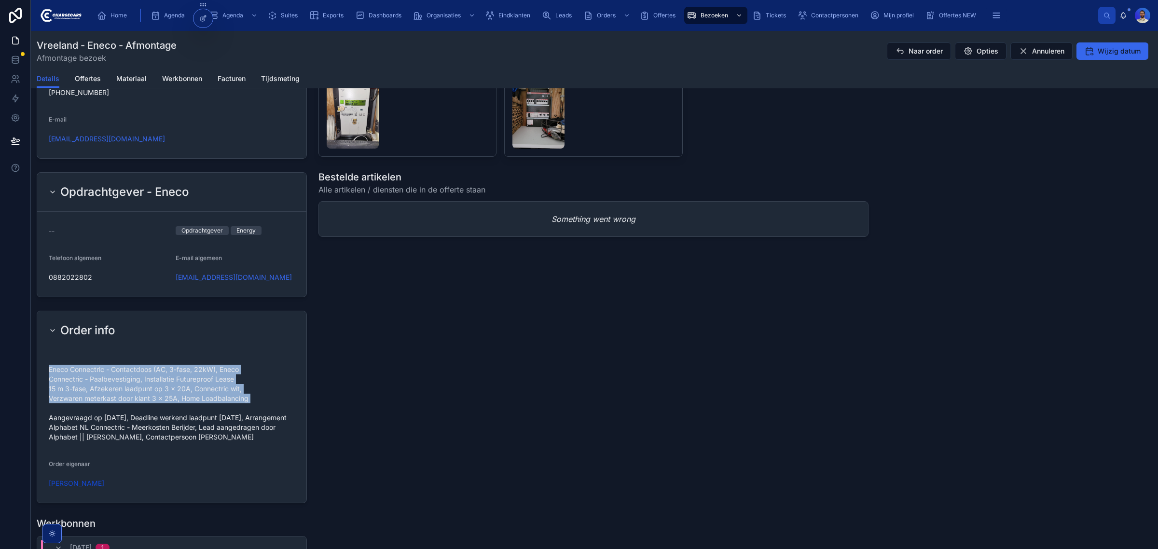
scroll to position [959, 0]
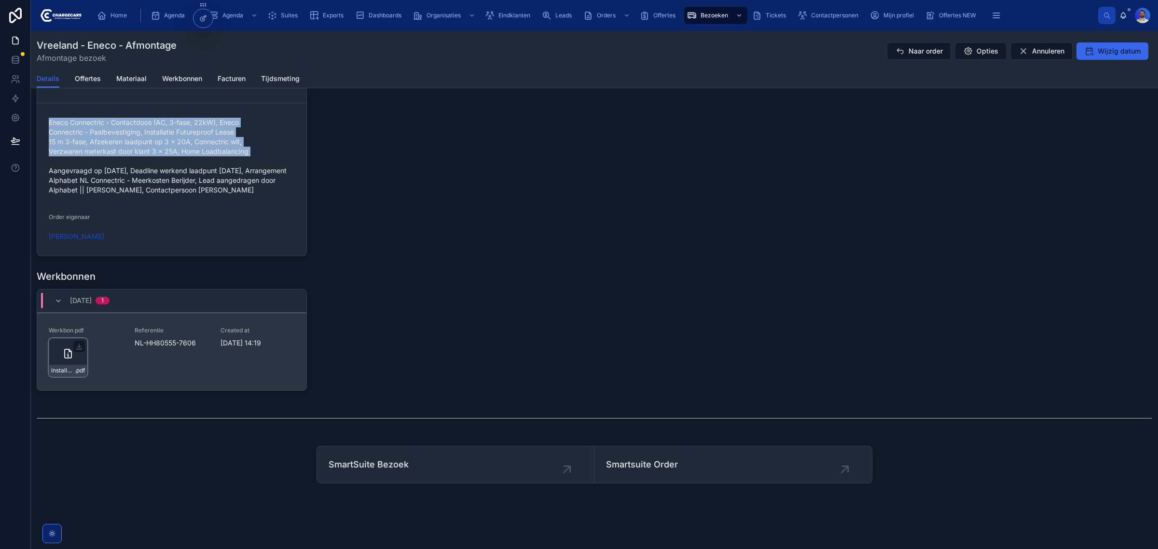
click at [66, 363] on div "installatie-werkbon_nl-hh80555-7606_undefined-frenk-gerritsen_86c4q4jt4 .pdf" at bounding box center [68, 357] width 39 height 39
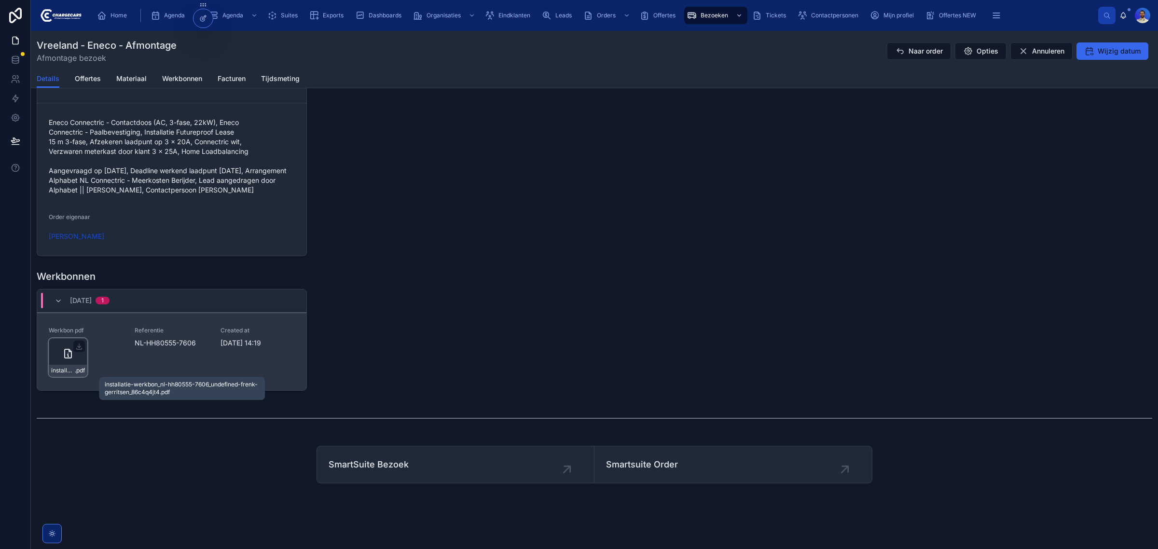
click at [57, 372] on span "installatie-werkbon_nl-hh80555-7606_undefined-frenk-gerritsen_86c4q4jt4" at bounding box center [63, 371] width 24 height 8
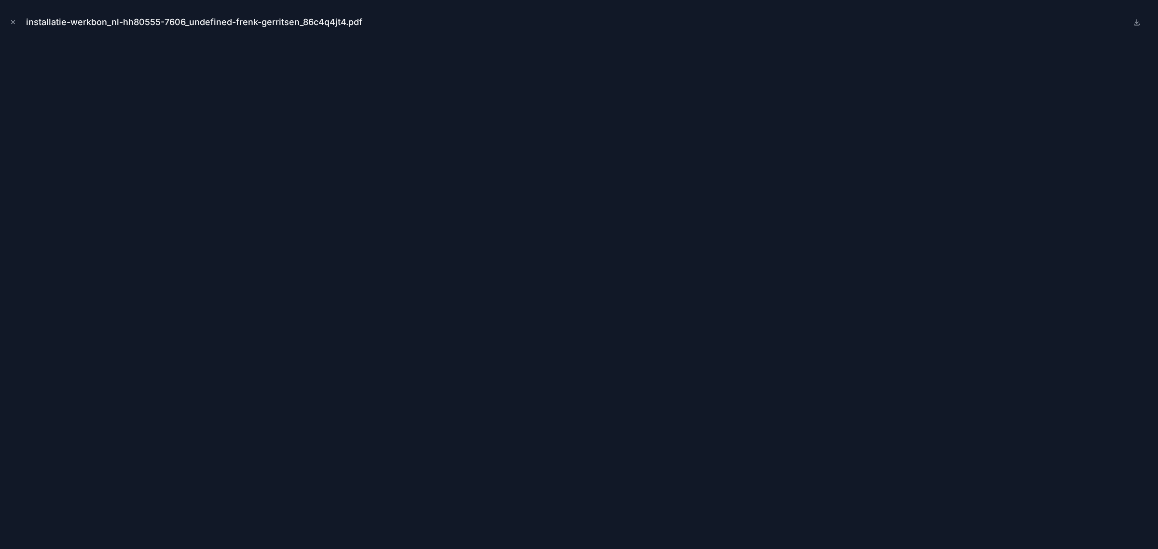
click at [14, 25] on icon "Close modal" at bounding box center [13, 22] width 7 height 7
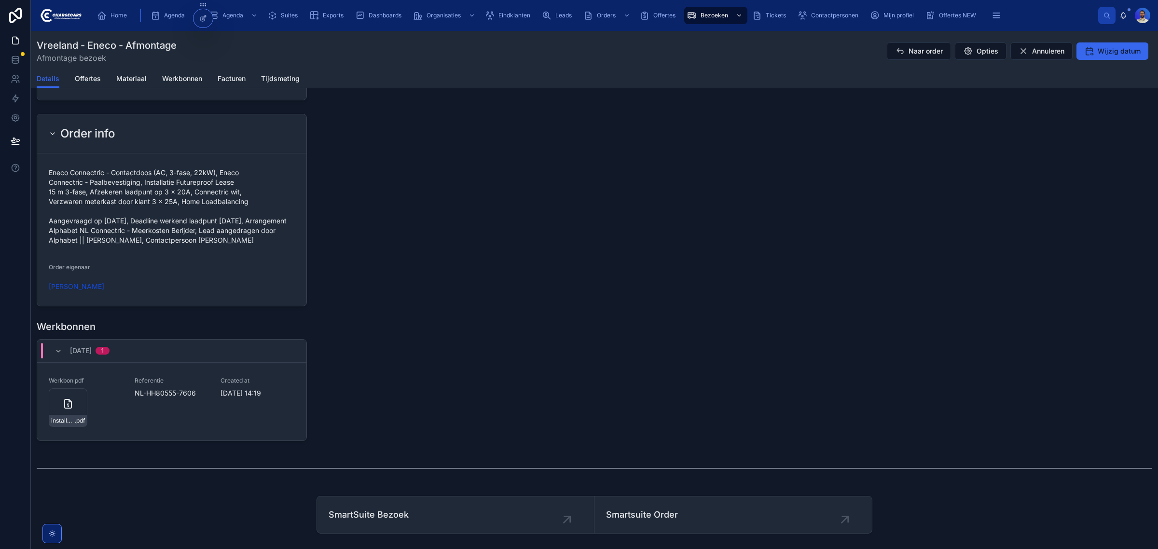
scroll to position [838, 0]
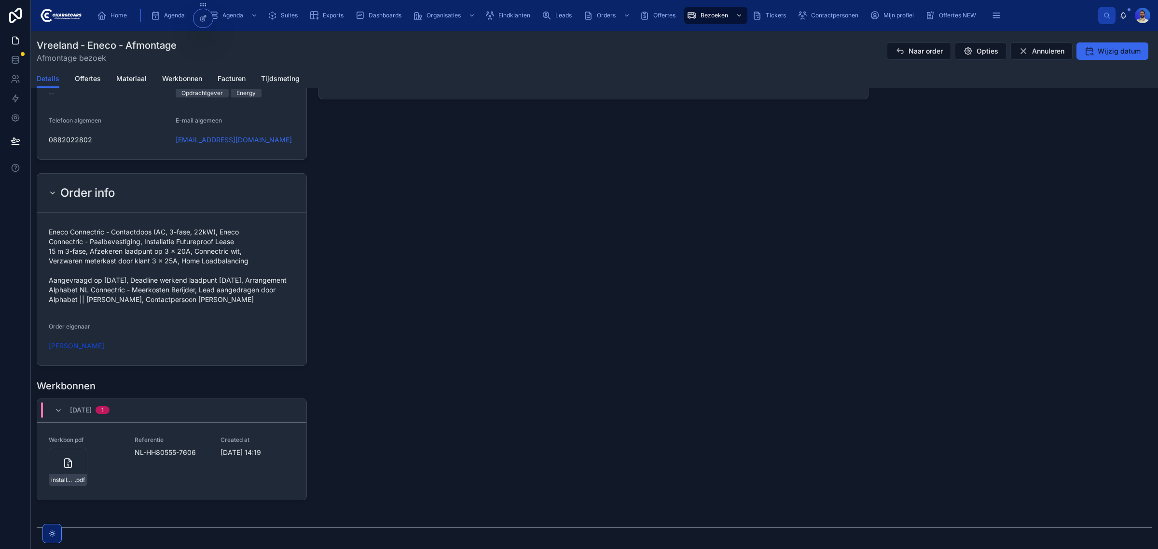
click at [128, 233] on span "Eneco Connectric - Contactdoos (AC, 3-fase, 22kW), Eneco Connectric - Paalbeves…" at bounding box center [172, 265] width 246 height 77
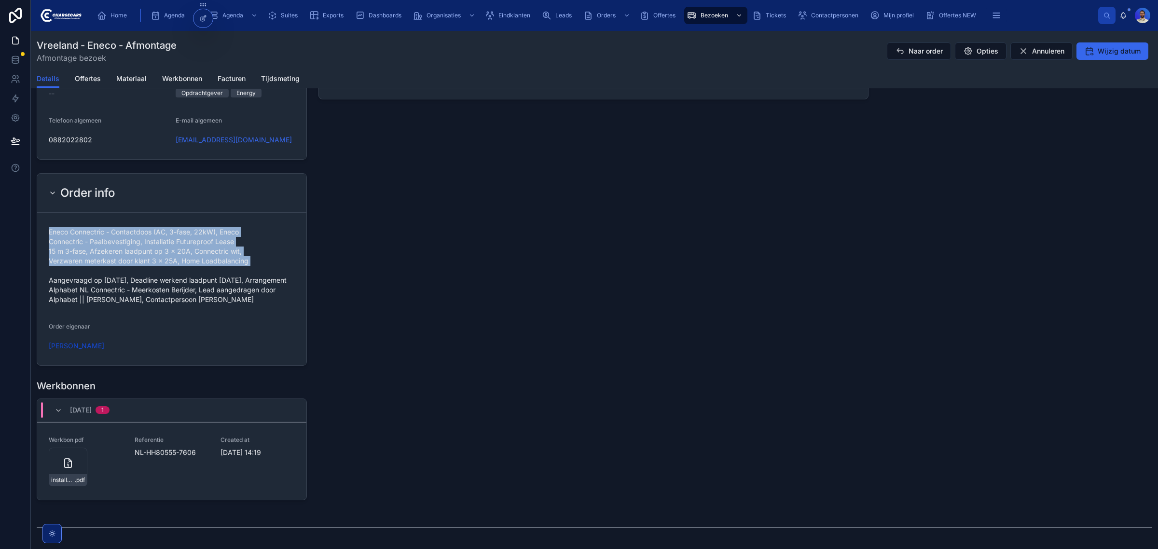
click at [128, 233] on span "Eneco Connectric - Contactdoos (AC, 3-fase, 22kW), Eneco Connectric - Paalbeves…" at bounding box center [172, 265] width 246 height 77
click at [152, 246] on span "Eneco Connectric - Contactdoos (AC, 3-fase, 22kW), Eneco Connectric - Paalbeves…" at bounding box center [172, 265] width 246 height 77
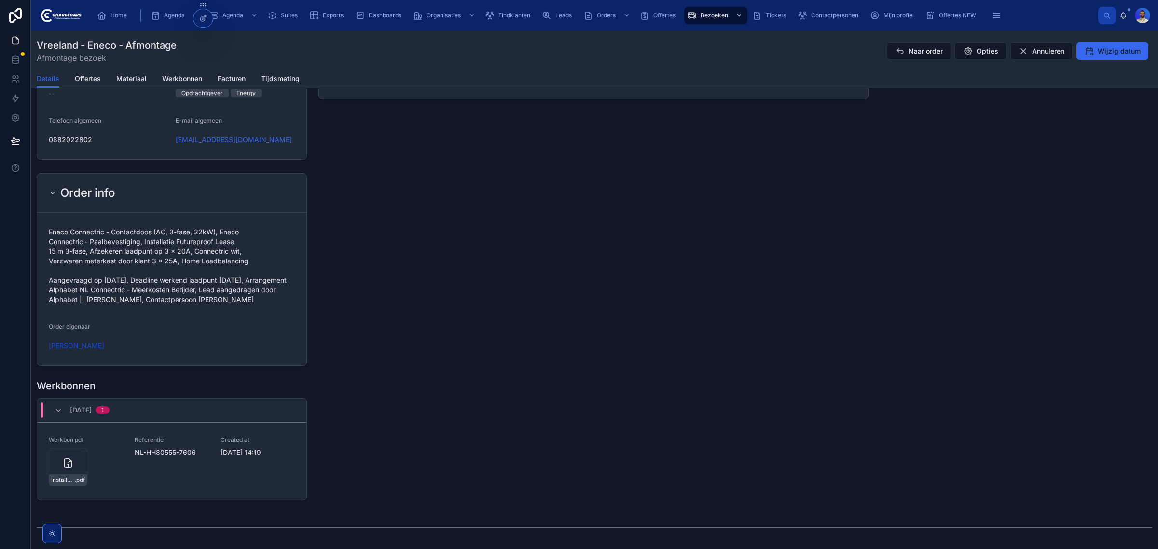
click at [150, 245] on span "Eneco Connectric - Contactdoos (AC, 3-fase, 22kW), Eneco Connectric - Paalbeves…" at bounding box center [172, 265] width 246 height 77
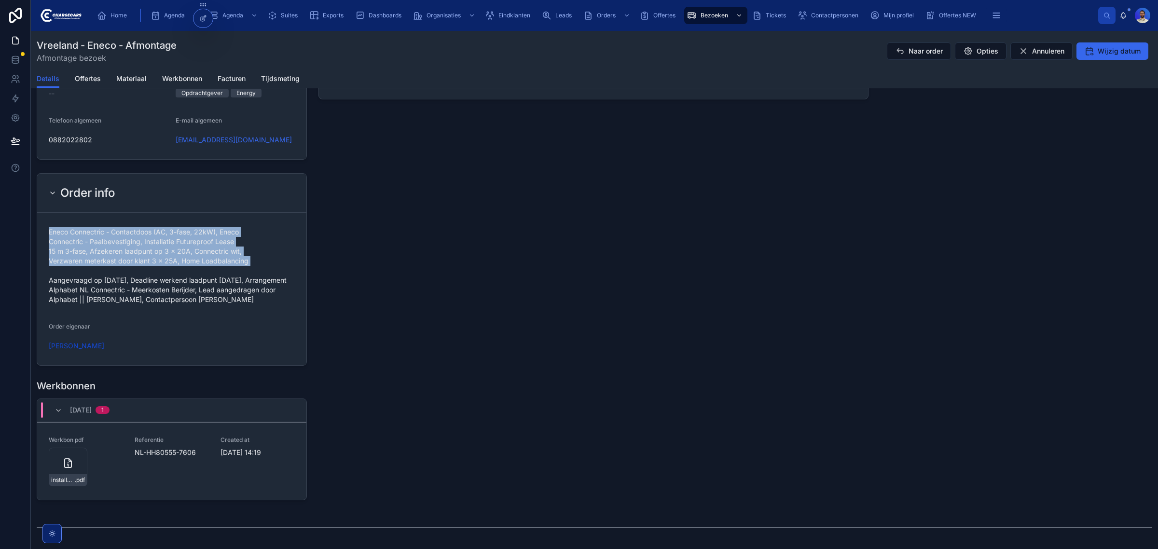
click at [150, 245] on span "Eneco Connectric - Contactdoos (AC, 3-fase, 22kW), Eneco Connectric - Paalbeves…" at bounding box center [172, 265] width 246 height 77
drag, startPoint x: 162, startPoint y: 250, endPoint x: 153, endPoint y: 250, distance: 8.2
click at [162, 250] on span "Eneco Connectric - Contactdoos (AC, 3-fase, 22kW), Eneco Connectric - Paalbeves…" at bounding box center [172, 265] width 246 height 77
click at [140, 252] on span "Eneco Connectric - Contactdoos (AC, 3-fase, 22kW), Eneco Connectric - Paalbeves…" at bounding box center [172, 265] width 246 height 77
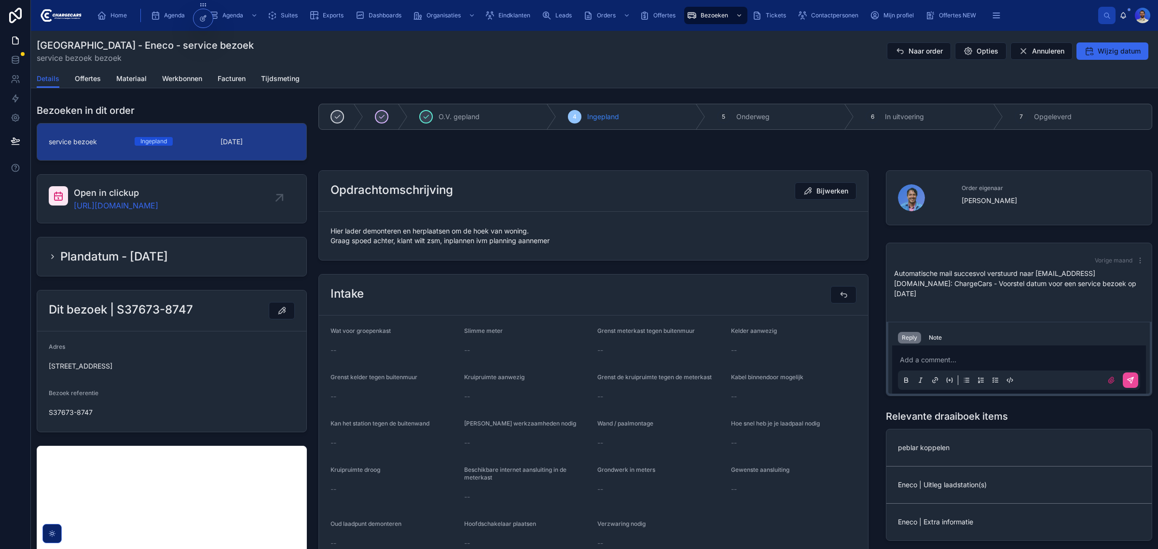
click at [438, 234] on span "Hier lader demonteren en herplaatsen om de hoek van woning. Graag spoed achter,…" at bounding box center [594, 235] width 526 height 19
click at [442, 241] on span "Hier lader demonteren en herplaatsen om de hoek van woning. Graag spoed achter,…" at bounding box center [594, 235] width 526 height 19
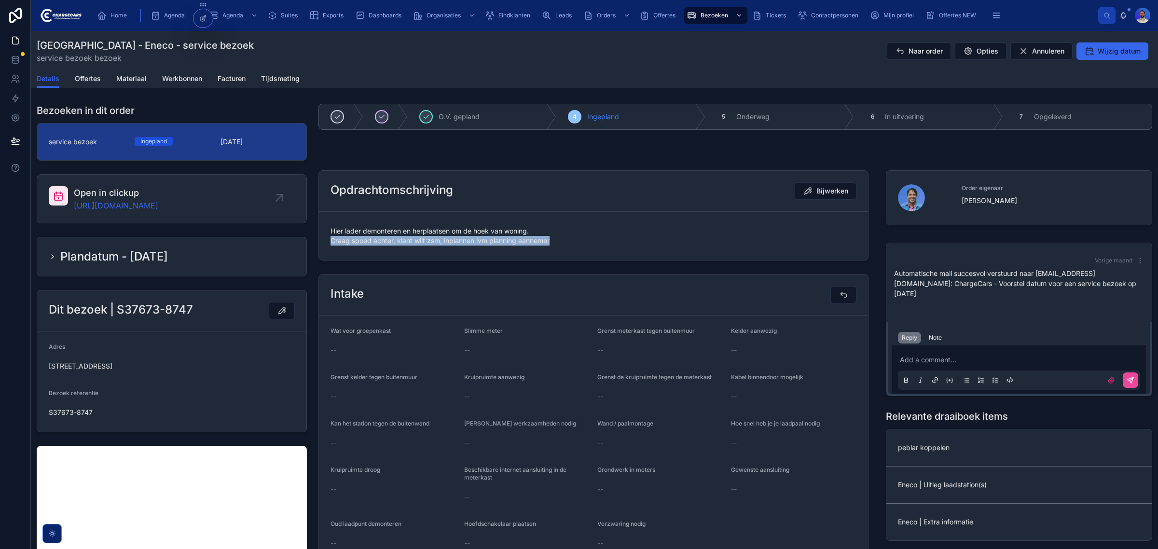
click at [442, 241] on span "Hier lader demonteren en herplaatsen om de hoek van woning. Graag spoed achter,…" at bounding box center [594, 235] width 526 height 19
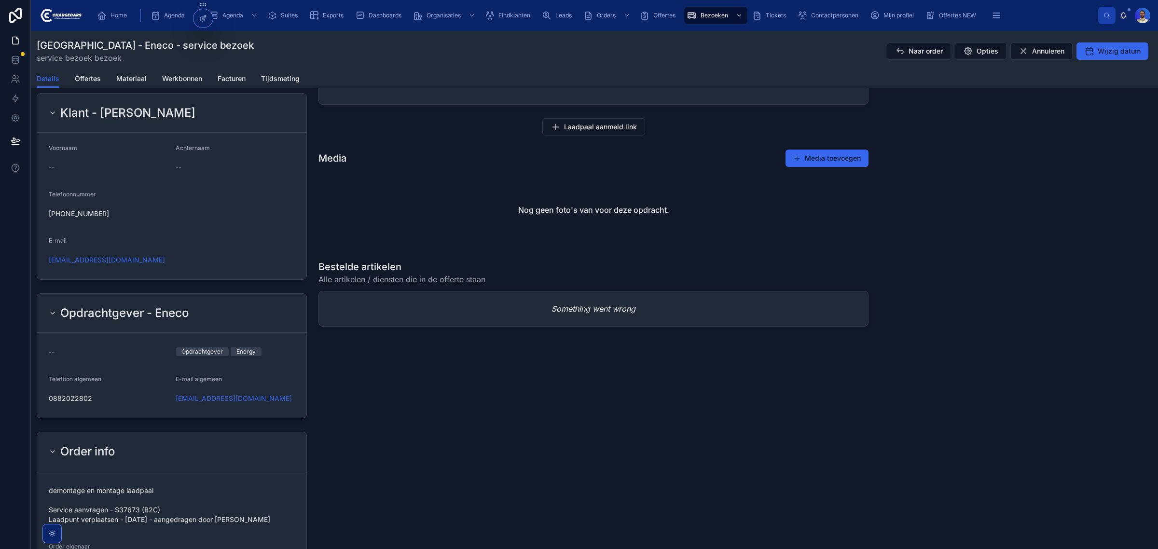
scroll to position [724, 0]
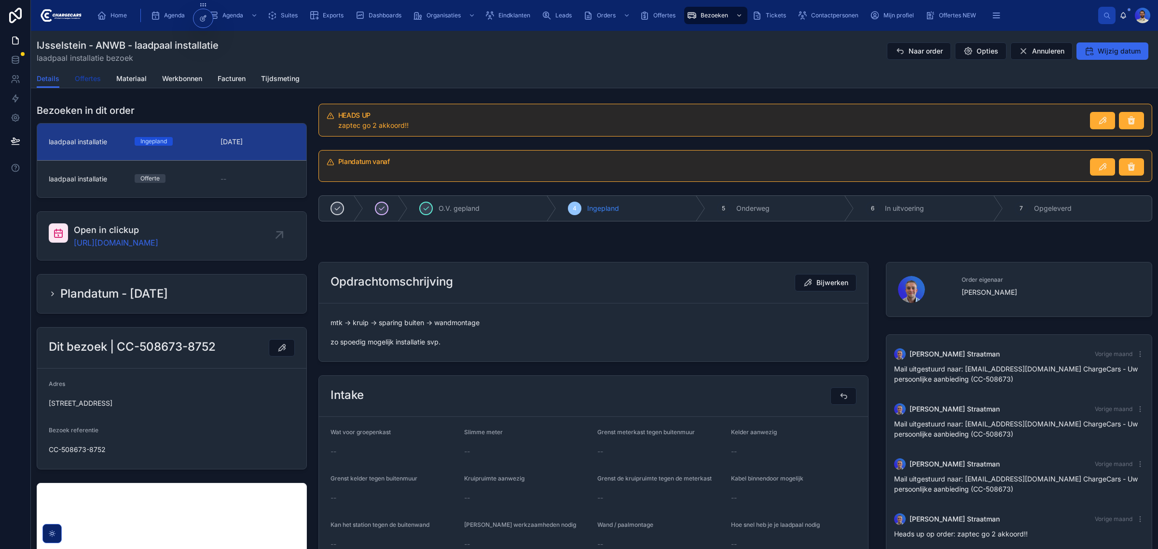
click at [97, 79] on span "Offertes" at bounding box center [88, 79] width 26 height 10
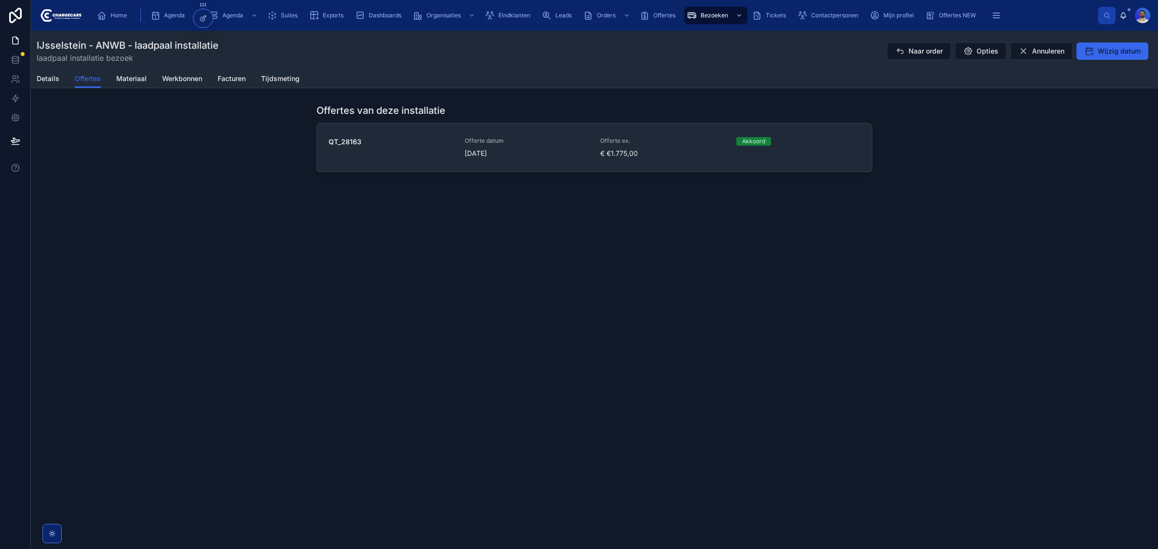
click at [537, 157] on span "[DATE]" at bounding box center [527, 154] width 125 height 10
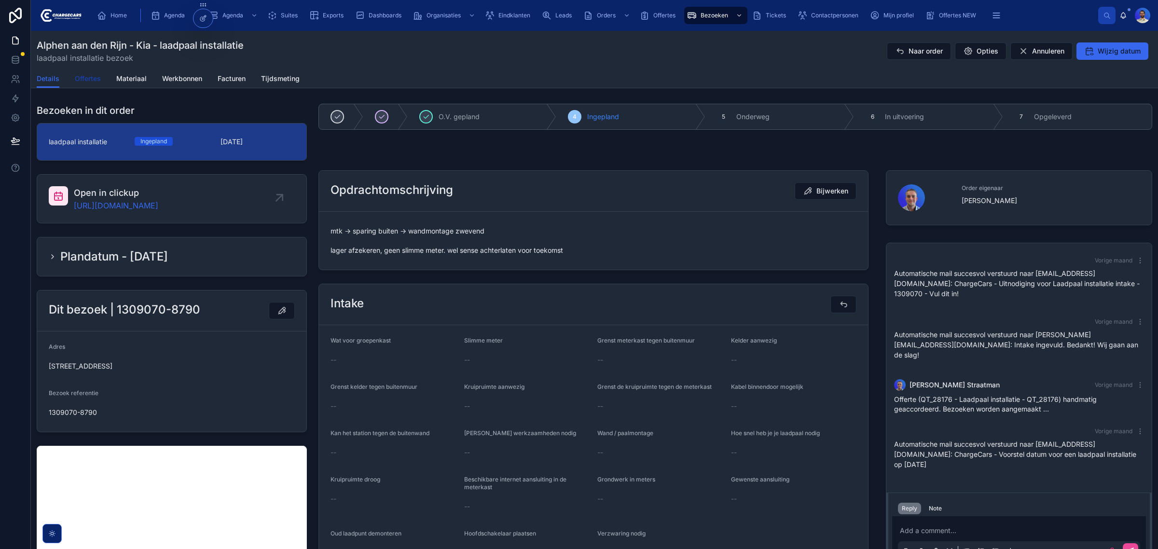
click at [90, 77] on span "Offertes" at bounding box center [88, 79] width 26 height 10
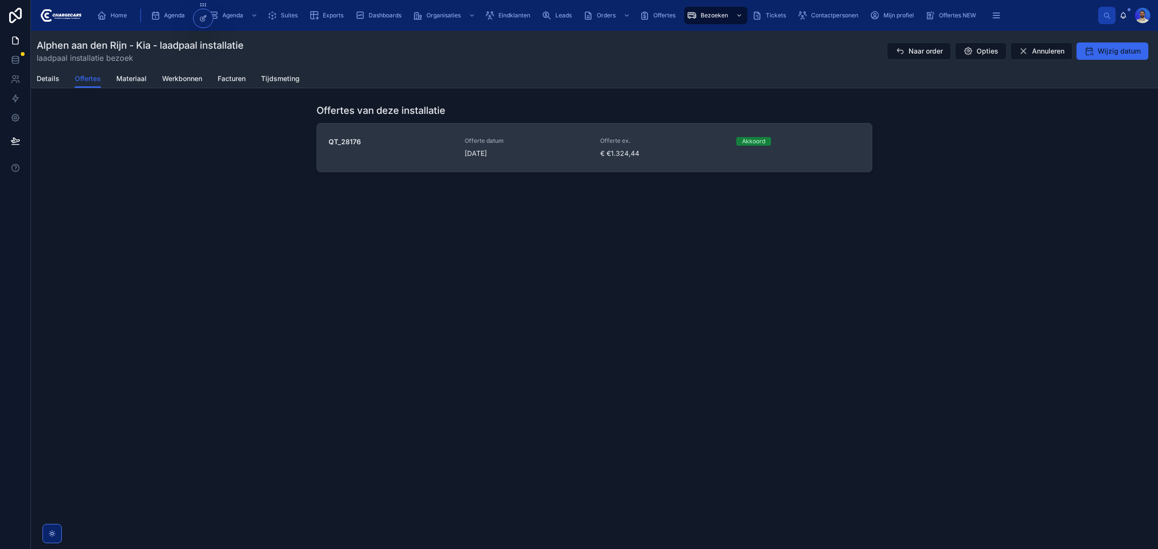
click at [589, 156] on div "QT_28176 Offerte datum 27-8-2025 Offerte ex. € €1.324,44 Akkoord" at bounding box center [595, 147] width 532 height 21
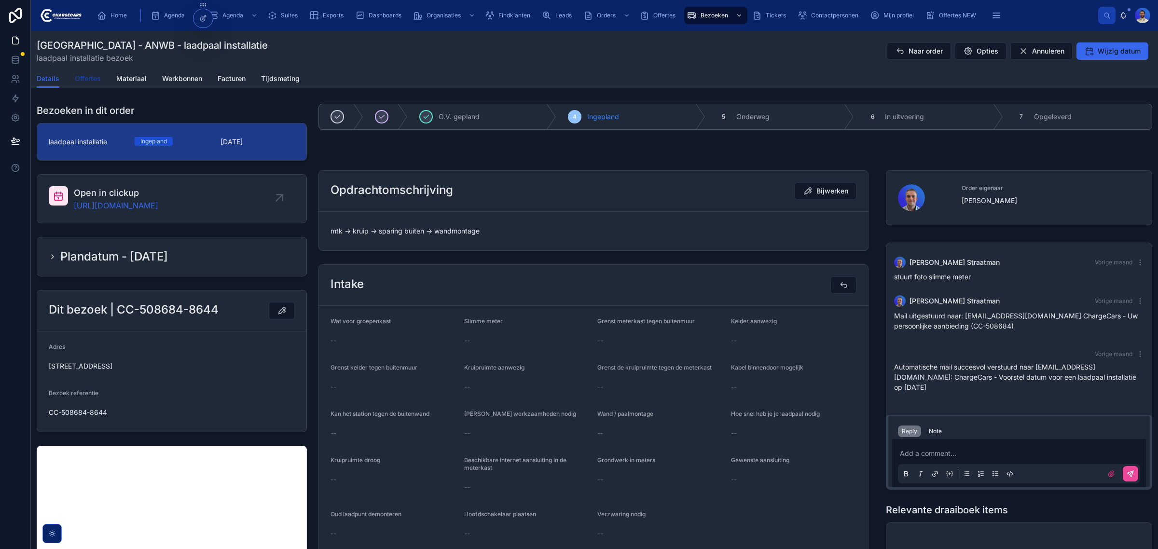
click at [76, 78] on span "Offertes" at bounding box center [88, 79] width 26 height 10
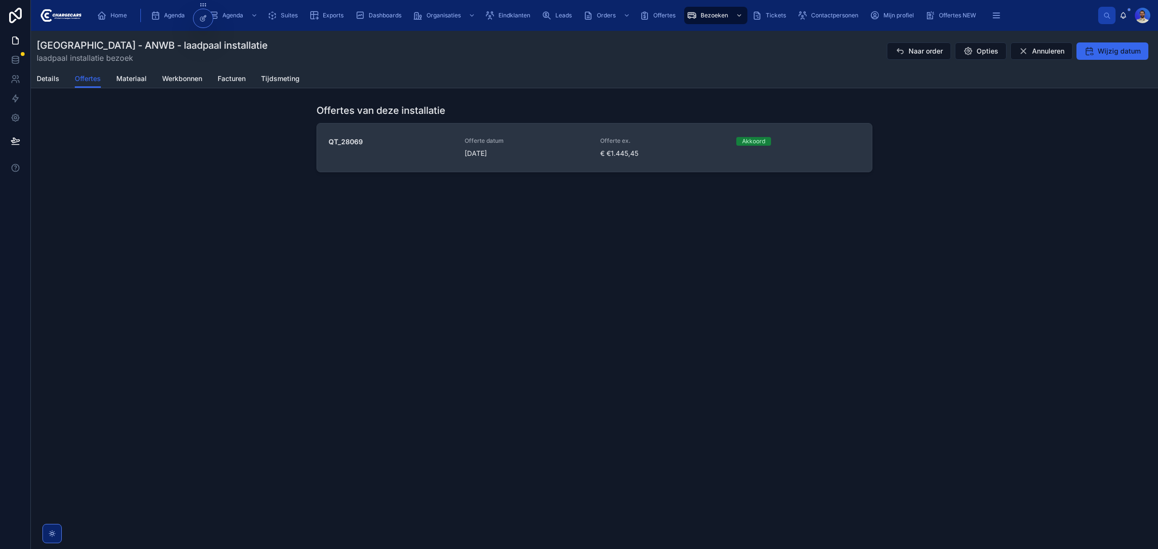
click at [504, 149] on span "25-8-2025" at bounding box center [527, 154] width 125 height 10
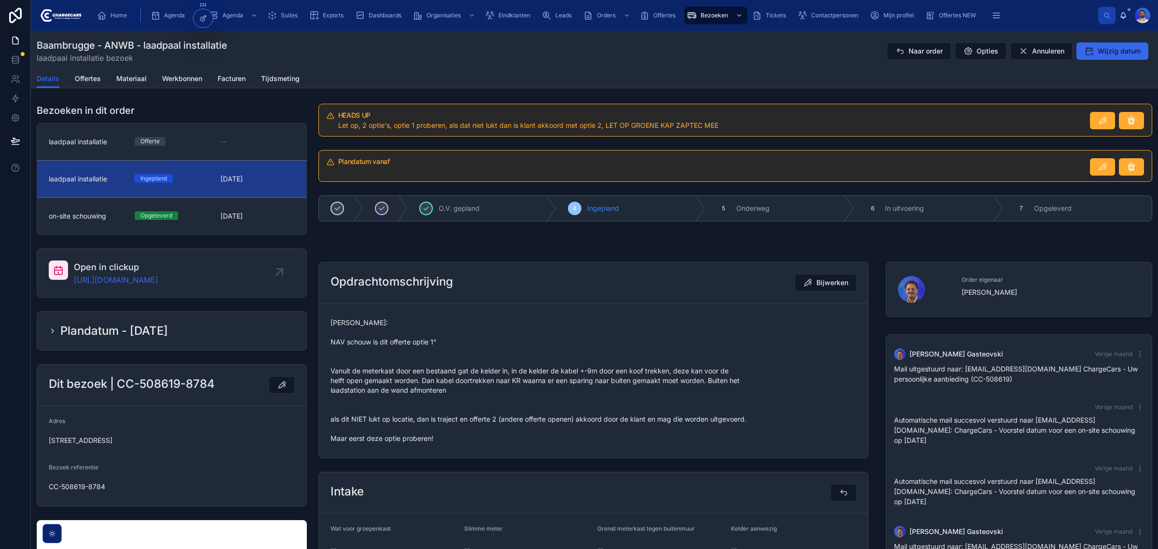
scroll to position [104, 0]
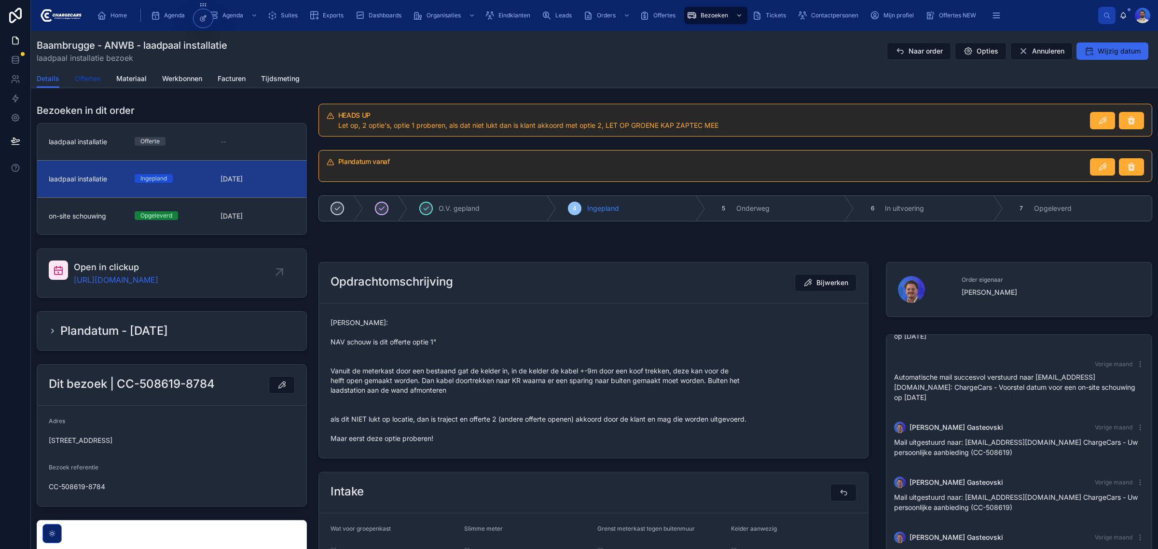
click at [84, 80] on span "Offertes" at bounding box center [88, 79] width 26 height 10
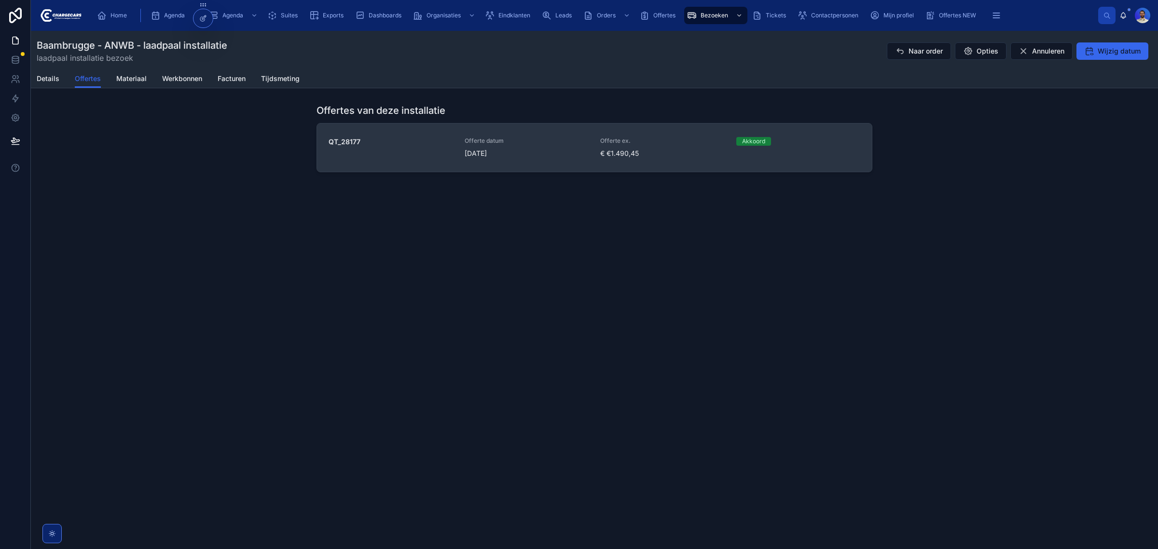
click at [558, 147] on div "Offerte datum 27-8-2025" at bounding box center [527, 147] width 125 height 21
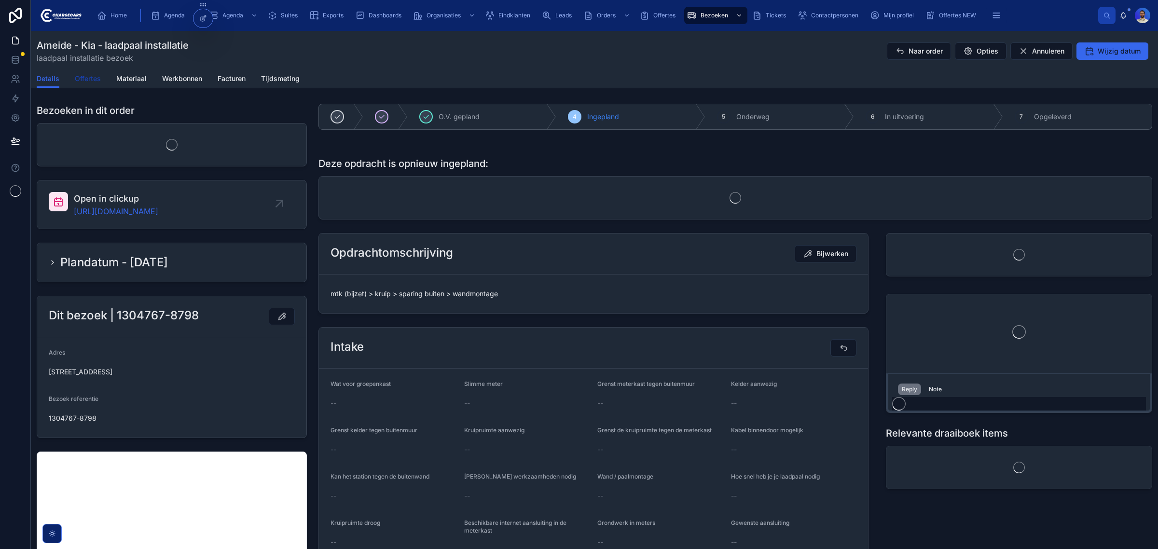
drag, startPoint x: 175, startPoint y: 76, endPoint x: 92, endPoint y: 78, distance: 83.0
click at [92, 78] on span "Offertes" at bounding box center [88, 79] width 26 height 10
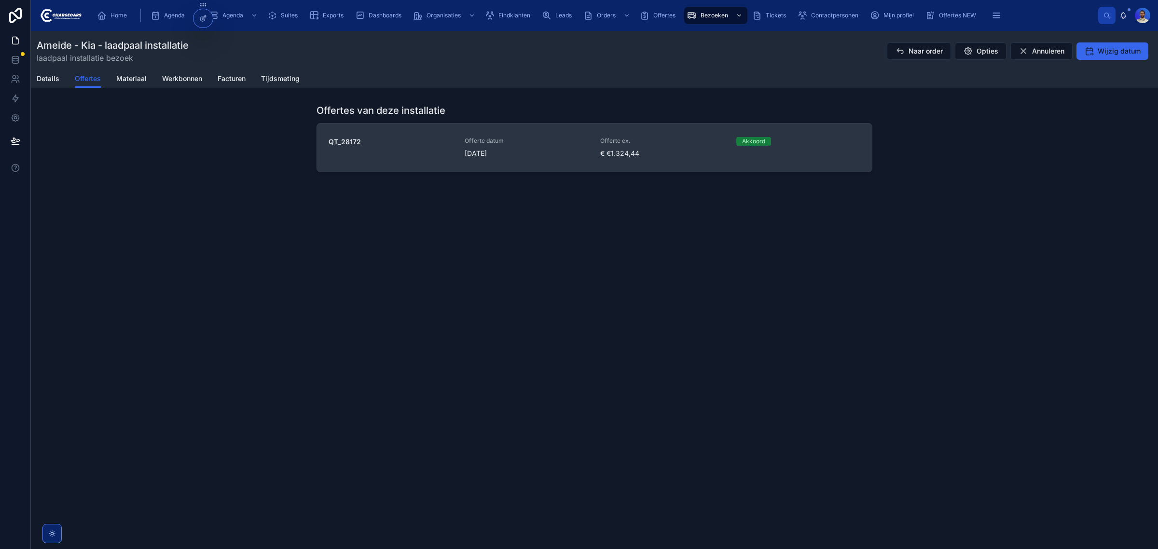
click at [580, 153] on span "[DATE]" at bounding box center [527, 154] width 125 height 10
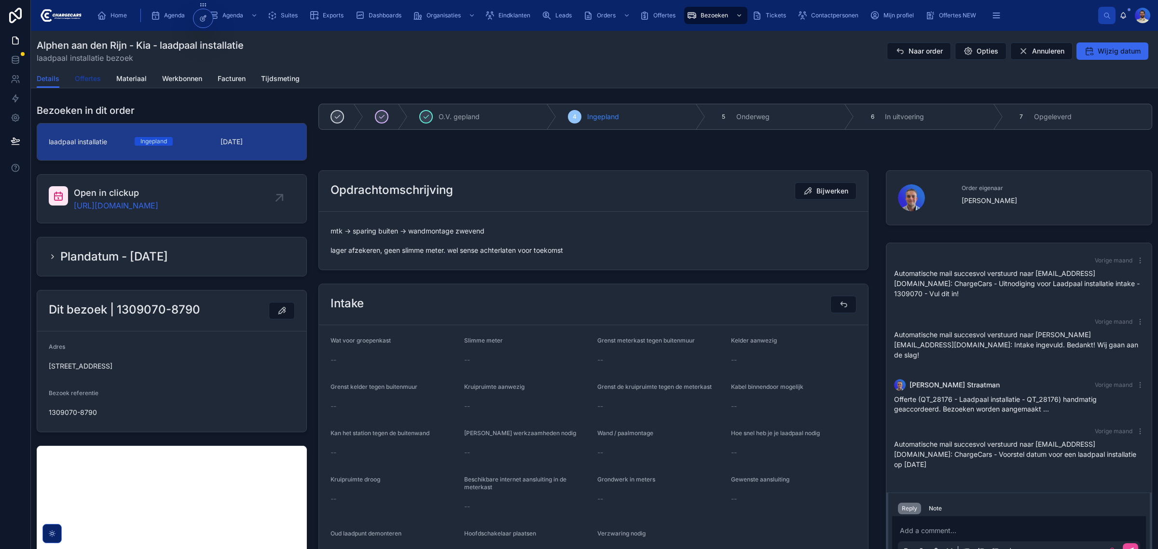
click at [85, 83] on span "Offertes" at bounding box center [88, 79] width 26 height 10
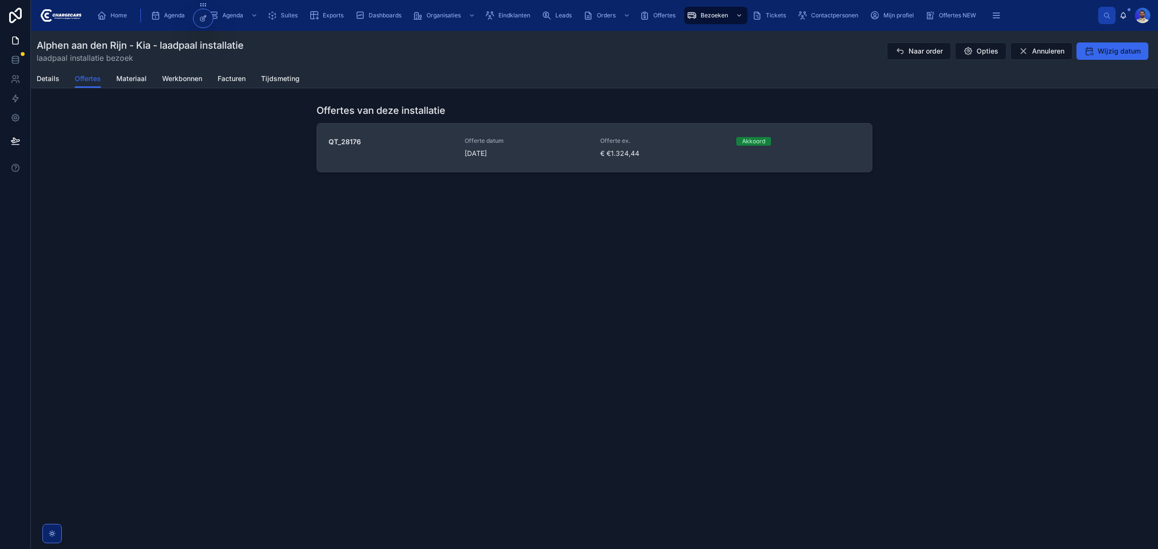
click at [437, 135] on link "QT_28176 Offerte datum [DATE] Offerte ex. € €1.324,44 Akkoord" at bounding box center [594, 148] width 555 height 48
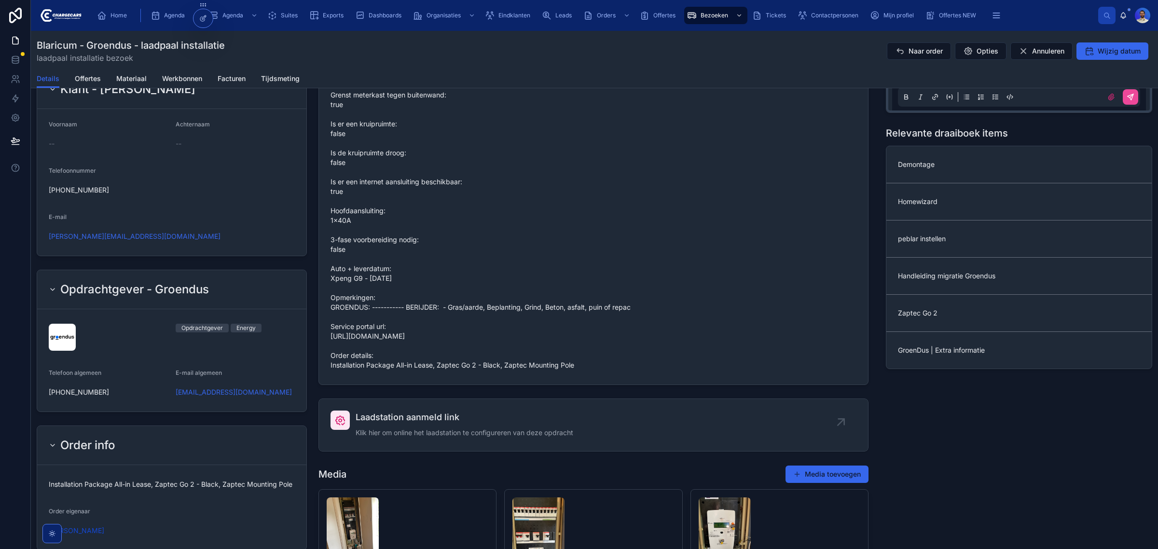
scroll to position [92, 0]
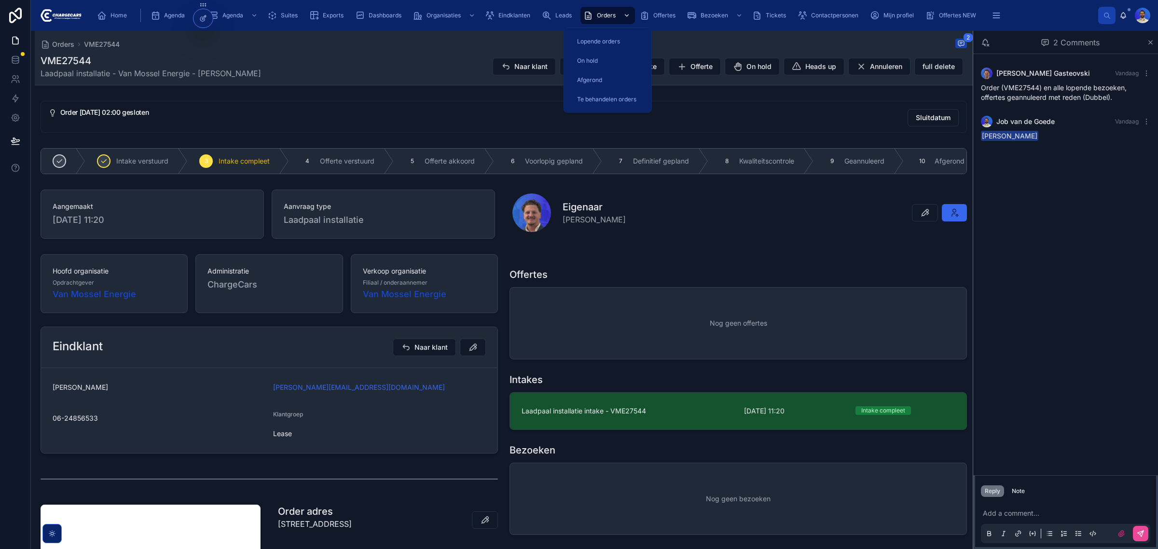
click at [613, 20] on div "Orders" at bounding box center [607, 15] width 49 height 15
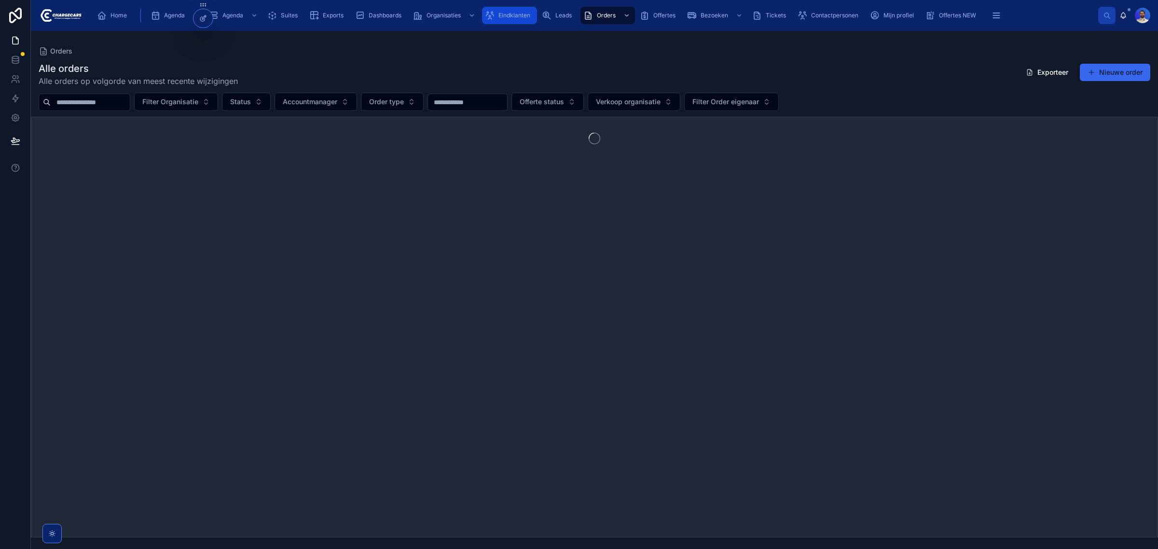
click at [505, 16] on span "Eindklanten" at bounding box center [515, 16] width 32 height 8
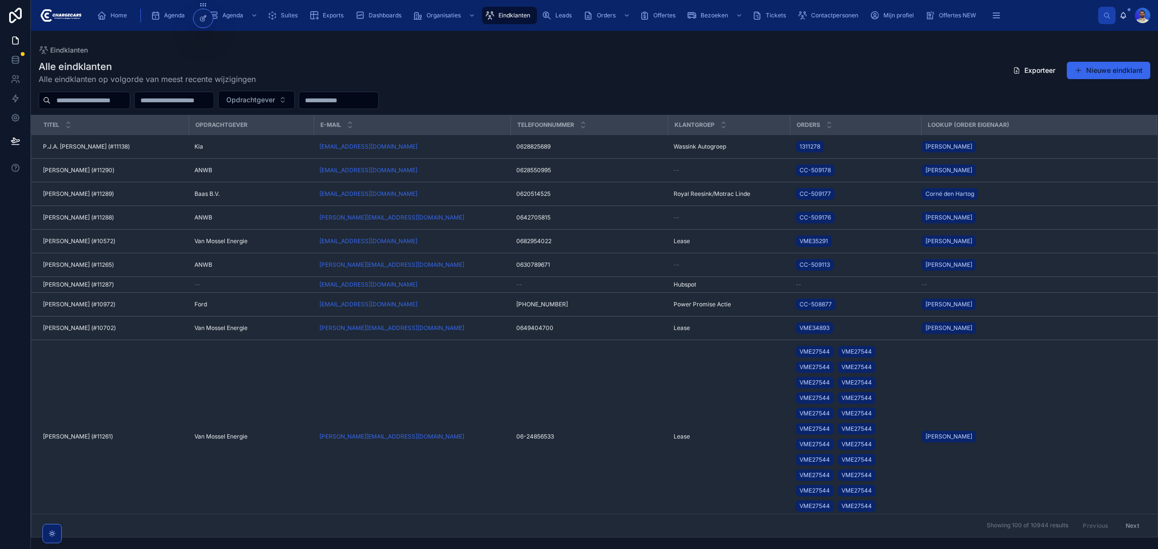
click at [107, 104] on input "text" at bounding box center [90, 101] width 79 height 14
type input "*"
type input "*******"
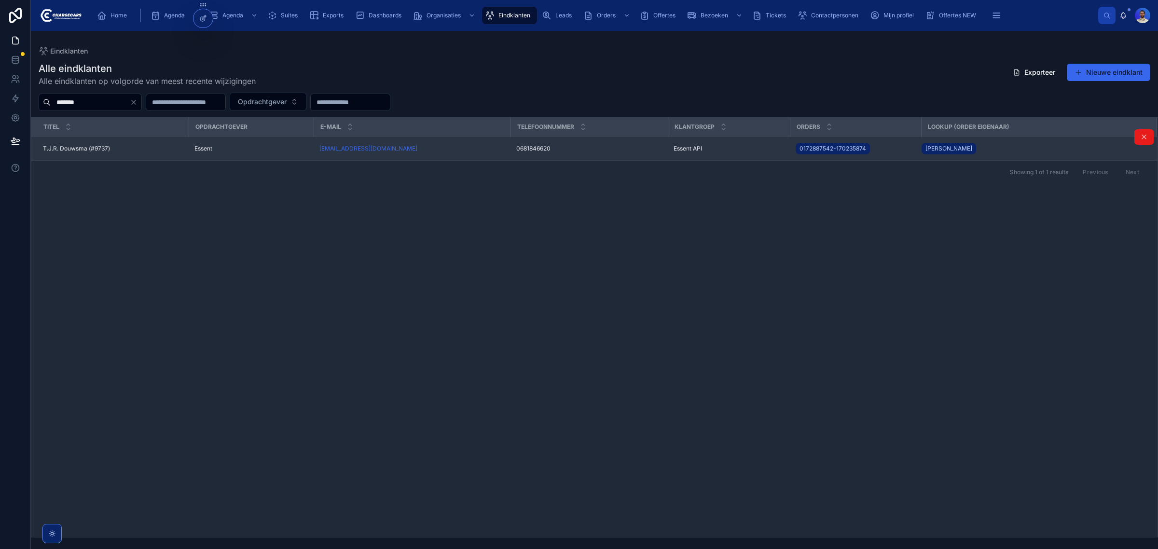
click at [98, 152] on span "T.J.R. Douwsma (#9737)" at bounding box center [76, 149] width 67 height 8
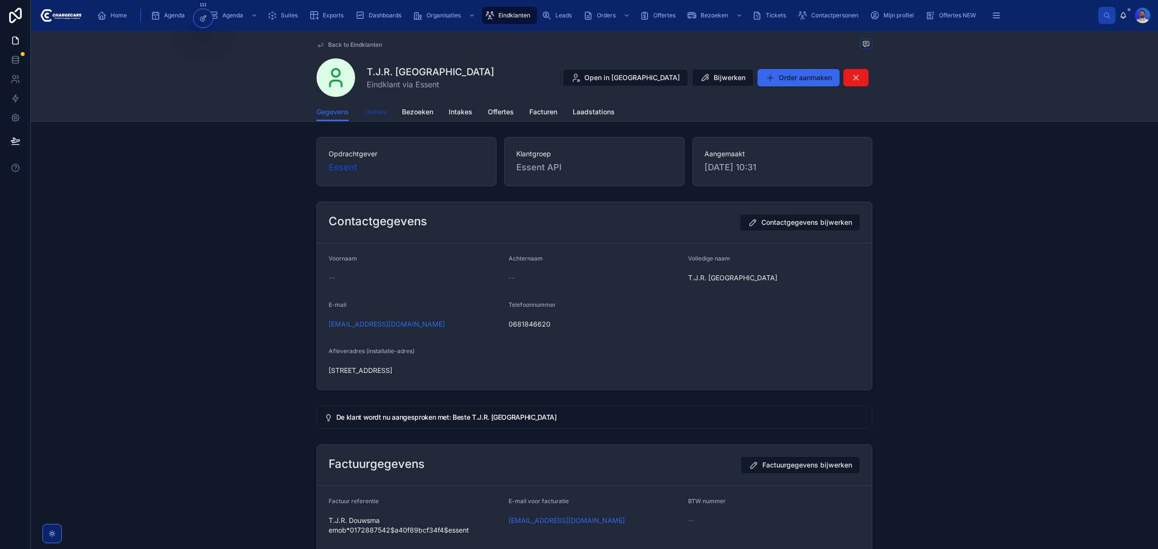
click at [368, 111] on span "Orders" at bounding box center [375, 112] width 22 height 10
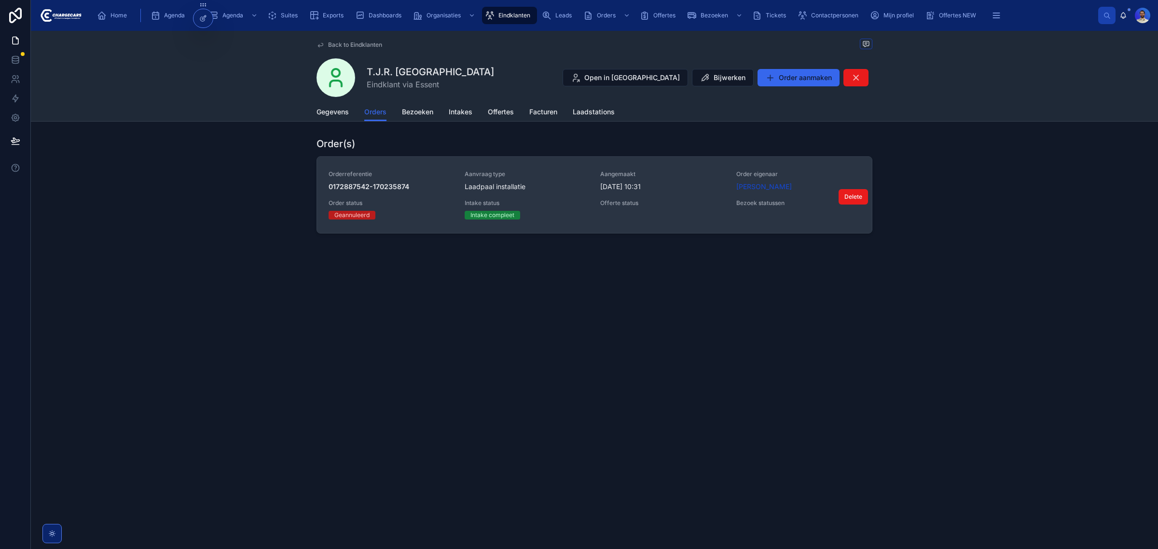
click at [570, 179] on div "Aanvraag type Laadpaal installatie" at bounding box center [527, 180] width 125 height 21
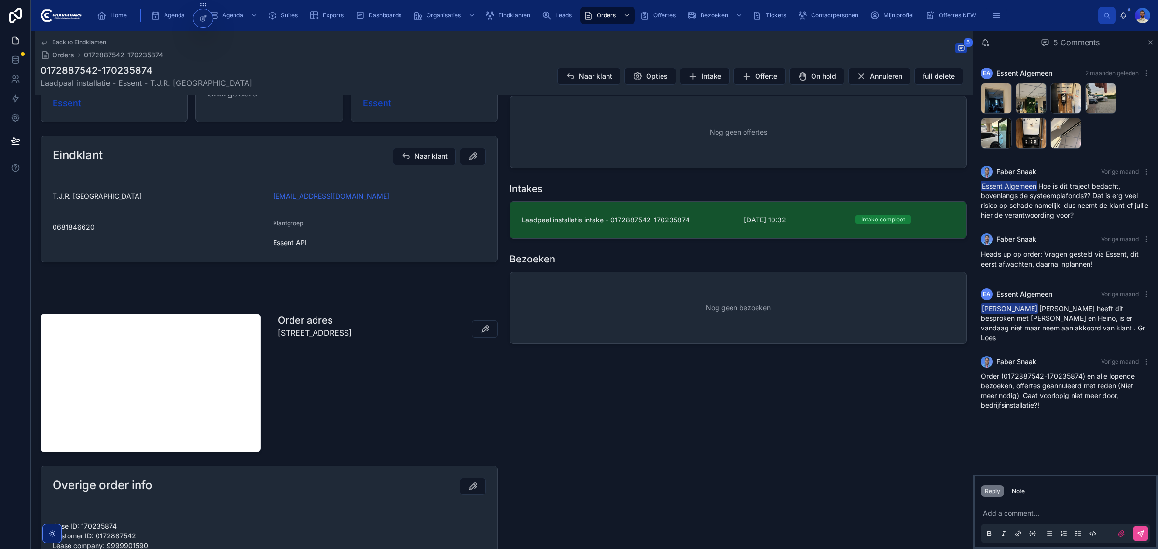
scroll to position [238, 0]
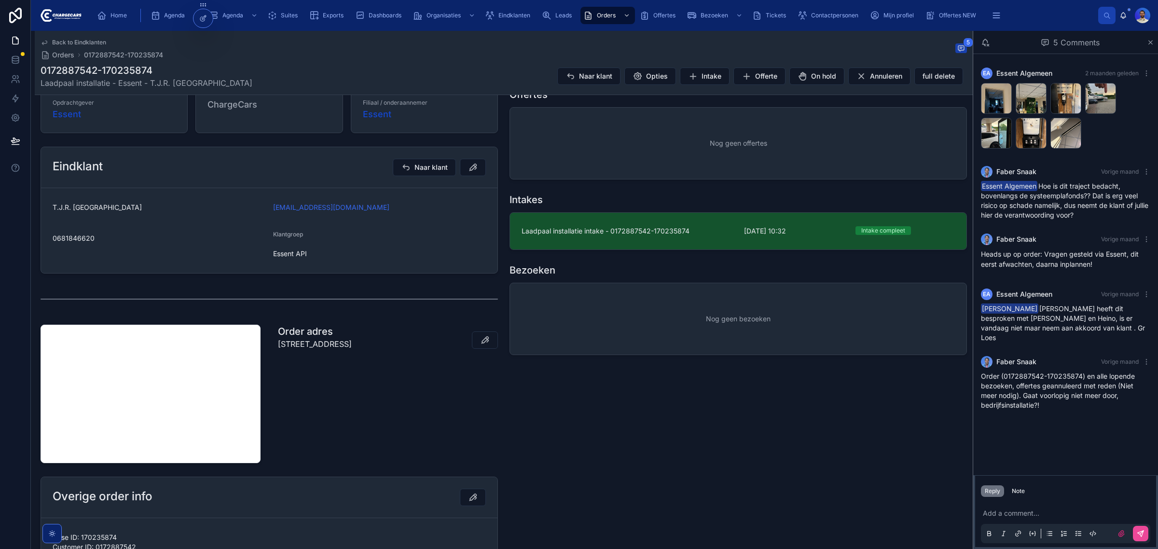
click at [322, 346] on p "Rijksstraatweg 208, 7395MG, TEUGE" at bounding box center [315, 344] width 74 height 12
copy p "Rijksstraatweg 208, 7395MG, TEUGE"
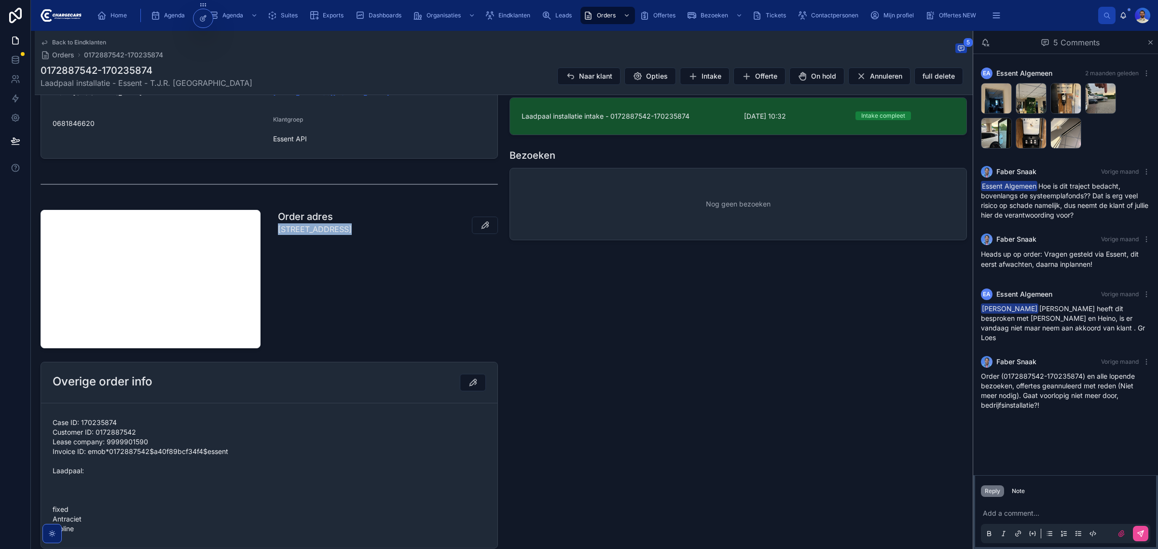
scroll to position [418, 0]
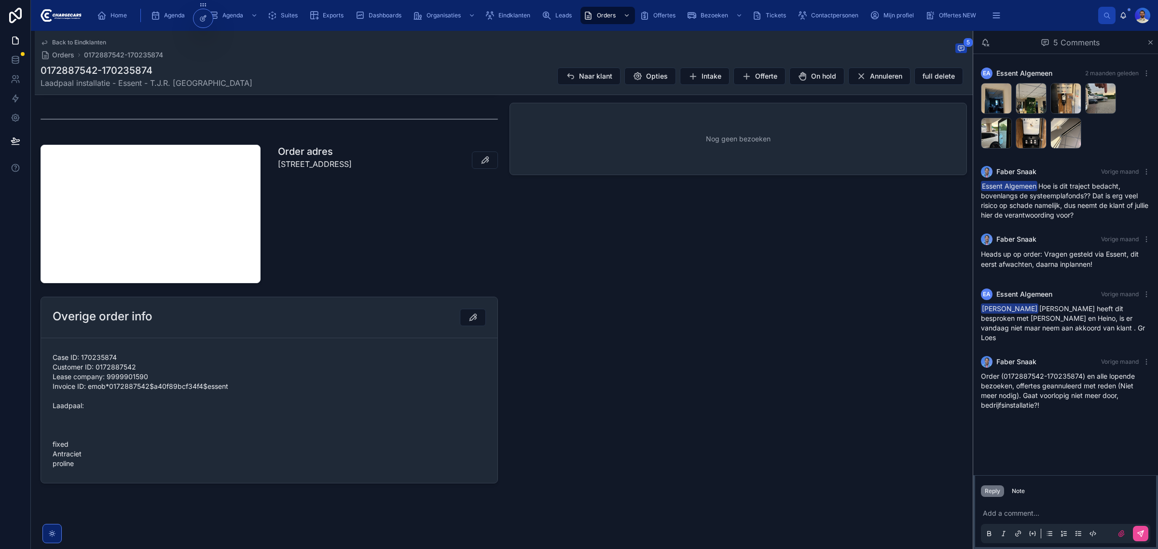
click at [65, 413] on span "Case ID: 170235874 Customer ID: 0172887542 Lease company: 9999901590 Invoice ID…" at bounding box center [269, 411] width 433 height 116
drag, startPoint x: 55, startPoint y: 399, endPoint x: 64, endPoint y: 413, distance: 16.2
click at [64, 413] on span "Case ID: 170235874 Customer ID: 0172887542 Lease company: 9999901590 Invoice ID…" at bounding box center [269, 411] width 433 height 116
click at [71, 462] on span "Case ID: 170235874 Customer ID: 0172887542 Lease company: 9999901590 Invoice ID…" at bounding box center [269, 411] width 433 height 116
drag, startPoint x: 73, startPoint y: 464, endPoint x: 47, endPoint y: 404, distance: 65.3
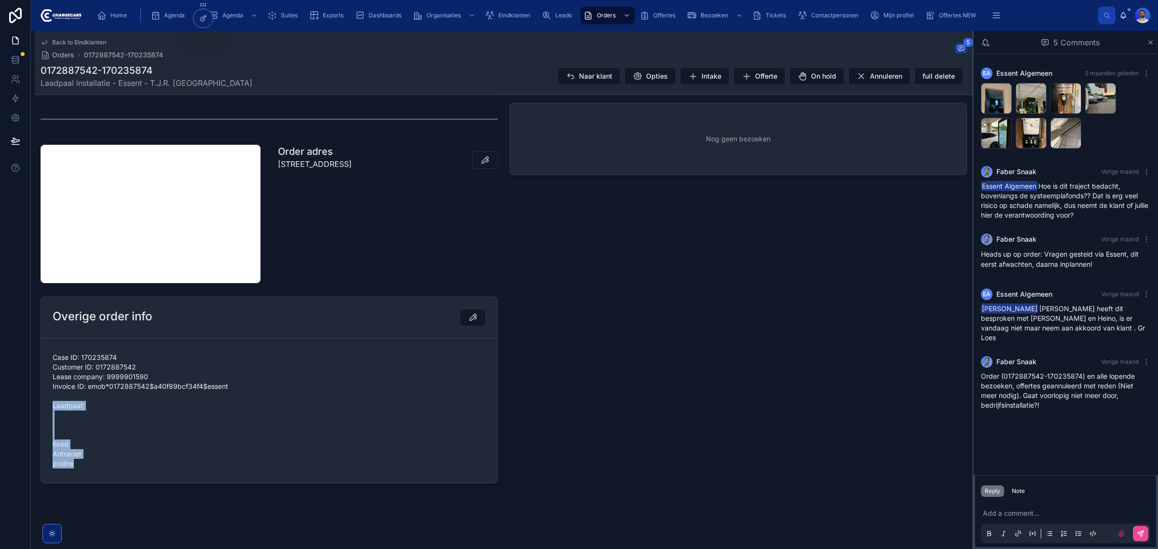
click at [47, 404] on form "Case ID: 170235874 Customer ID: 0172887542 Lease company: 9999901590 Invoice ID…" at bounding box center [269, 410] width 457 height 145
copy span "Laadpaal: fixed Antraciet proline"
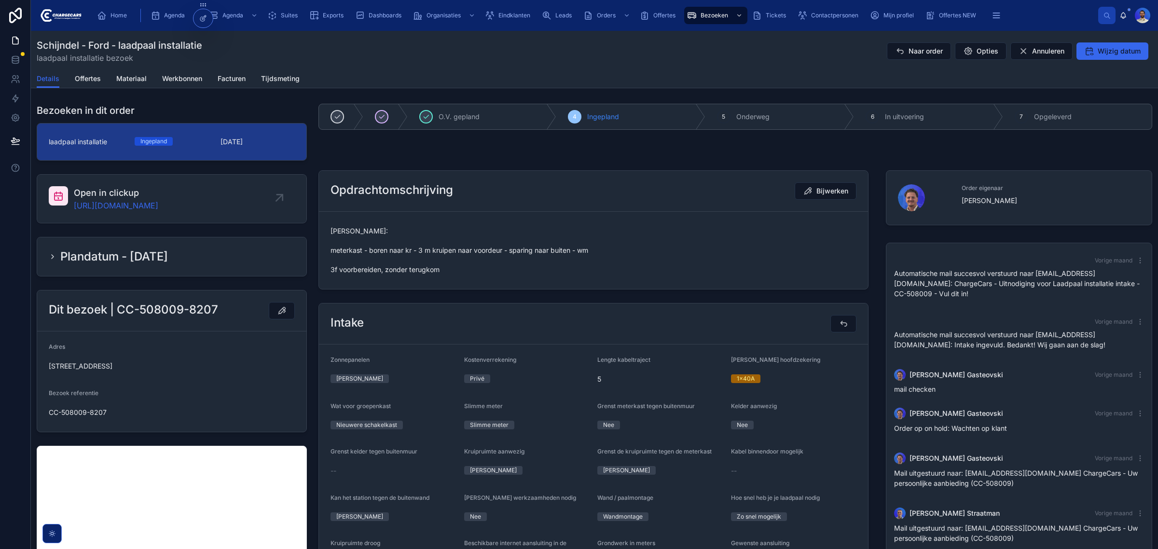
scroll to position [84, 0]
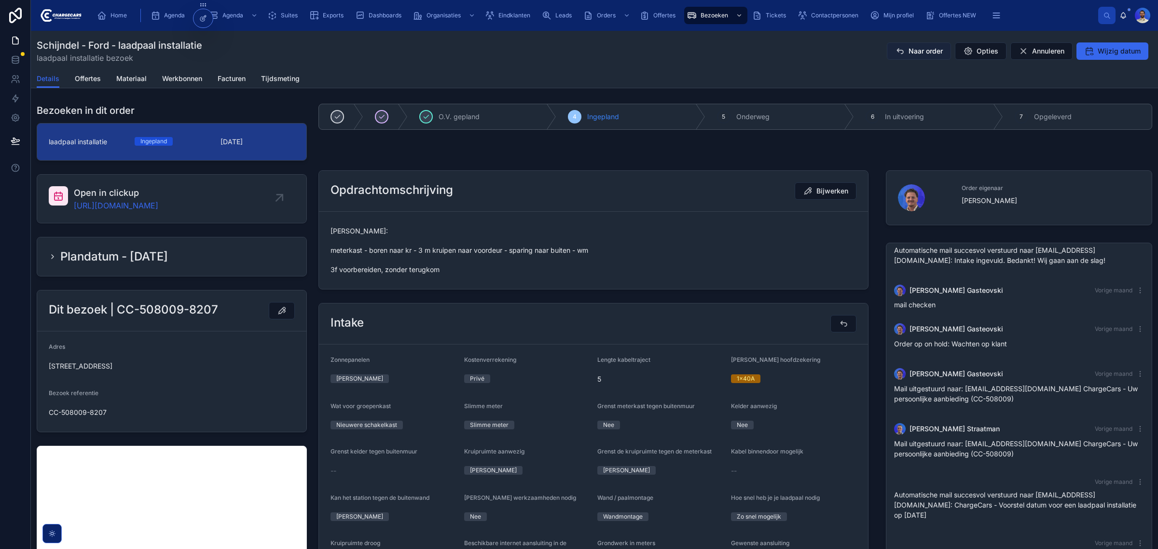
click at [909, 55] on span "Naar order" at bounding box center [926, 51] width 34 height 10
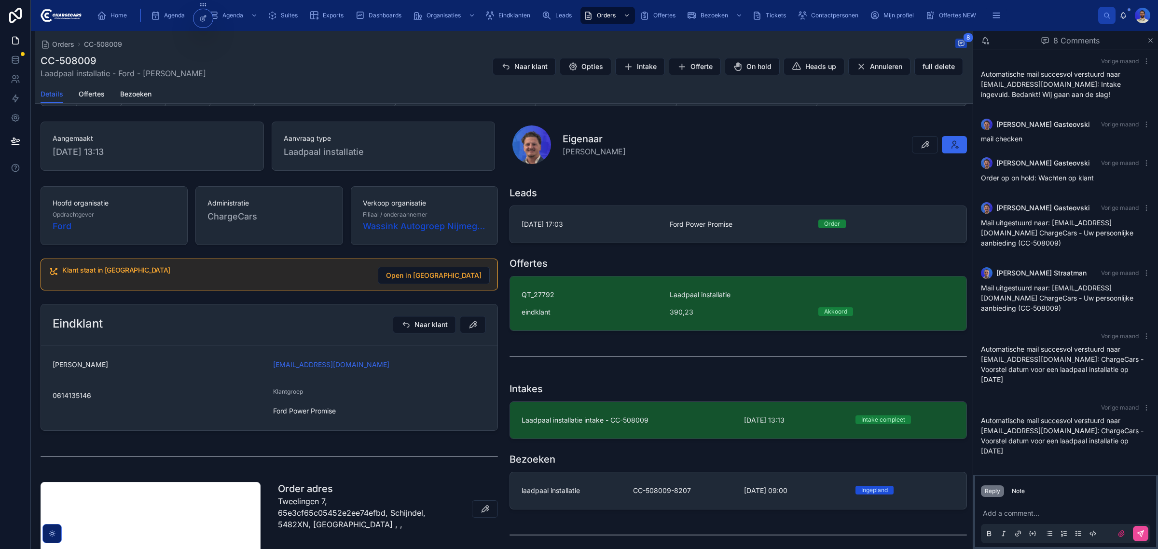
scroll to position [60, 0]
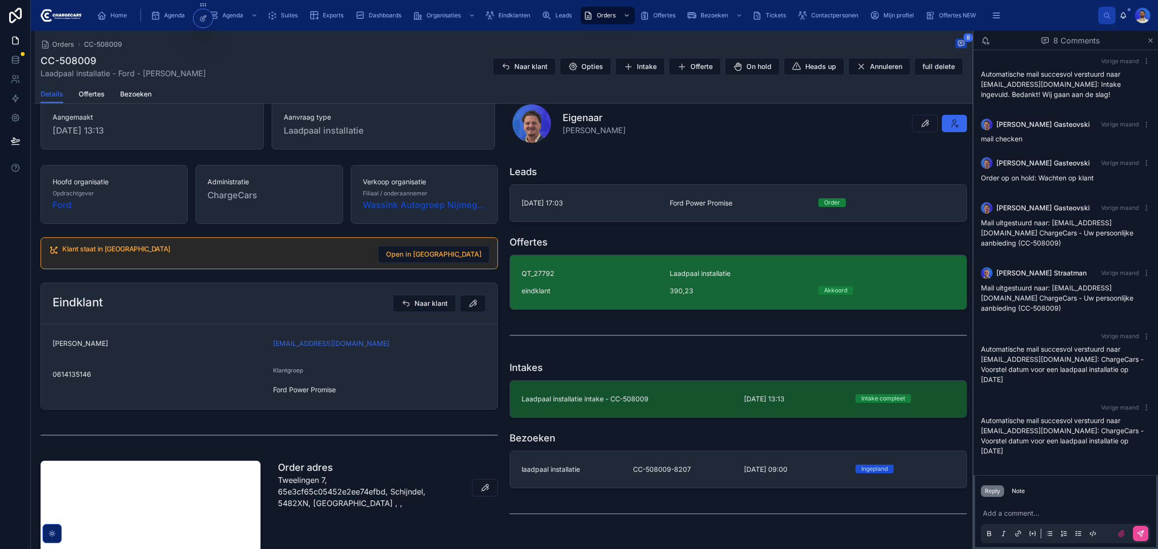
click at [615, 283] on div "QT_27792 Laadpaal installatie eindklant 390,23 Akkoord" at bounding box center [738, 282] width 433 height 27
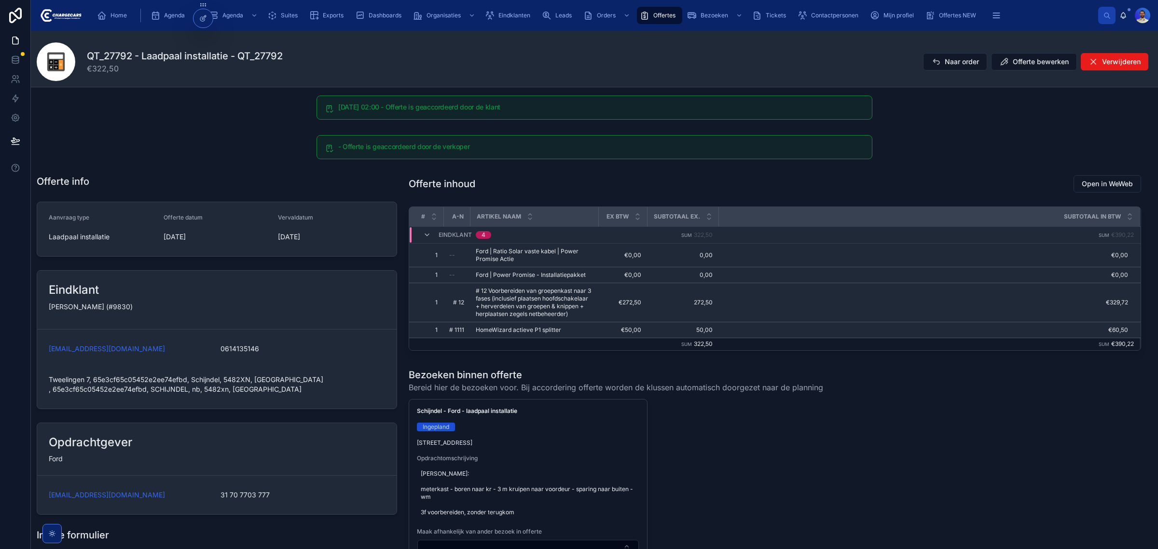
scroll to position [39, 0]
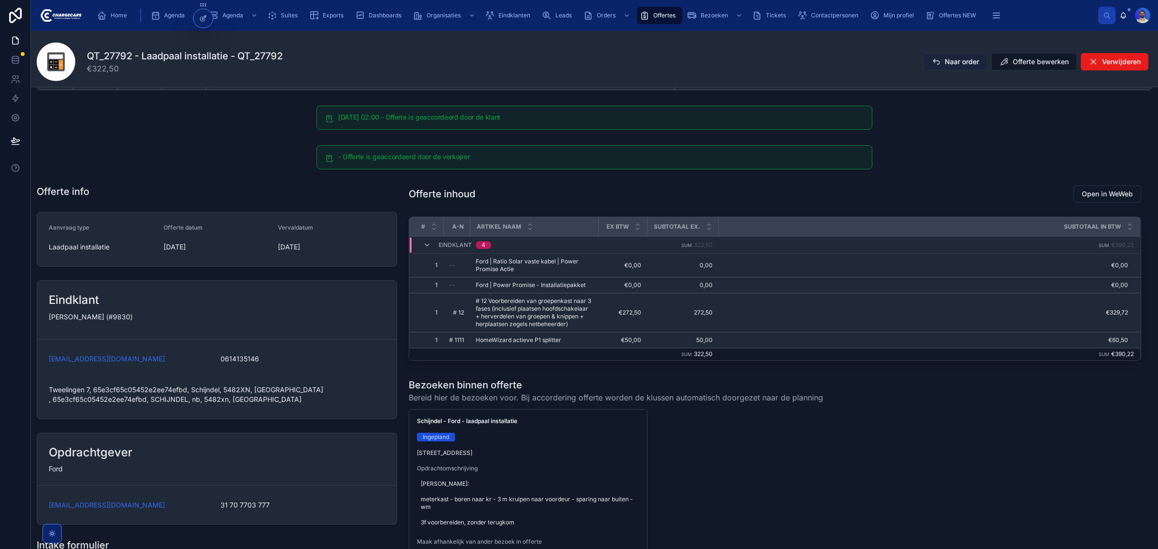
click at [960, 58] on span "Naar order" at bounding box center [962, 62] width 34 height 10
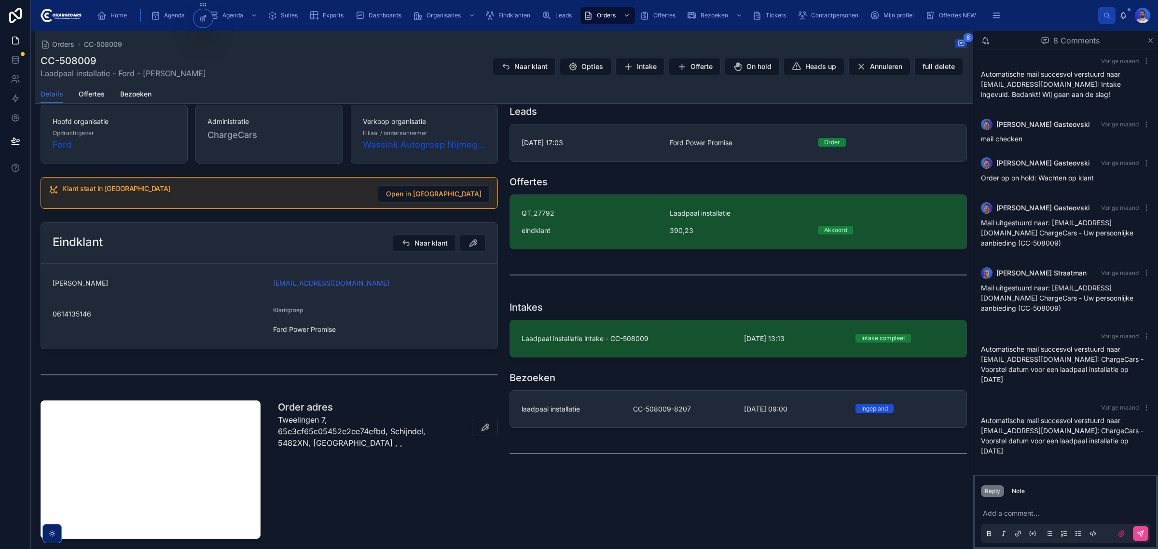
scroll to position [60, 0]
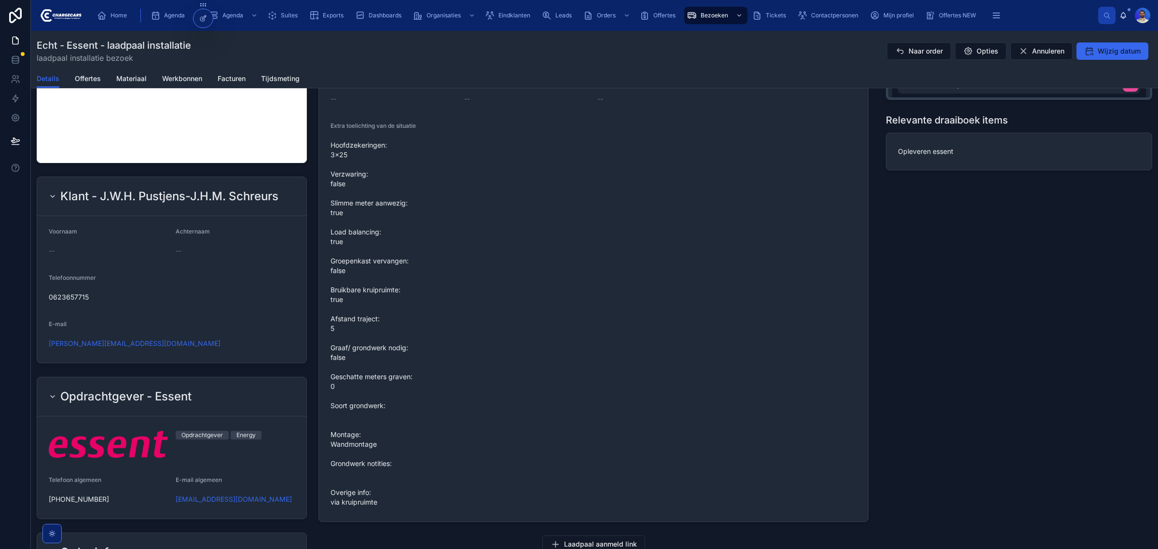
scroll to position [422, 0]
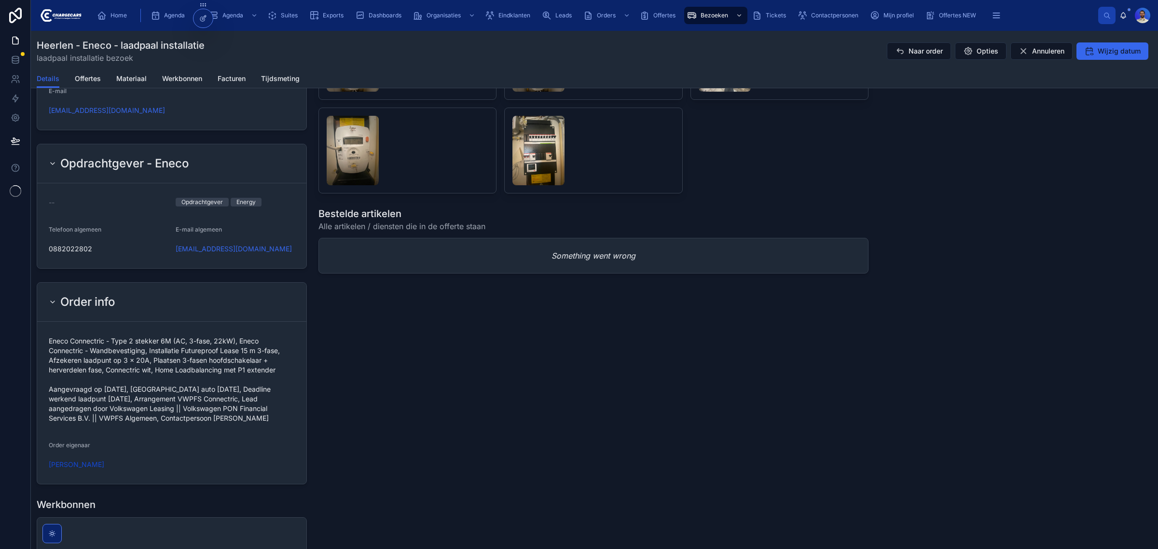
scroll to position [724, 0]
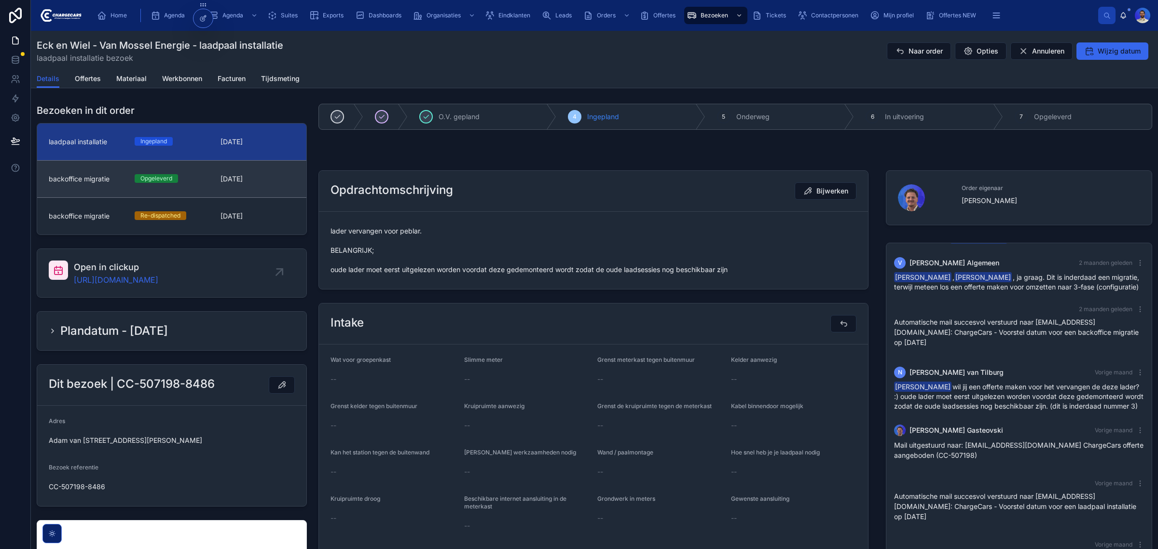
click at [205, 179] on div "Opgeleverd" at bounding box center [172, 178] width 74 height 9
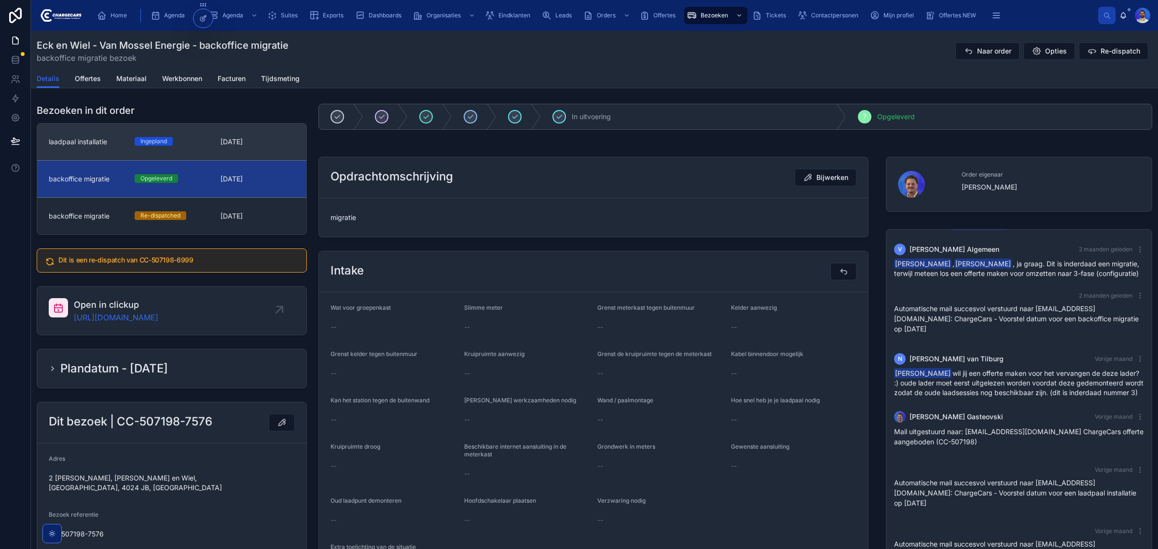
click at [208, 138] on div "laadpaal installatie Ingepland 9-9-2025" at bounding box center [172, 142] width 246 height 10
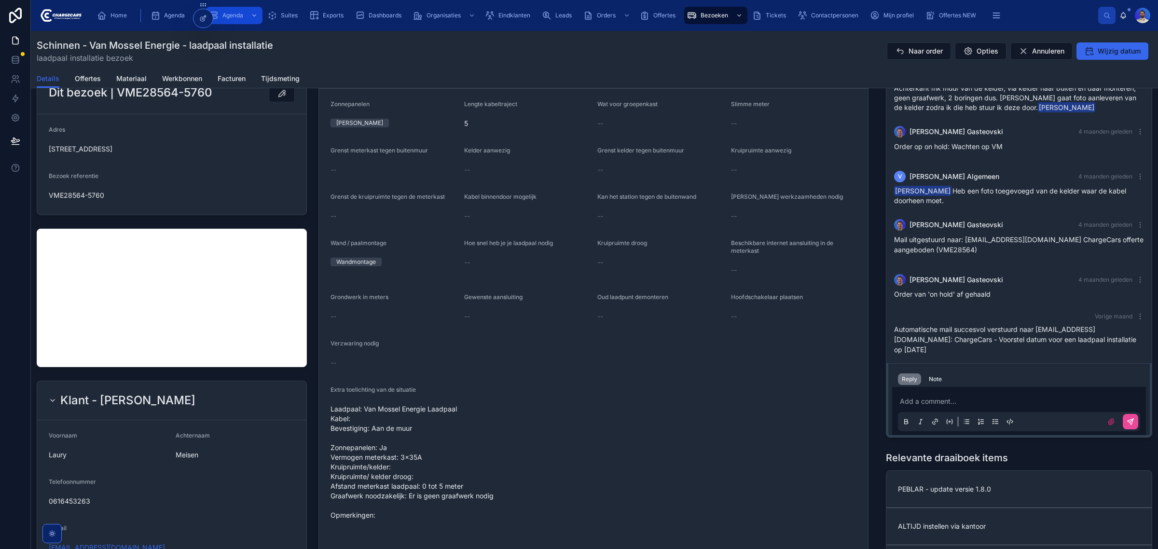
scroll to position [181, 0]
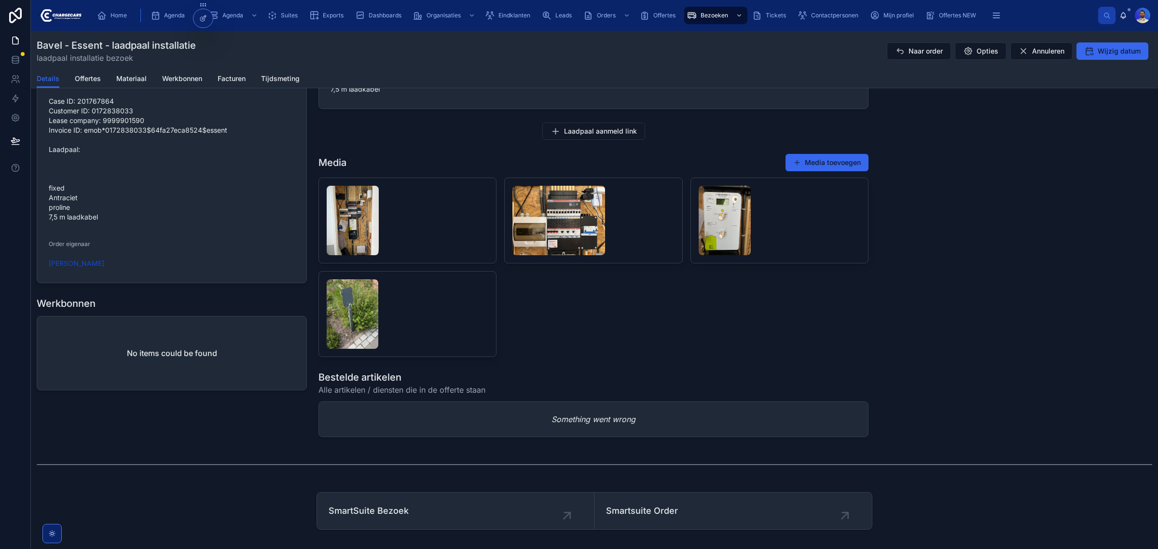
scroll to position [845, 0]
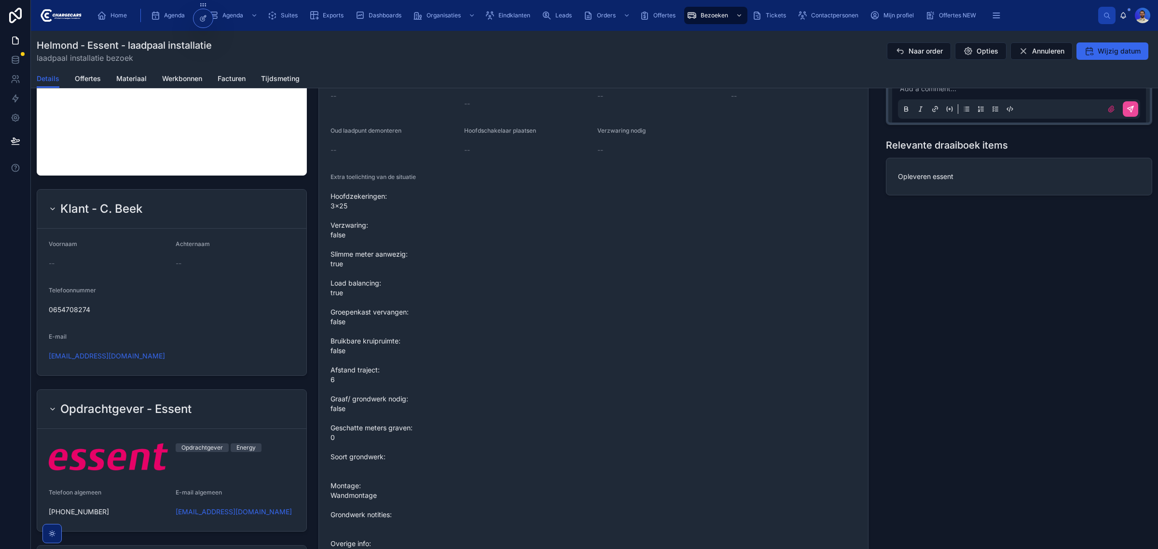
scroll to position [724, 0]
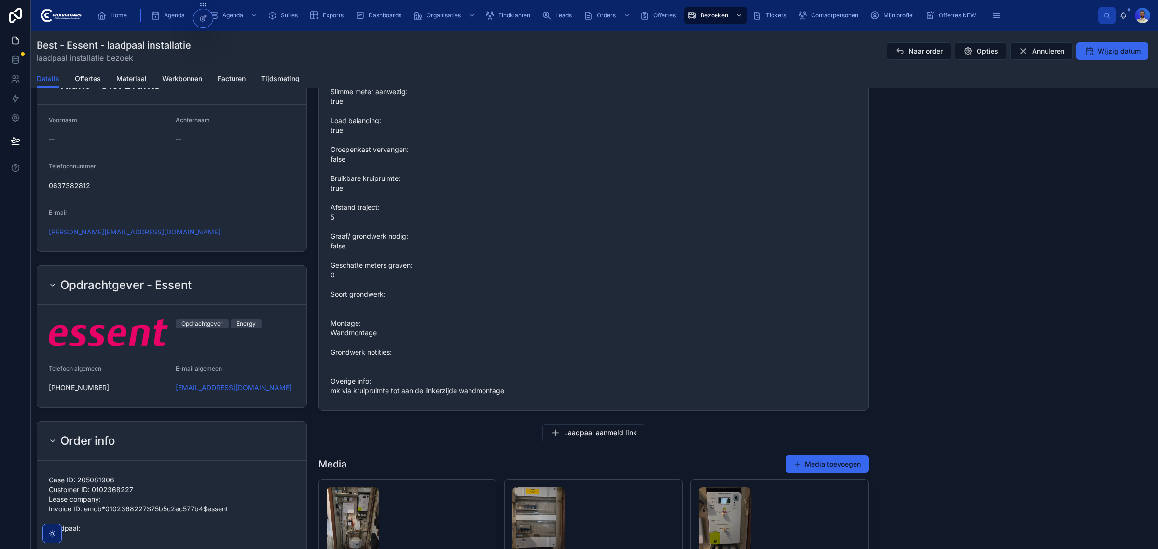
scroll to position [724, 0]
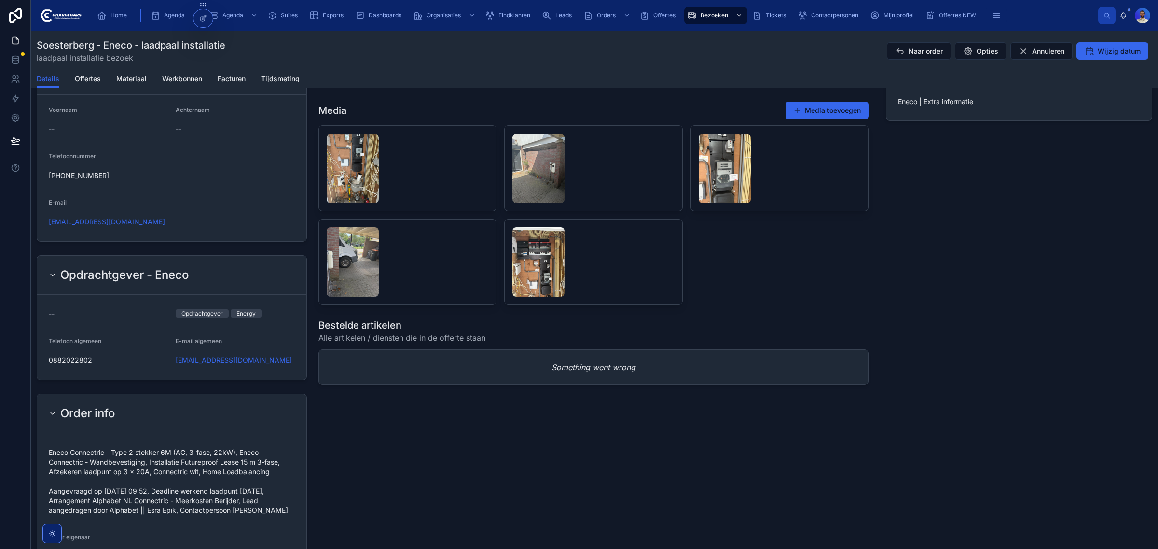
scroll to position [664, 0]
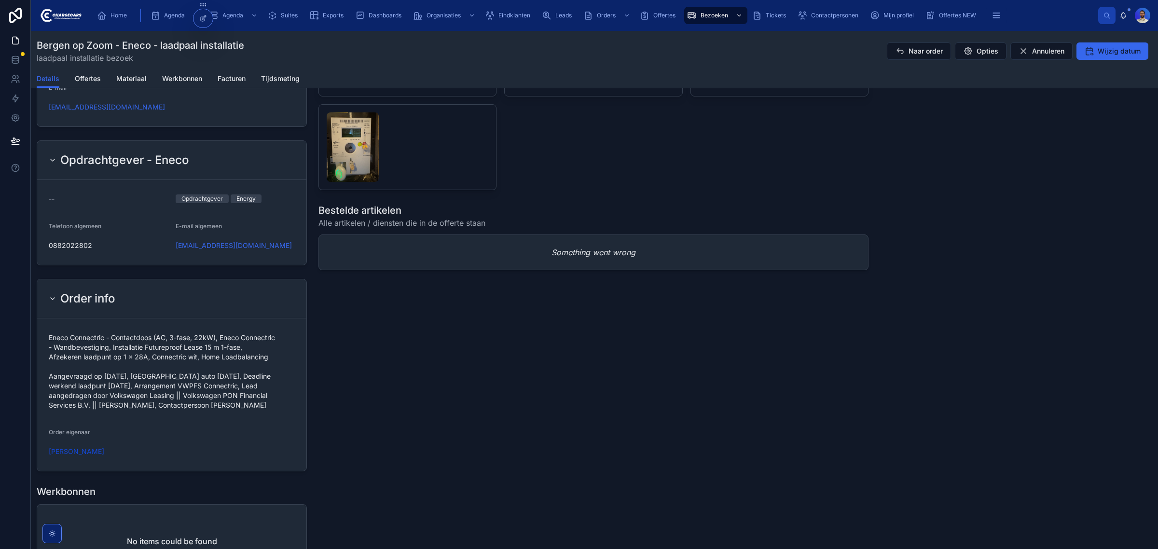
scroll to position [664, 0]
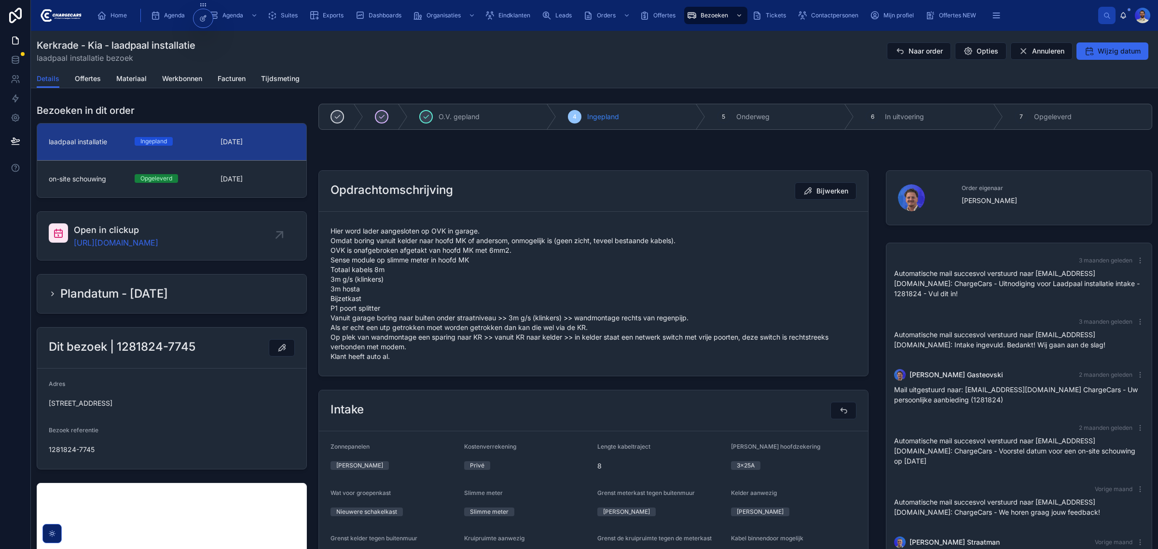
scroll to position [100, 0]
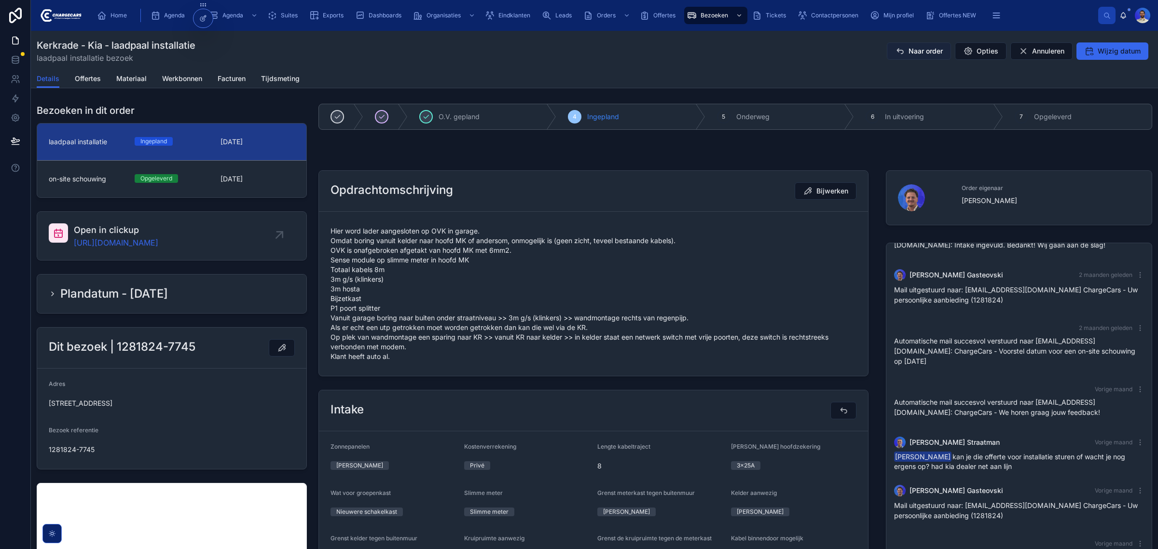
click at [925, 53] on span "Naar order" at bounding box center [926, 51] width 34 height 10
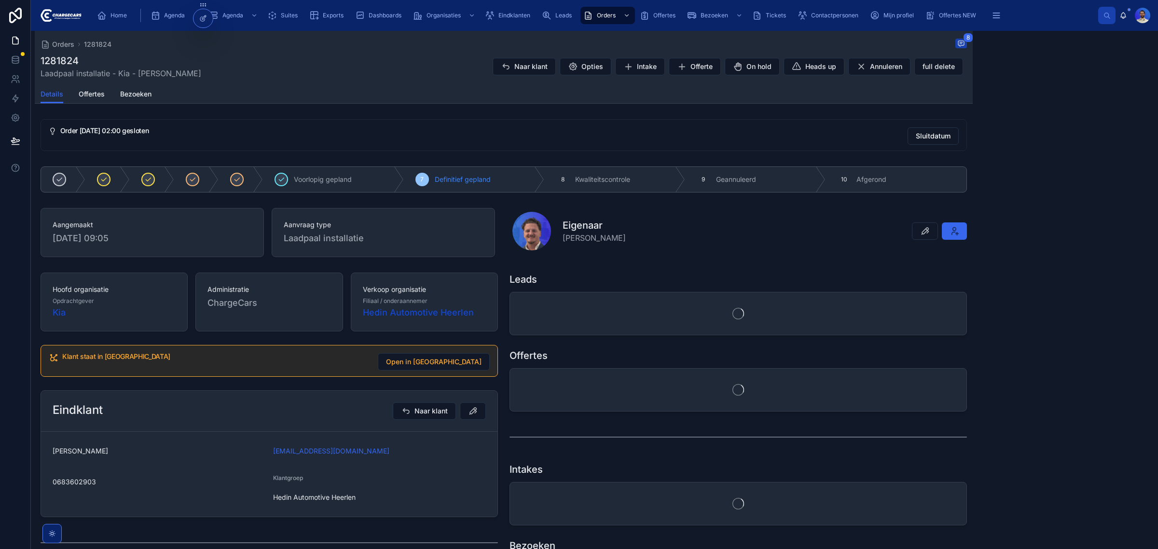
scroll to position [93, 0]
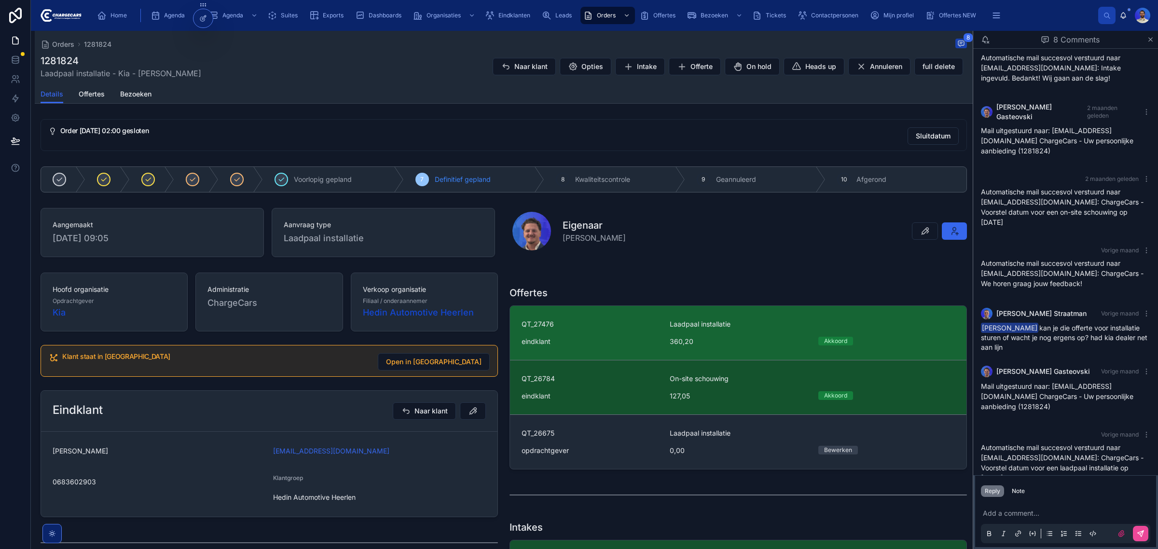
click at [612, 327] on span "QT_27476" at bounding box center [590, 324] width 137 height 10
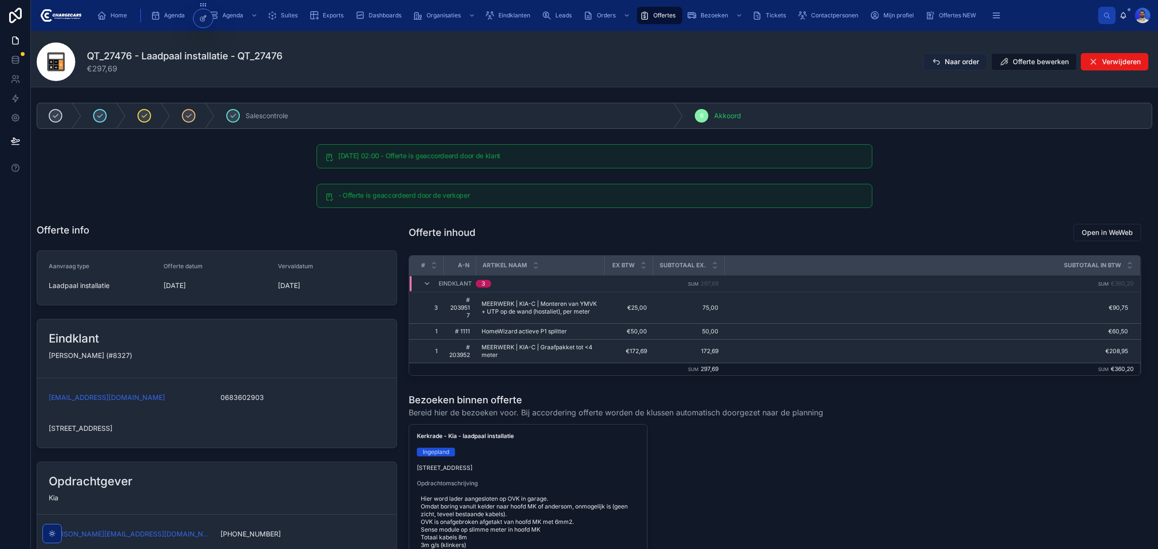
click at [948, 61] on span "Naar order" at bounding box center [962, 62] width 34 height 10
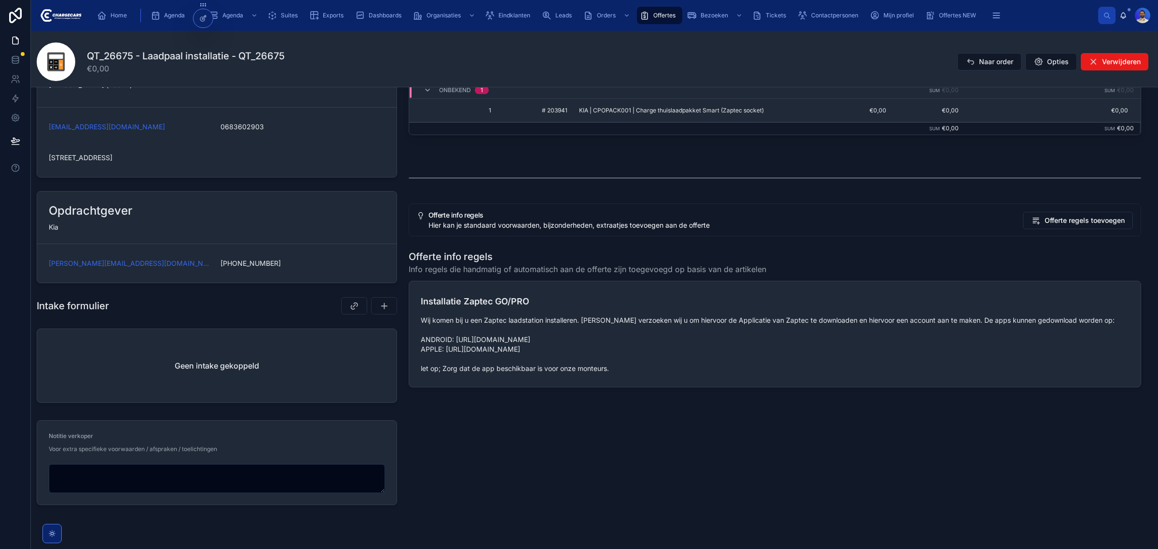
scroll to position [153, 0]
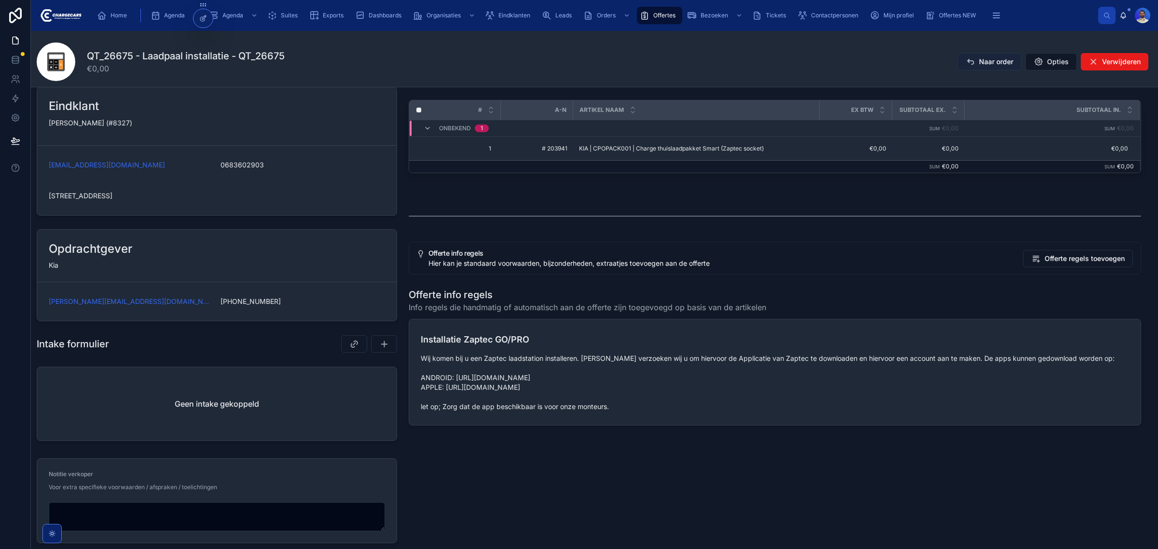
click at [981, 64] on span "Naar order" at bounding box center [996, 62] width 34 height 10
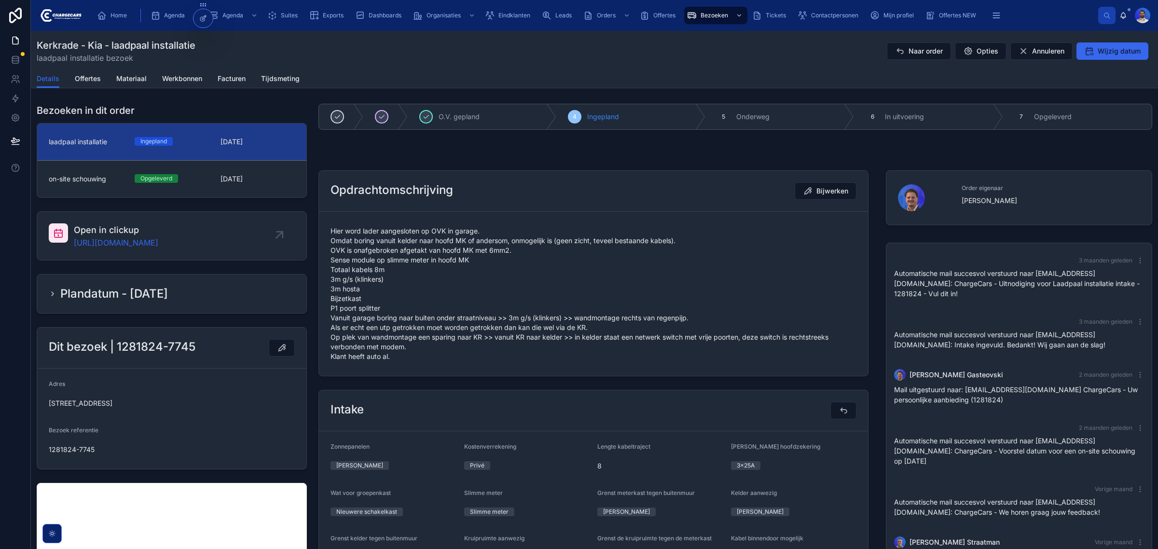
scroll to position [100, 0]
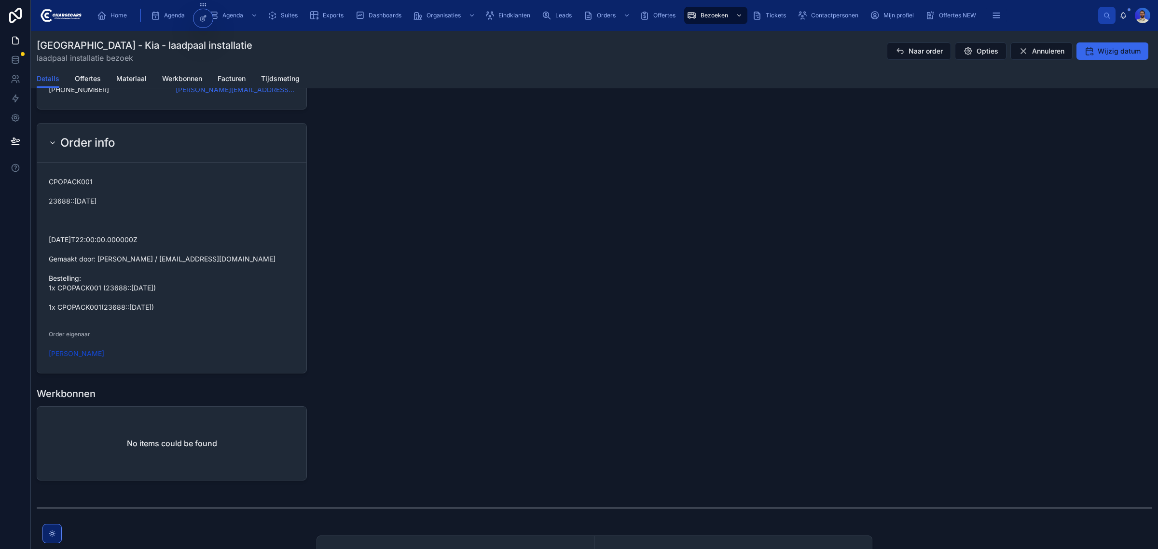
scroll to position [845, 0]
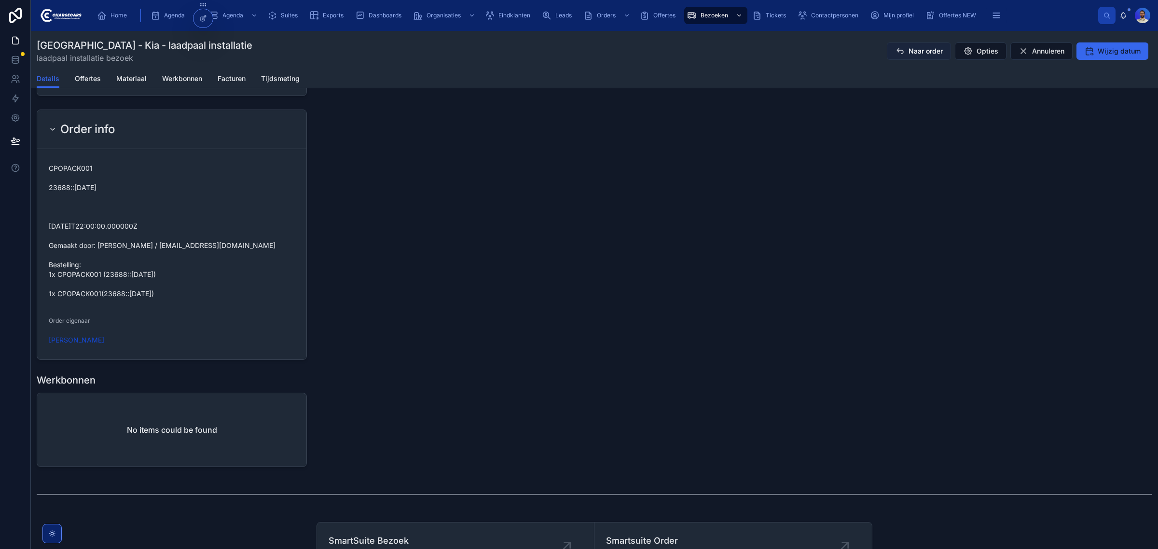
click at [896, 42] on button "Naar order" at bounding box center [919, 50] width 64 height 17
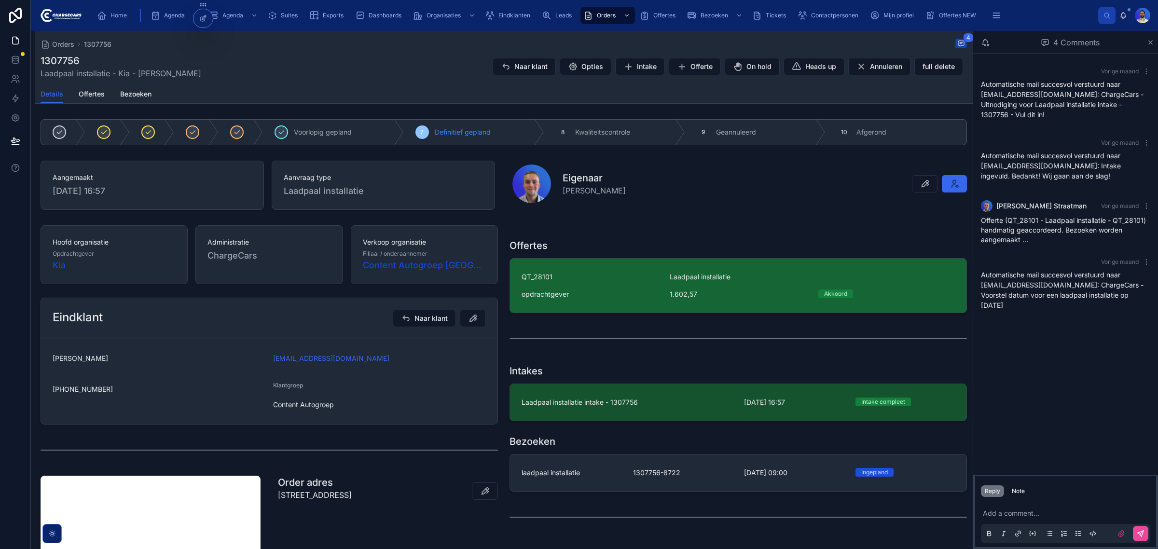
click at [611, 278] on span "QT_28101" at bounding box center [590, 277] width 137 height 10
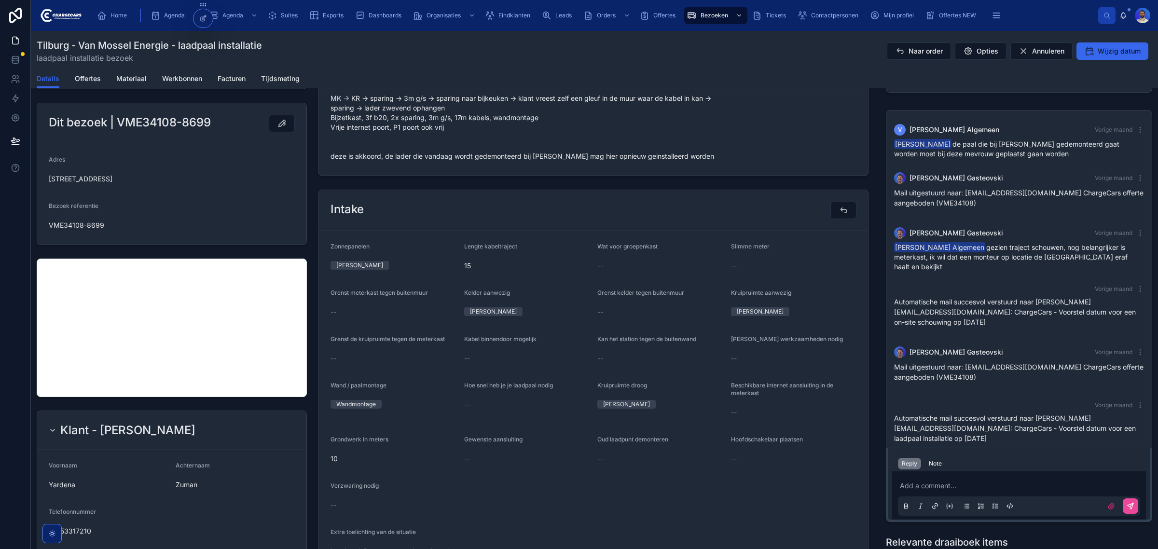
scroll to position [121, 0]
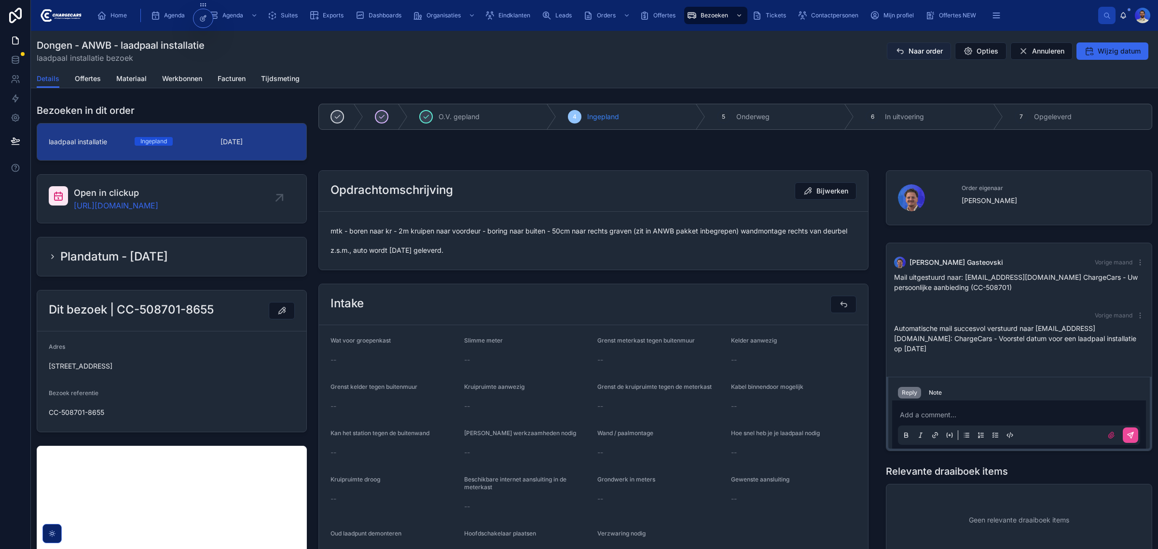
click at [915, 47] on span "Naar order" at bounding box center [926, 51] width 34 height 10
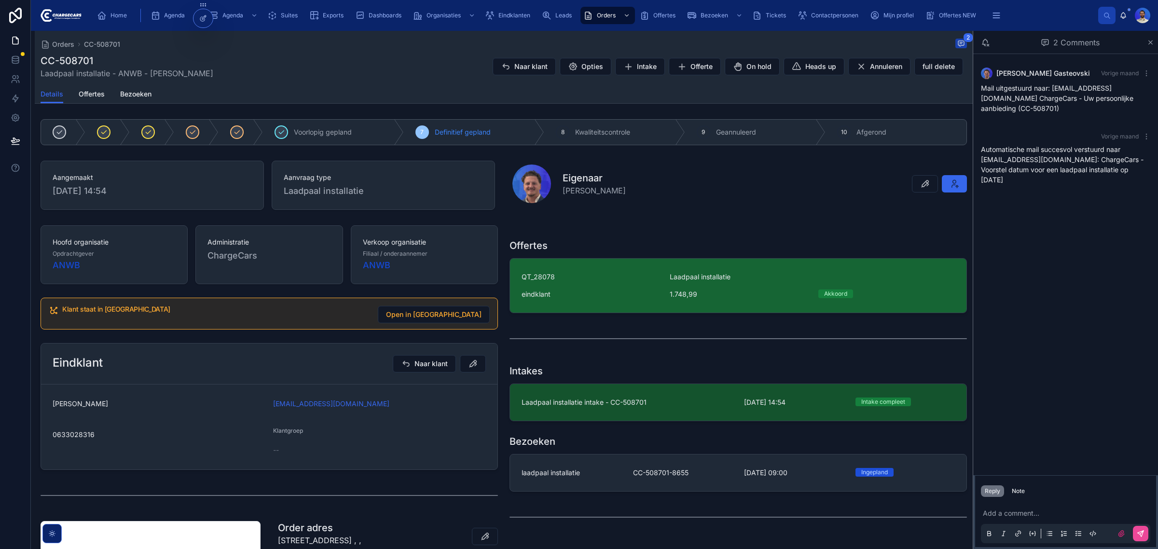
click at [629, 293] on div "eindklant" at bounding box center [590, 295] width 137 height 10
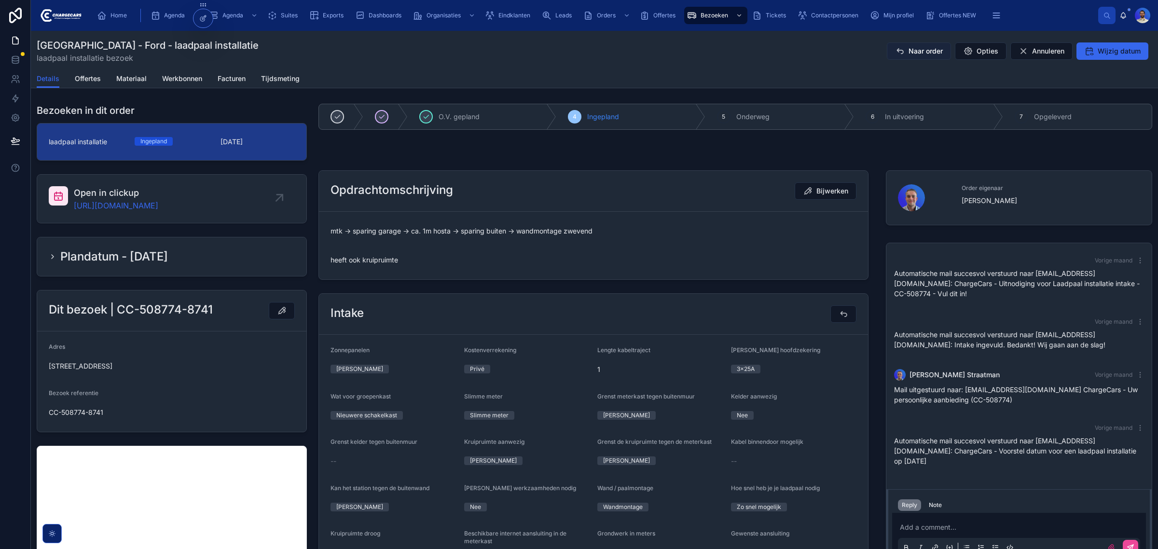
click at [920, 53] on span "Naar order" at bounding box center [926, 51] width 34 height 10
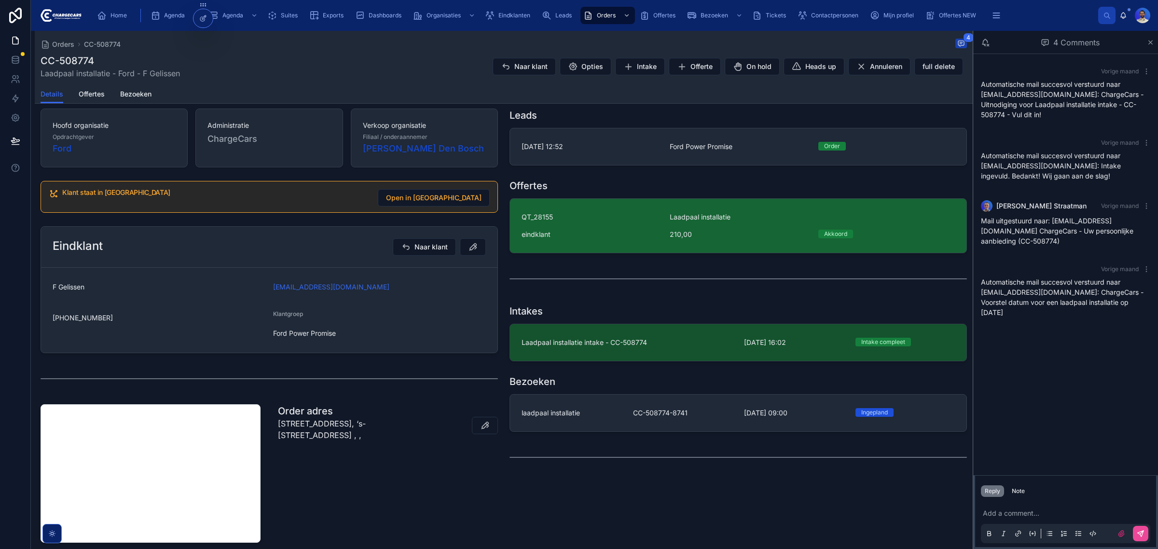
scroll to position [121, 0]
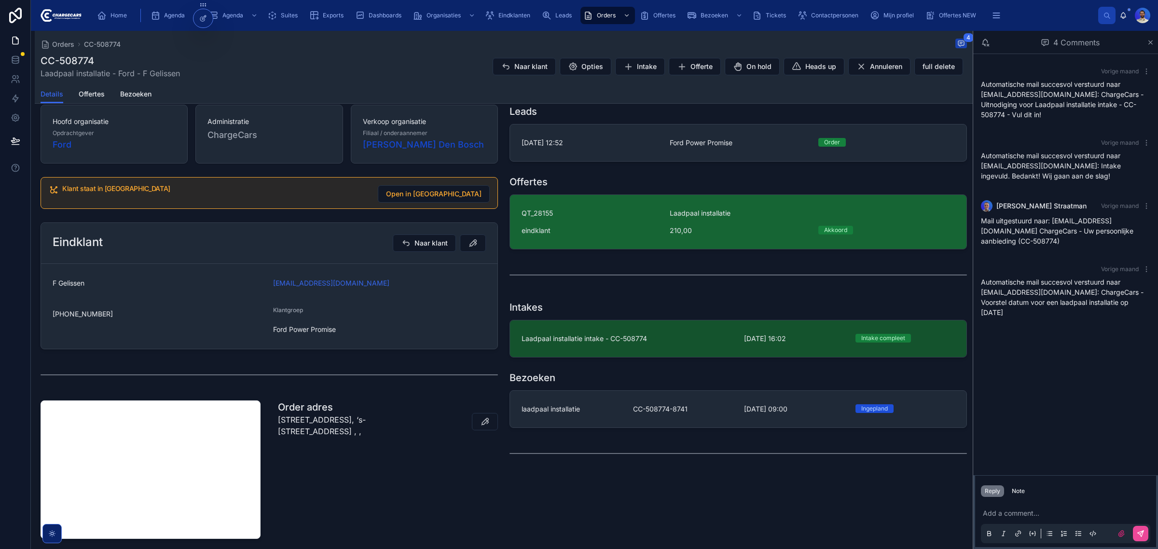
click at [623, 221] on div "QT_28155 Laadpaal installatie eindklant 210,00 Akkoord" at bounding box center [738, 221] width 433 height 27
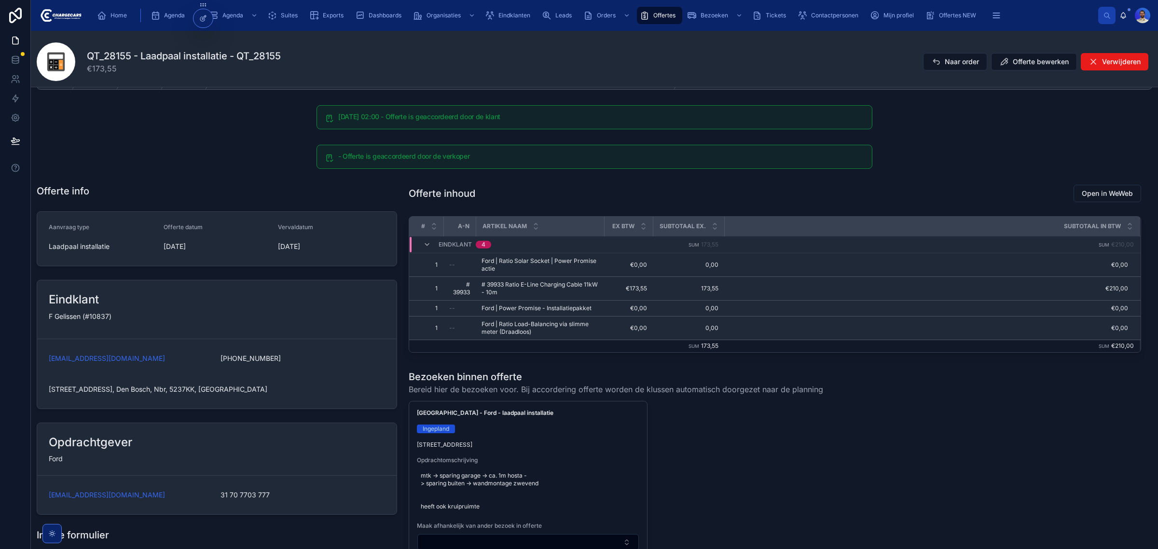
scroll to position [60, 0]
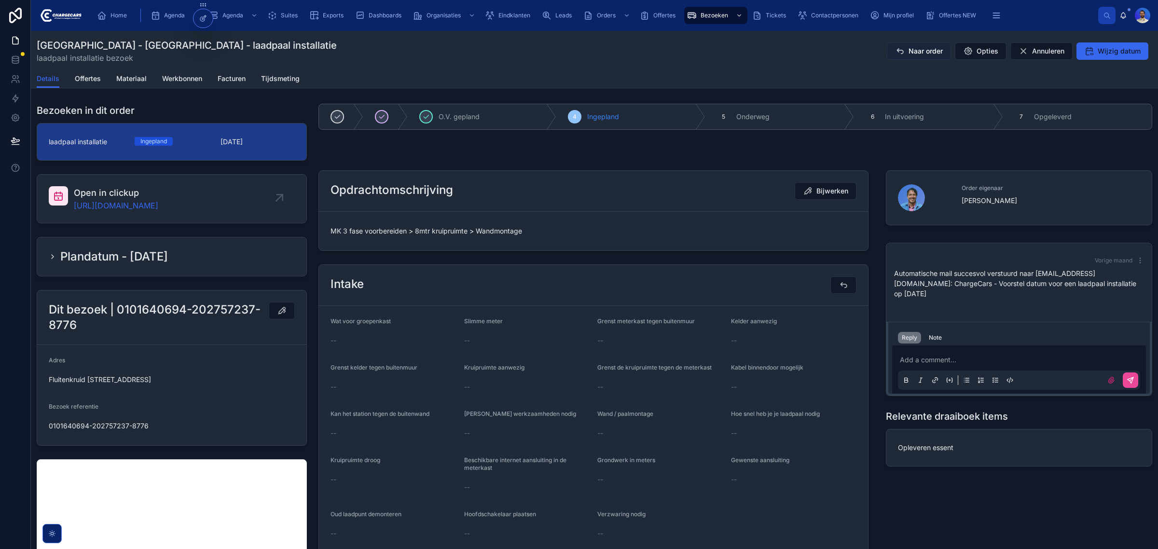
click at [914, 52] on span "Naar order" at bounding box center [926, 51] width 34 height 10
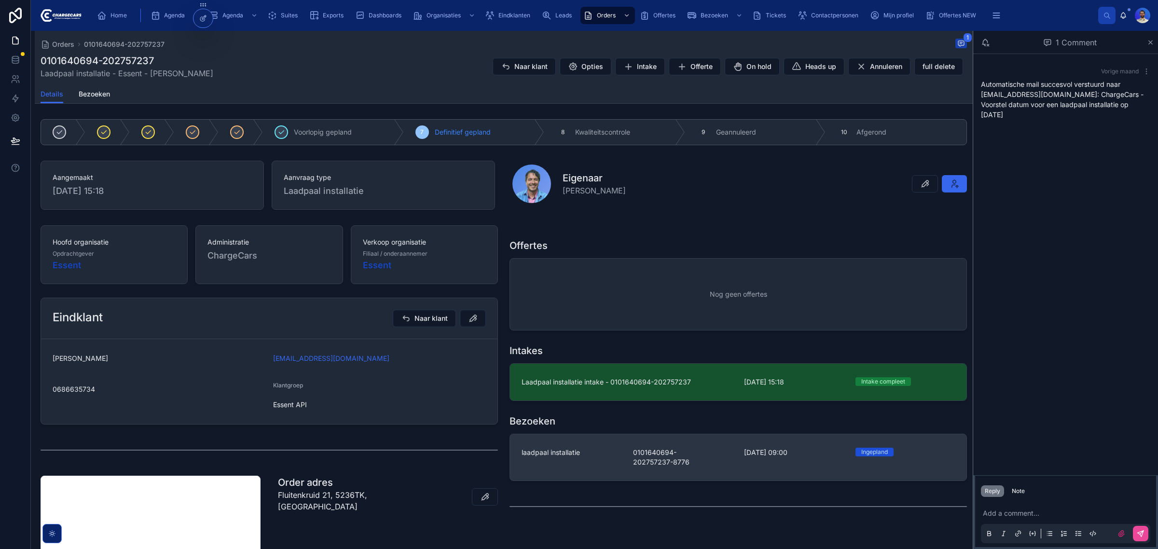
click at [597, 442] on link "laadpaal installatie 0101640694-202757237-8776 9-9-2025 09:00 Ingepland" at bounding box center [738, 457] width 457 height 46
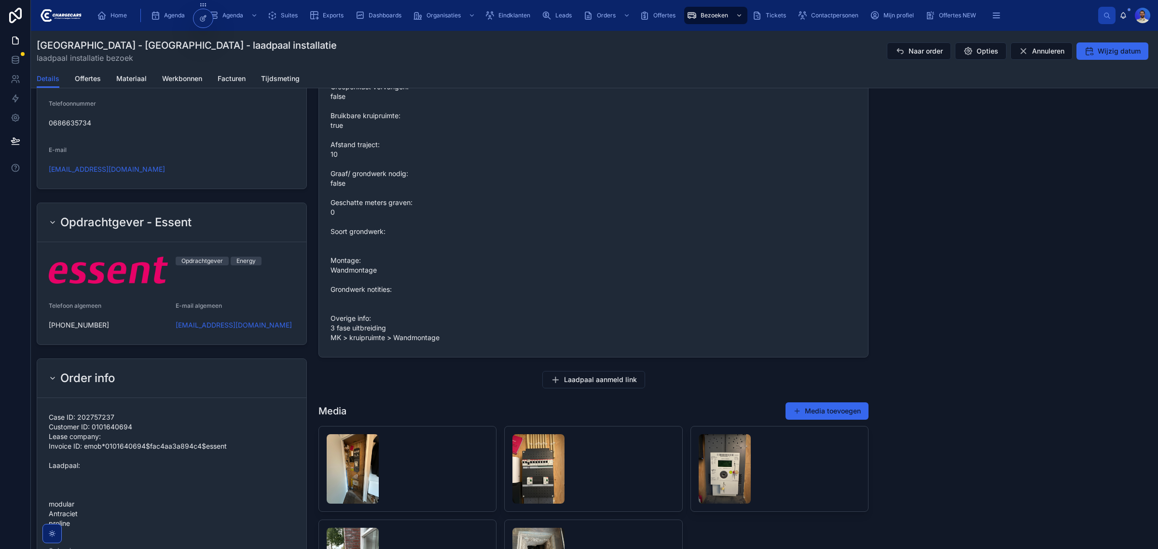
scroll to position [603, 0]
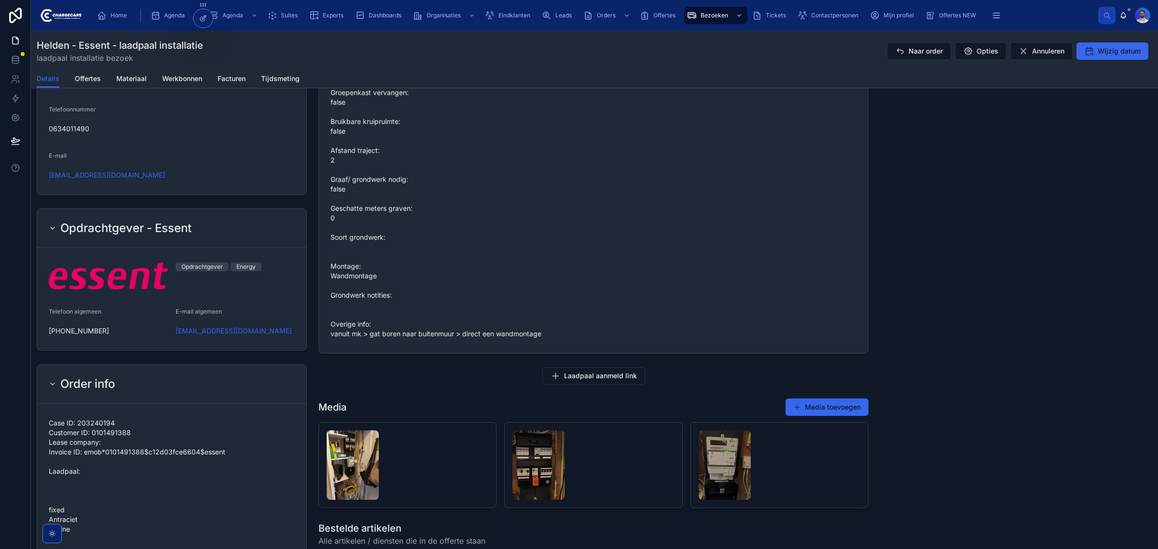
scroll to position [422, 0]
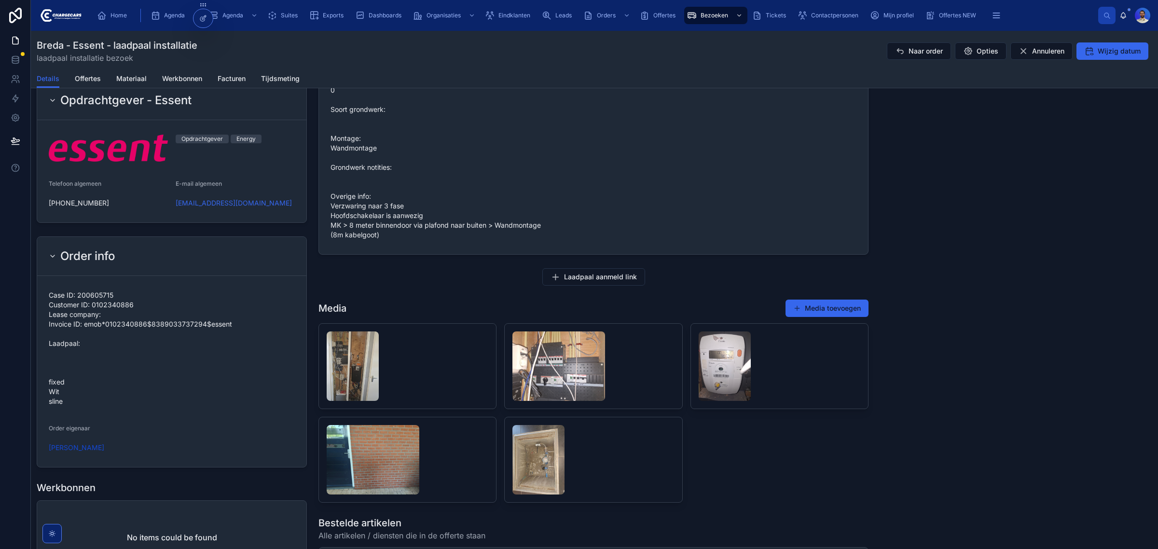
scroll to position [743, 0]
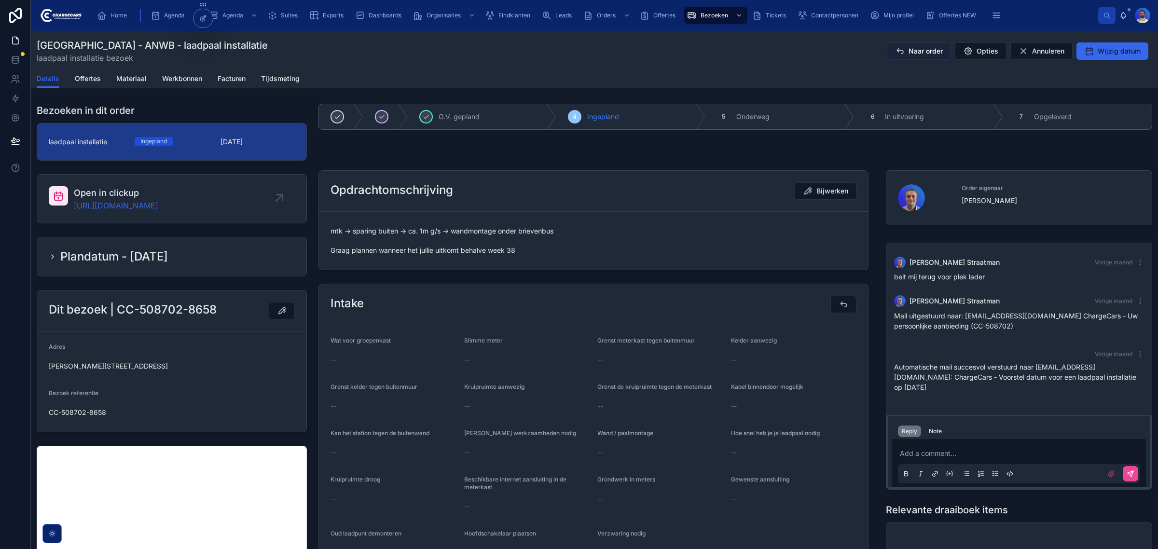
click at [917, 51] on span "Naar order" at bounding box center [926, 51] width 34 height 10
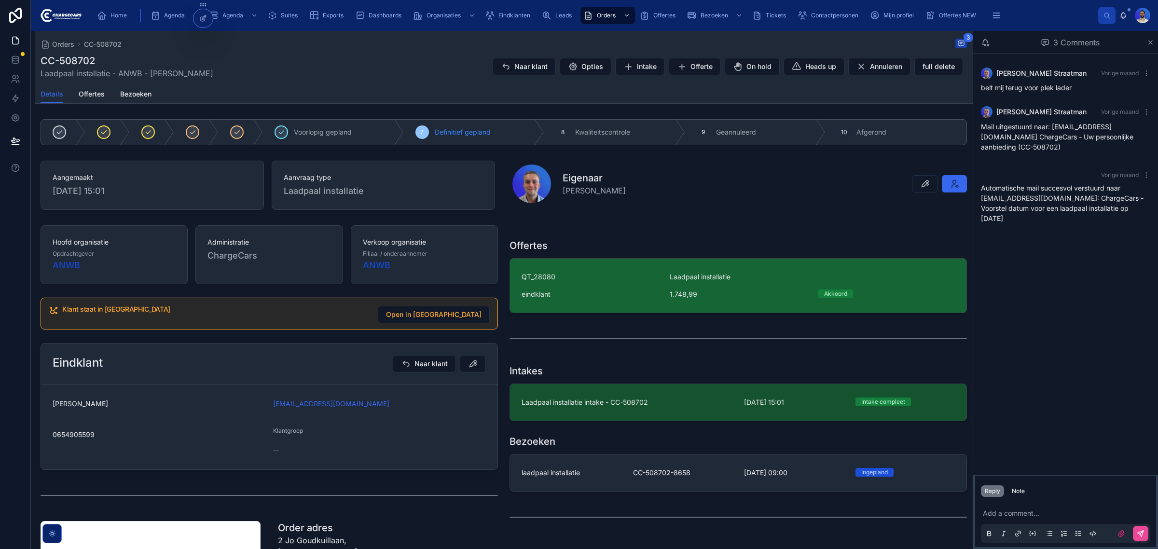
click at [599, 281] on span "QT_28080" at bounding box center [590, 277] width 137 height 10
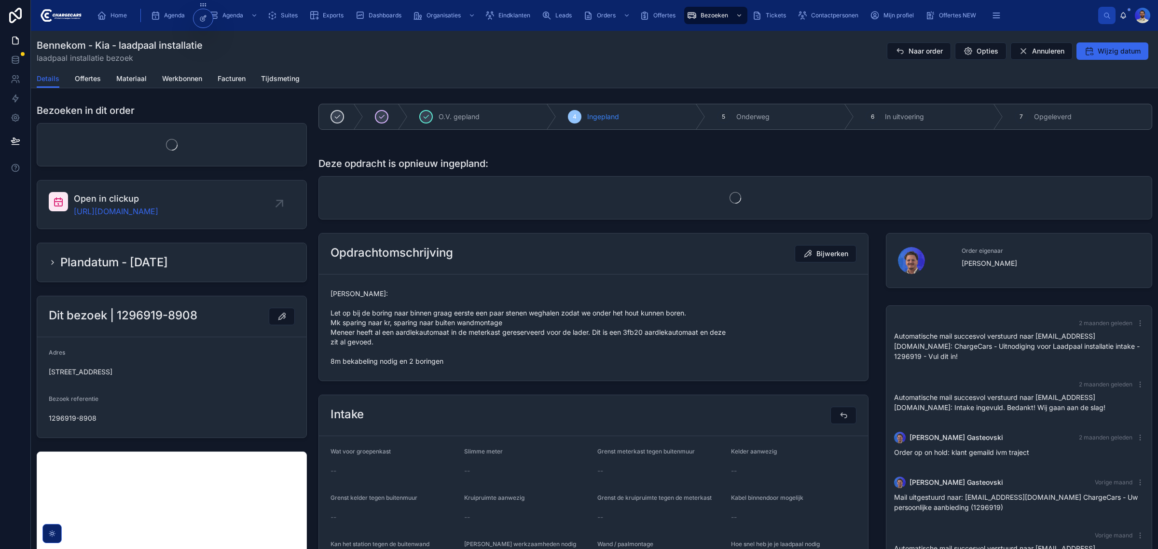
scroll to position [138, 0]
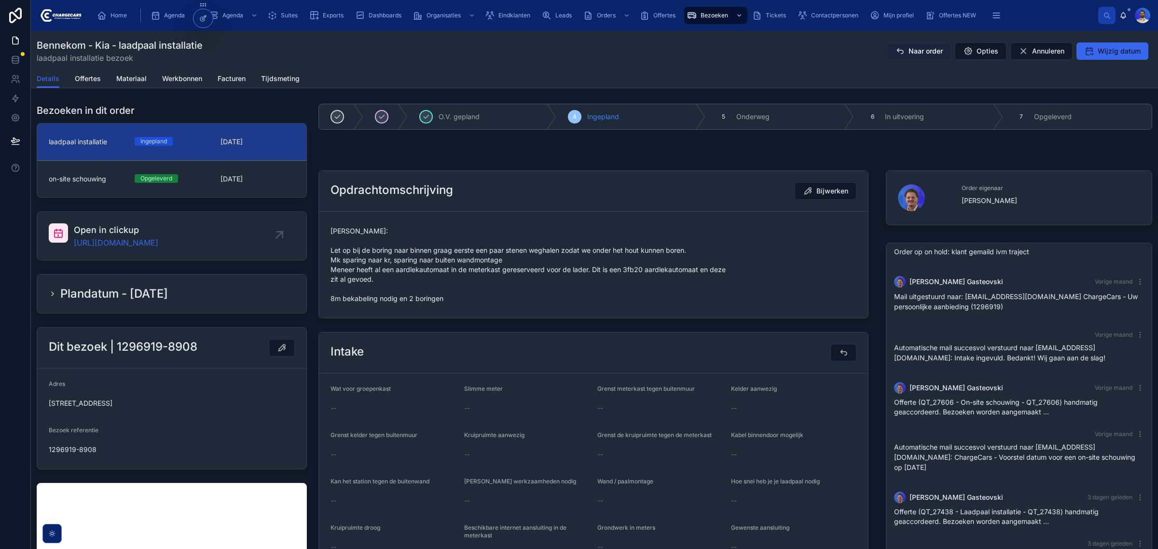
click at [910, 53] on span "Naar order" at bounding box center [926, 51] width 34 height 10
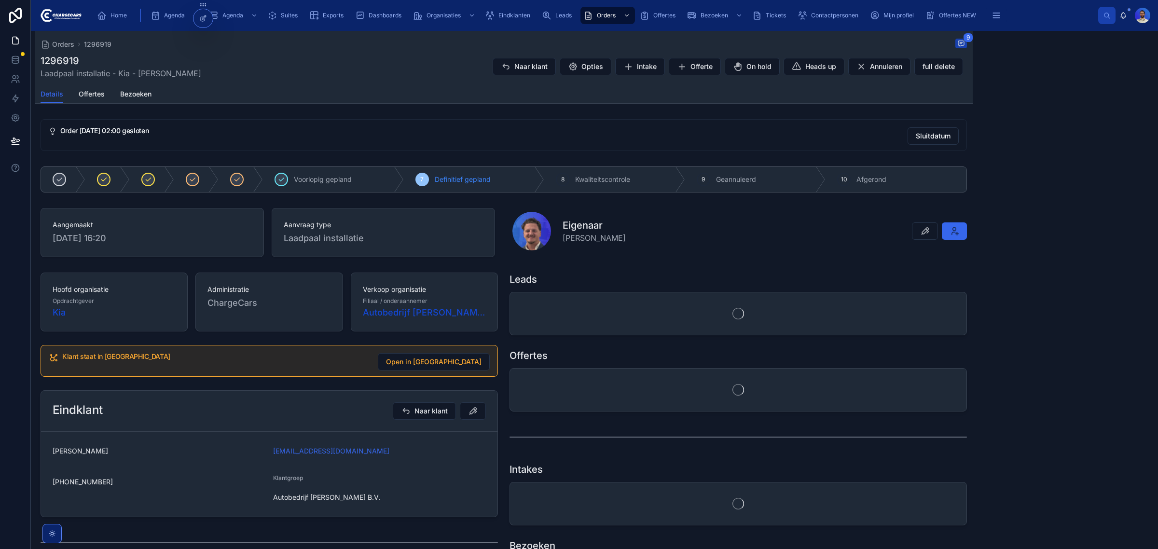
scroll to position [129, 0]
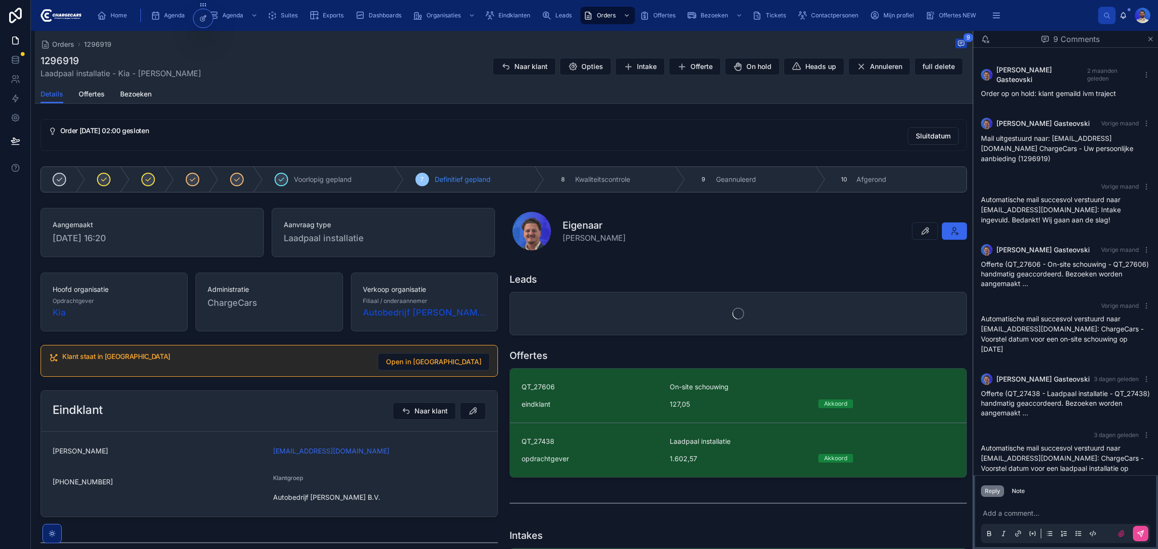
click at [615, 457] on div "Leads Offertes QT_27606 On-site schouwing eindklant 127,05 Akkoord QT_27438 Laa…" at bounding box center [738, 544] width 469 height 550
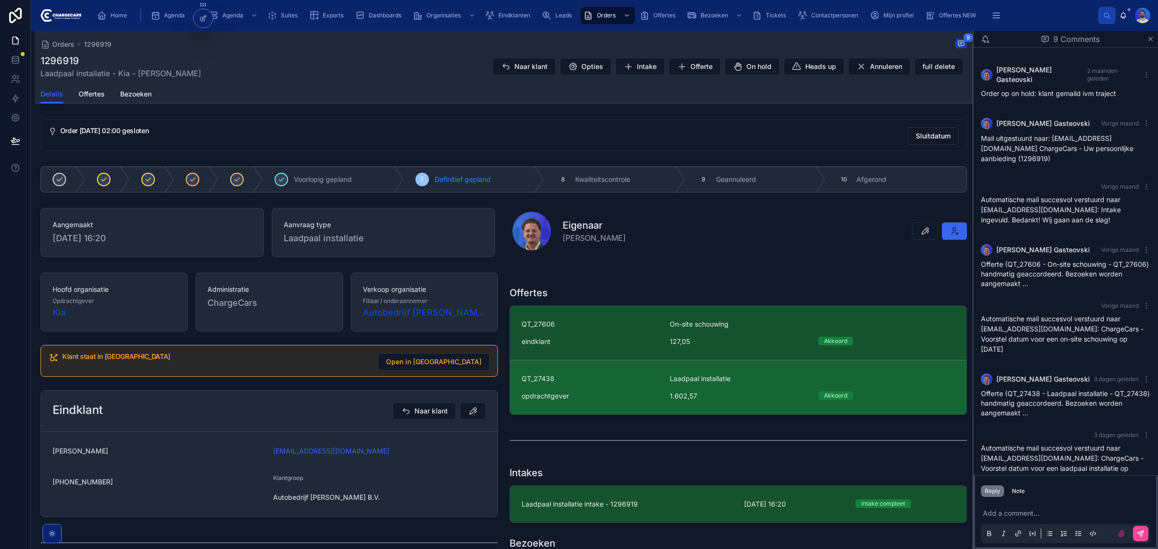
click at [616, 393] on div "opdrachtgever" at bounding box center [590, 396] width 137 height 10
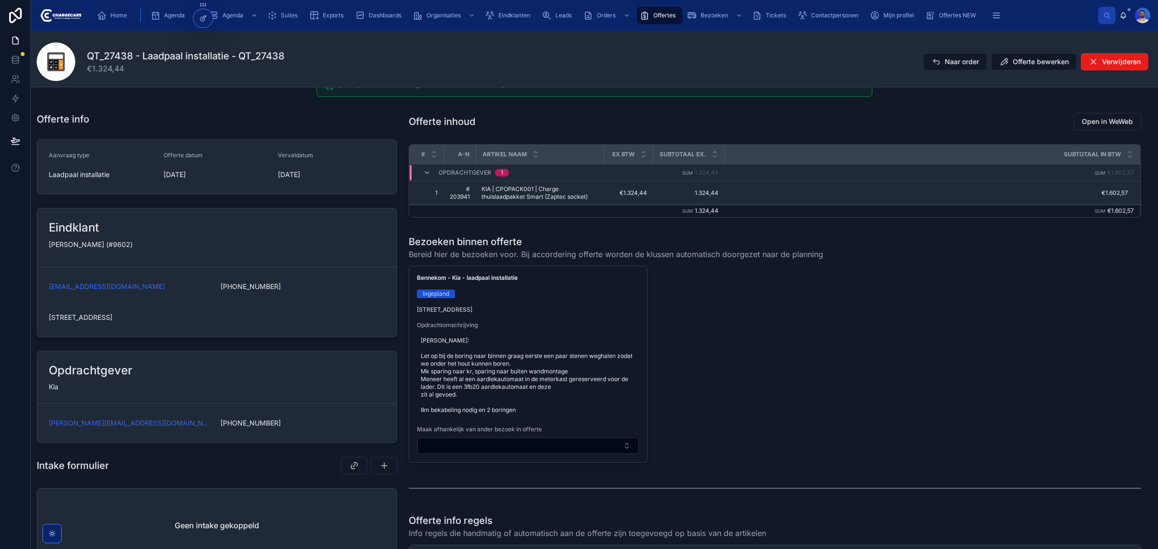
scroll to position [121, 0]
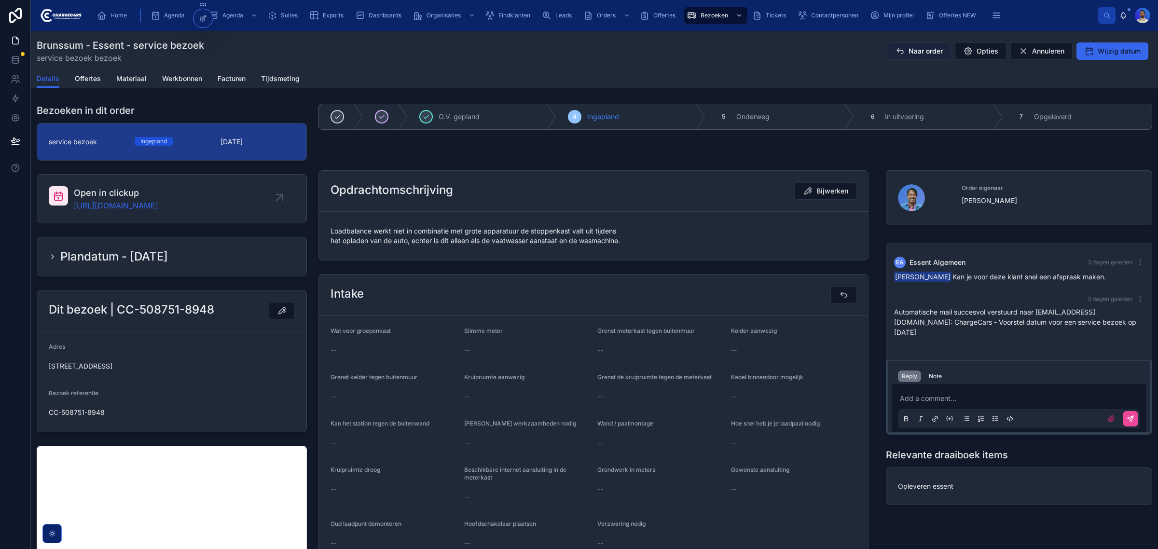
click at [917, 58] on button "Naar order" at bounding box center [919, 50] width 64 height 17
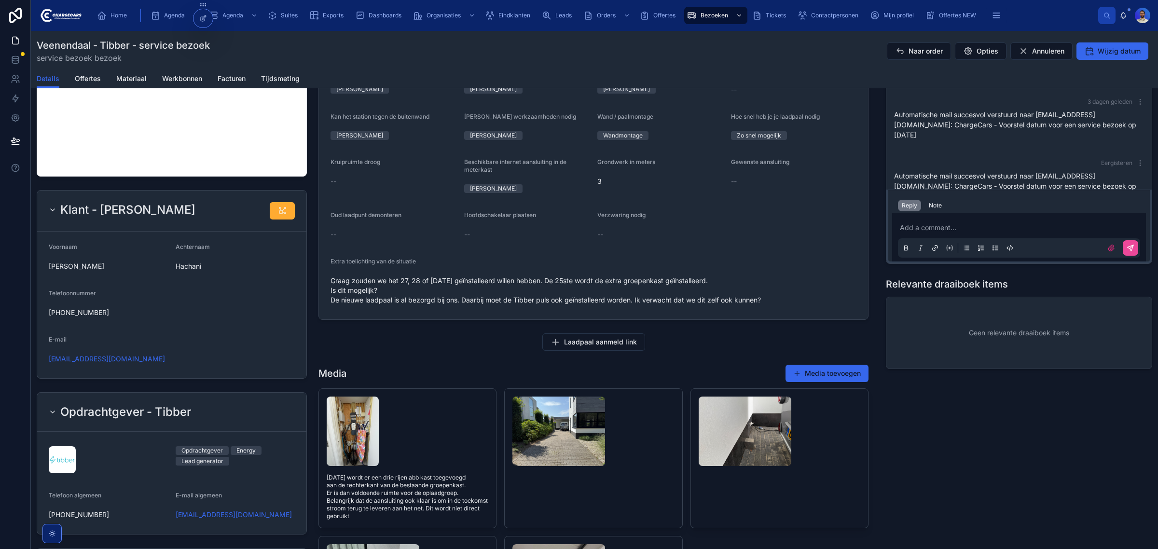
scroll to position [60, 0]
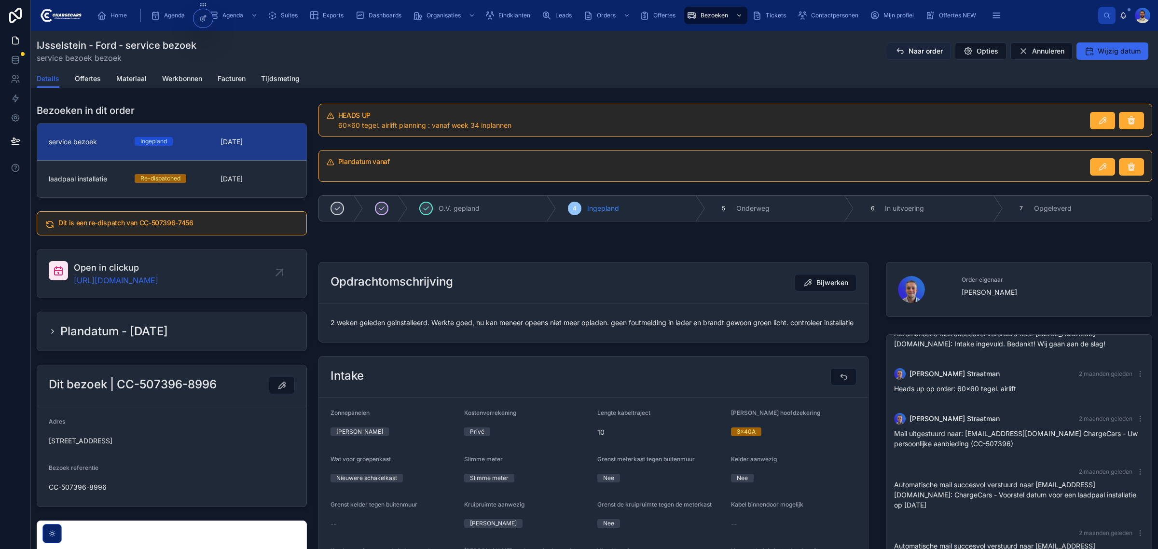
click at [917, 54] on span "Naar order" at bounding box center [926, 51] width 34 height 10
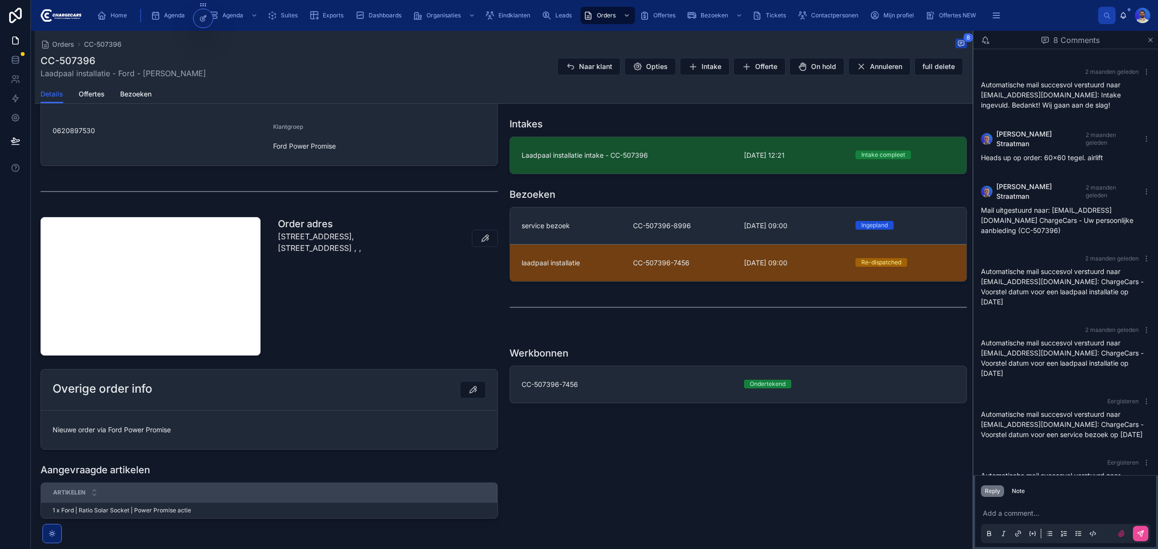
scroll to position [436, 0]
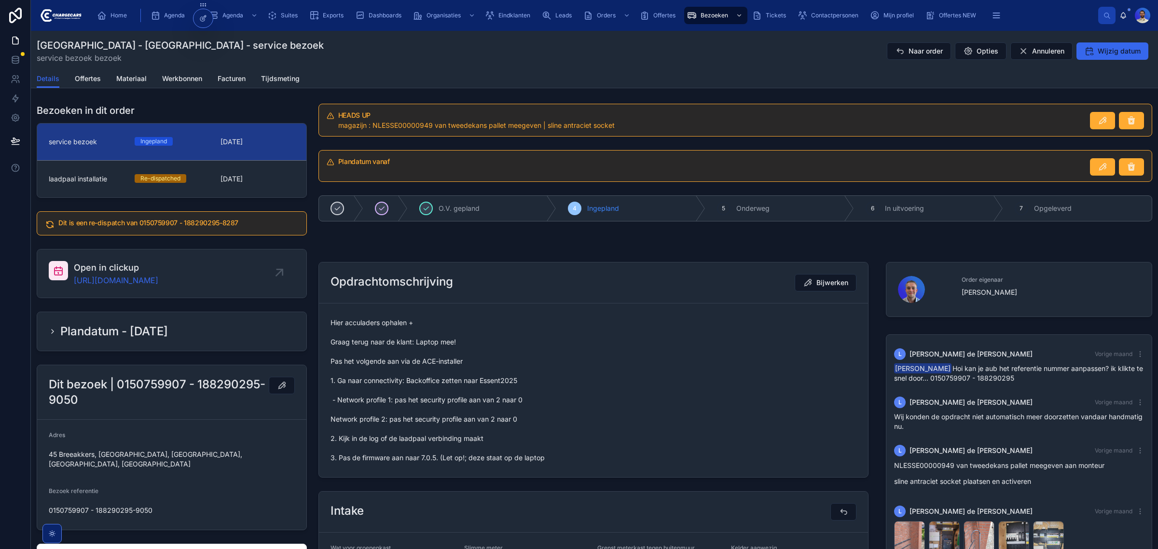
scroll to position [247, 0]
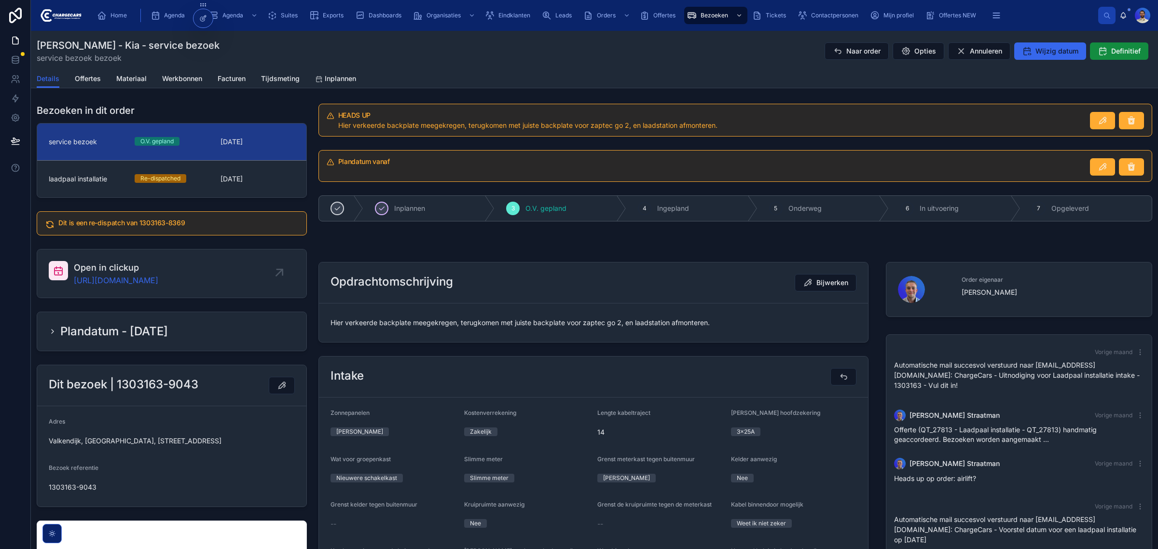
scroll to position [8, 0]
